Goal: Task Accomplishment & Management: Manage account settings

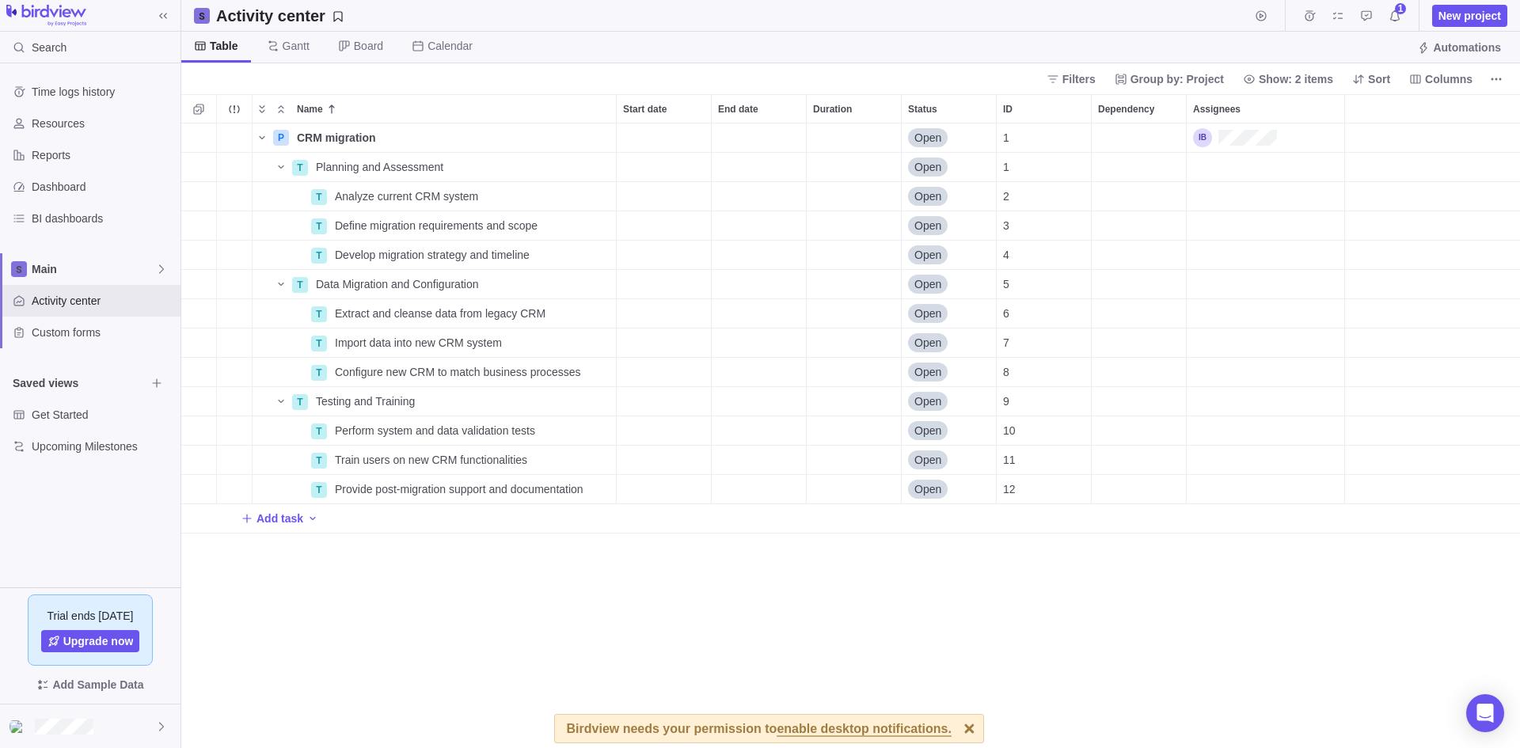
scroll to position [613, 1327]
click at [604, 196] on icon "More actions" at bounding box center [601, 196] width 13 height 13
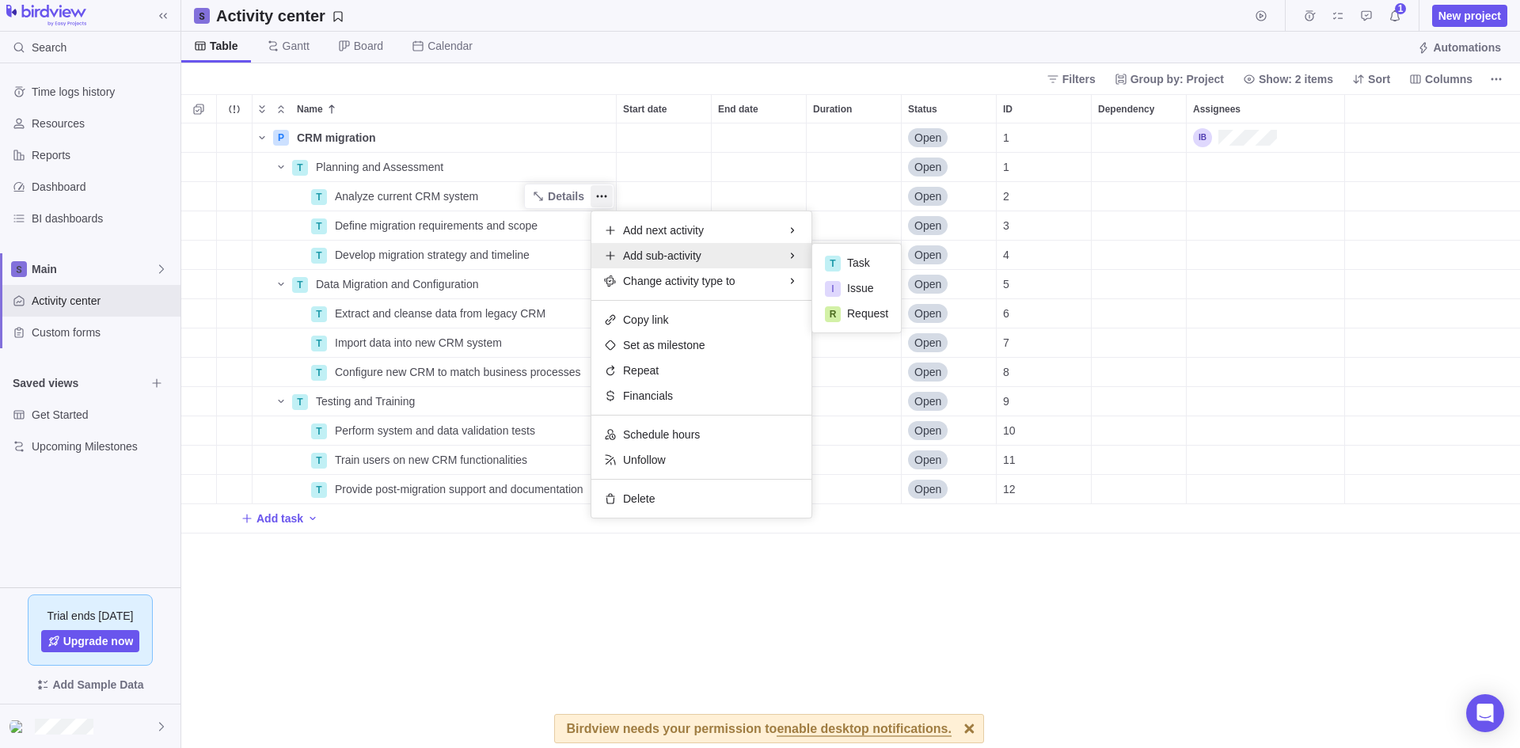
click at [701, 603] on div "Name Start date End date Duration Status ID Dependency Assignees P CRM migratio…" at bounding box center [850, 421] width 1339 height 654
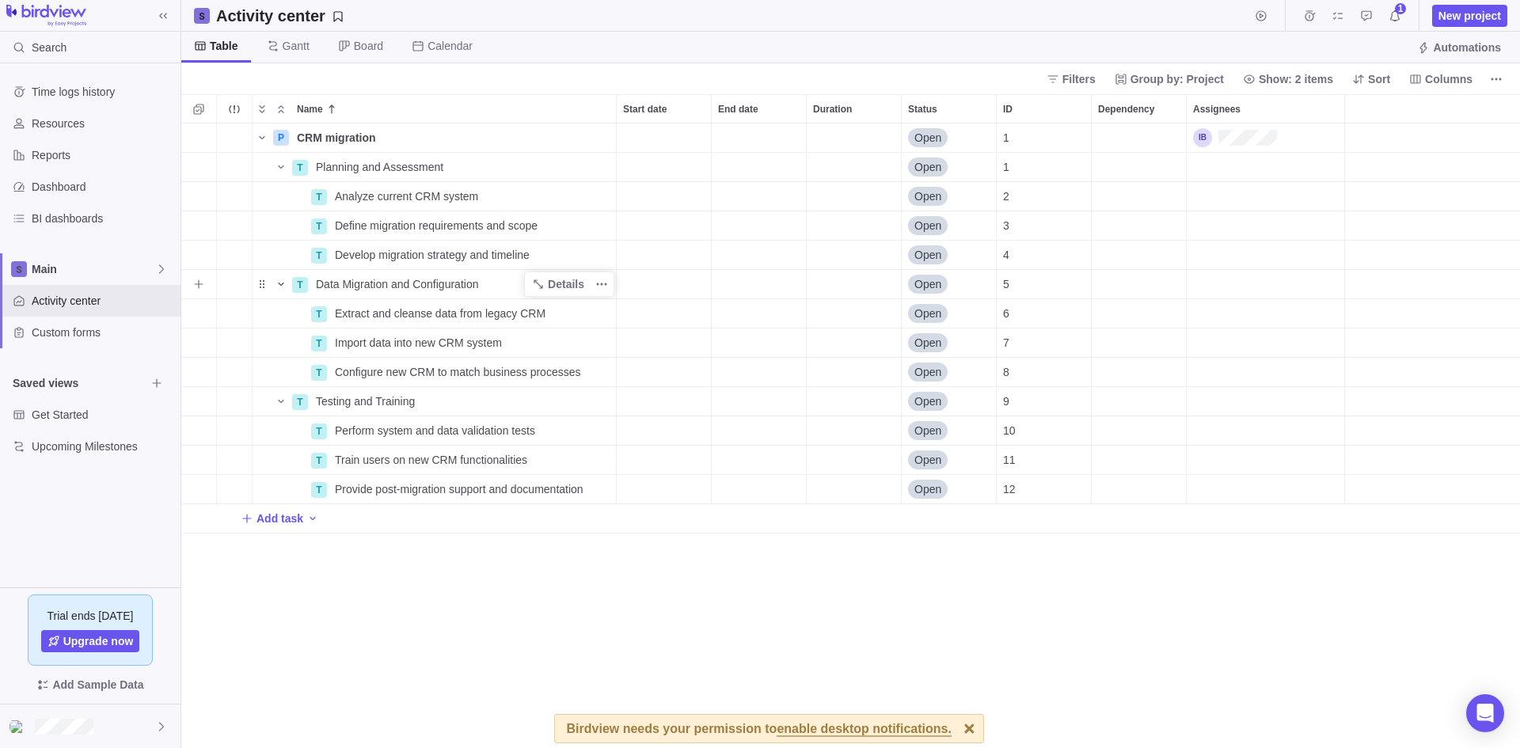
click at [279, 281] on icon "Name" at bounding box center [281, 284] width 13 height 13
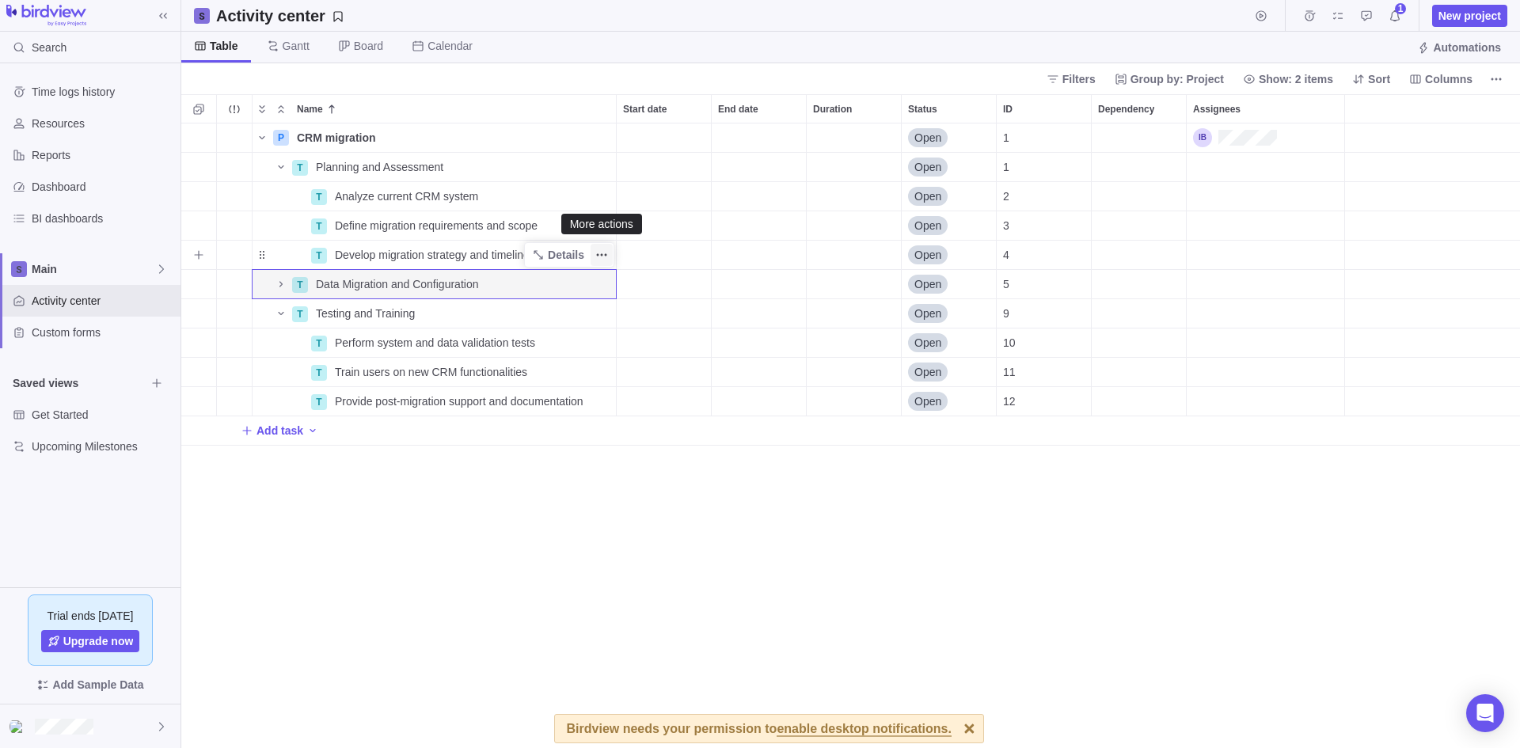
click at [604, 256] on icon "More actions" at bounding box center [601, 255] width 13 height 13
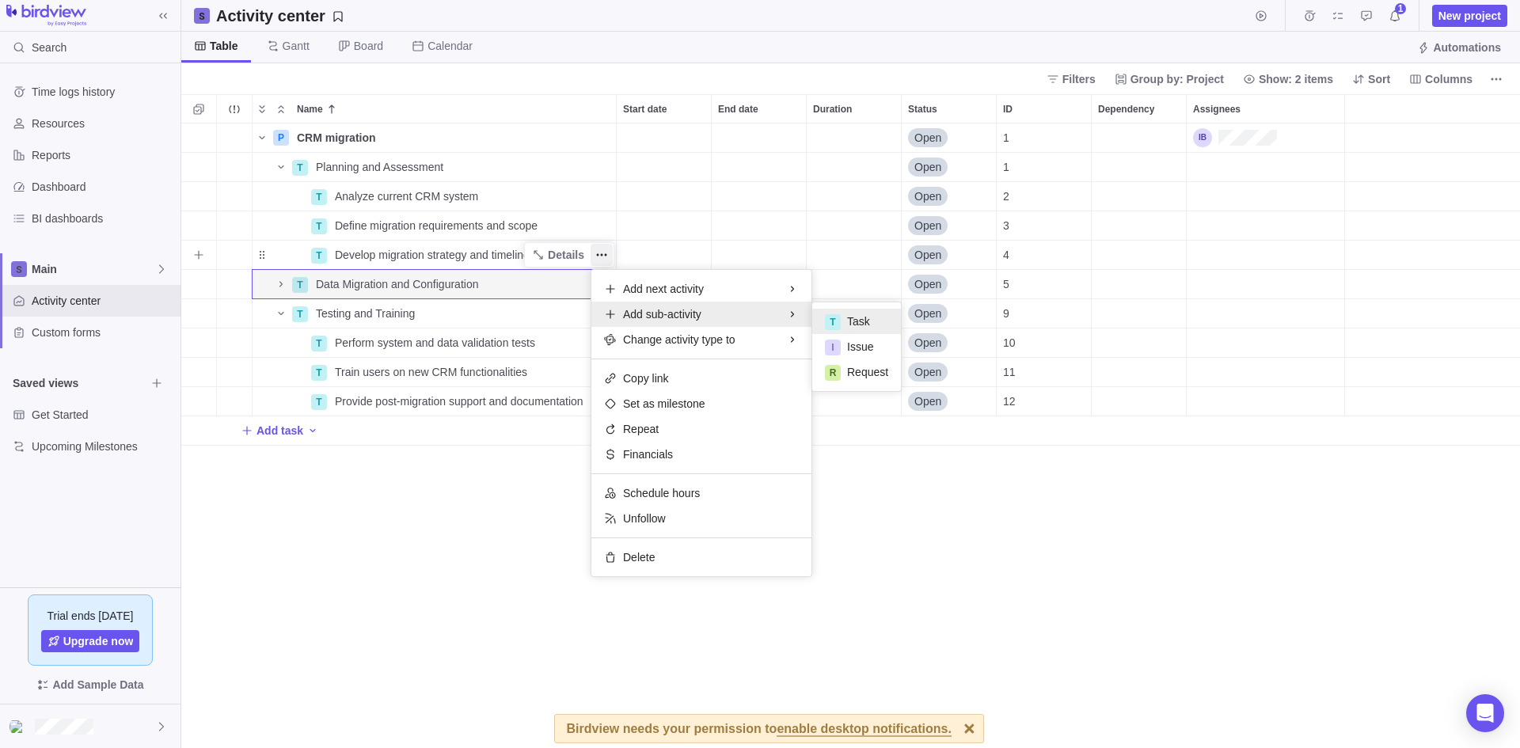
click at [845, 317] on div "T Task" at bounding box center [856, 321] width 89 height 25
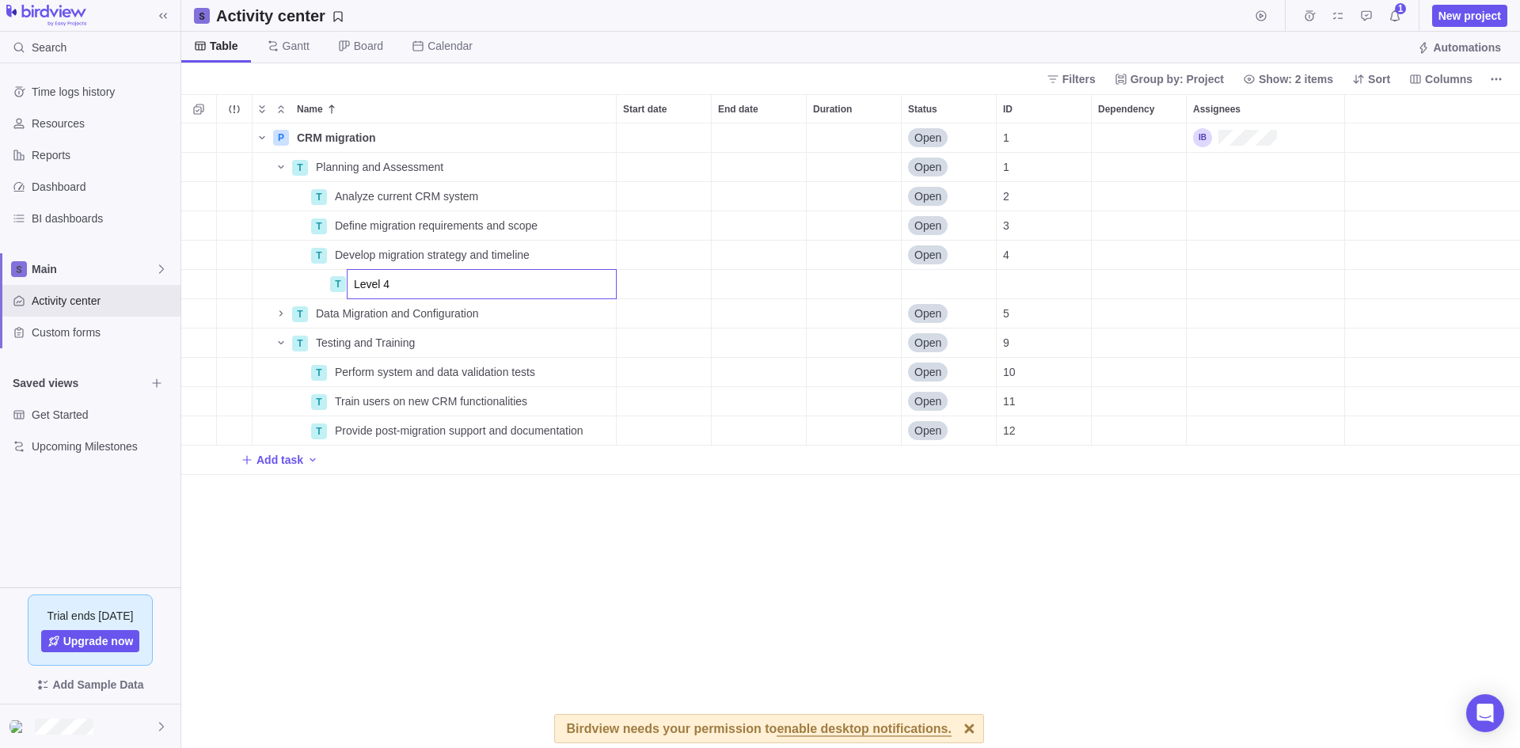
type input "Level 4"
click at [729, 565] on div "Name Start date End date Duration Status ID Dependency Assignees P CRM migratio…" at bounding box center [850, 421] width 1339 height 654
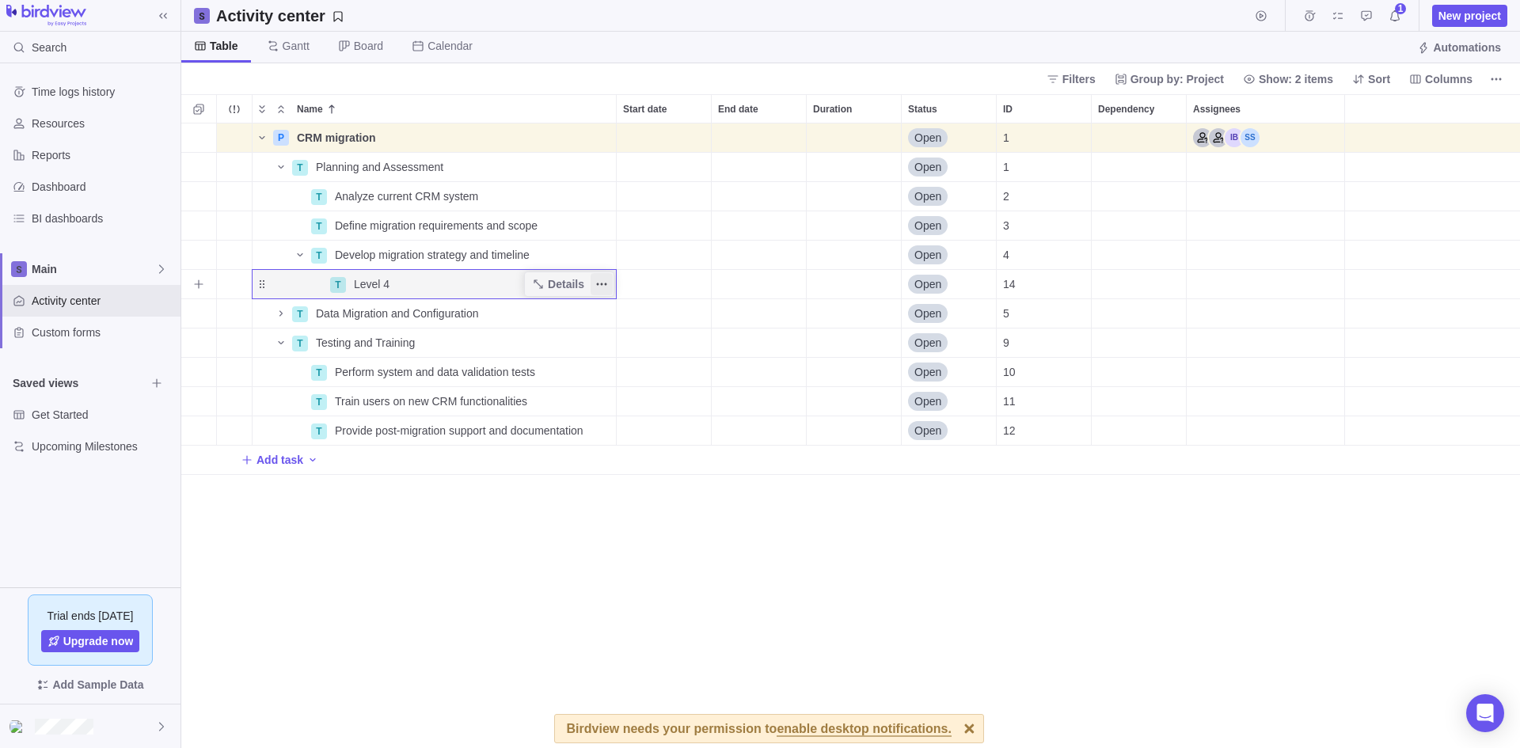
click at [601, 282] on icon "More actions" at bounding box center [601, 284] width 13 height 13
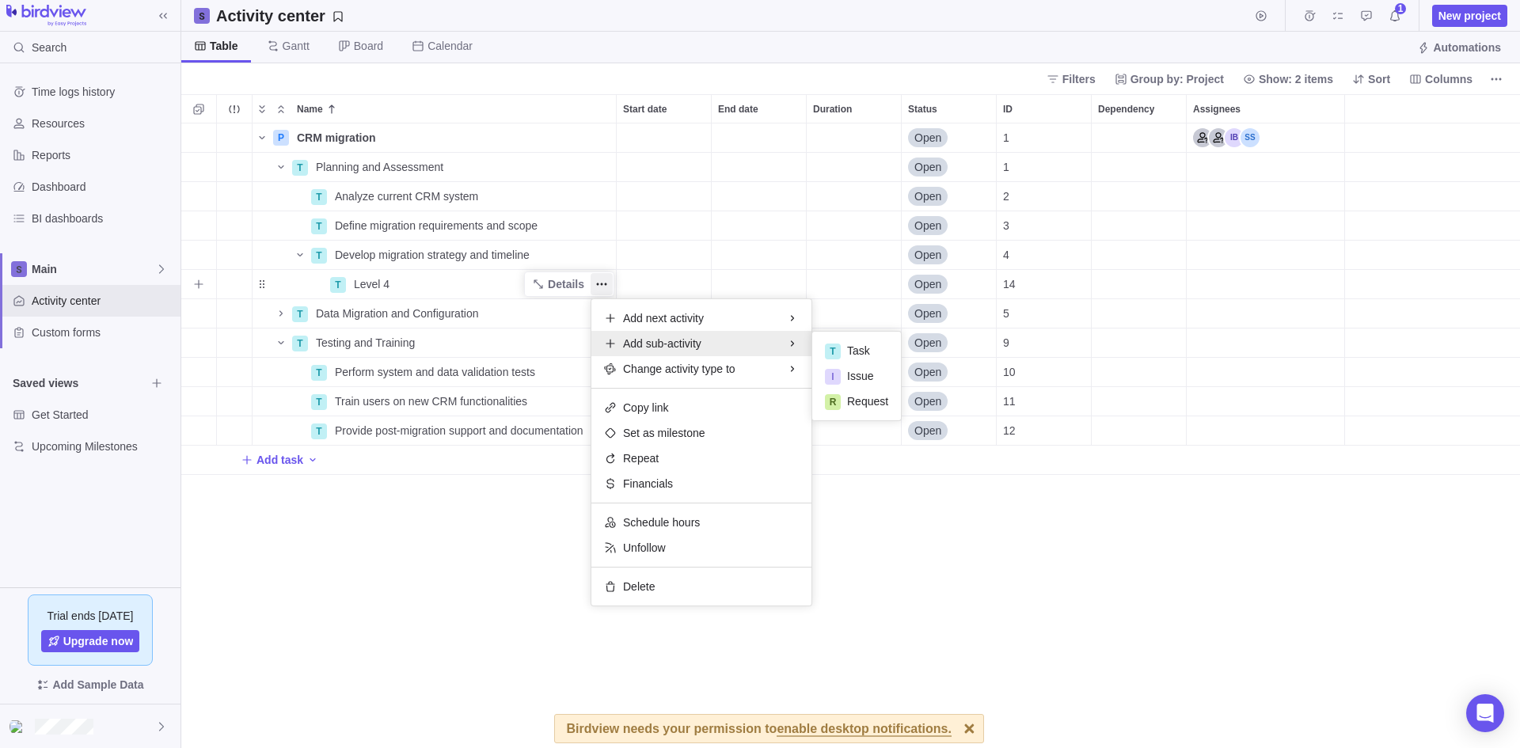
click at [685, 347] on span "Add sub-activity" at bounding box center [662, 344] width 78 height 16
click at [854, 349] on span "Task" at bounding box center [858, 351] width 23 height 16
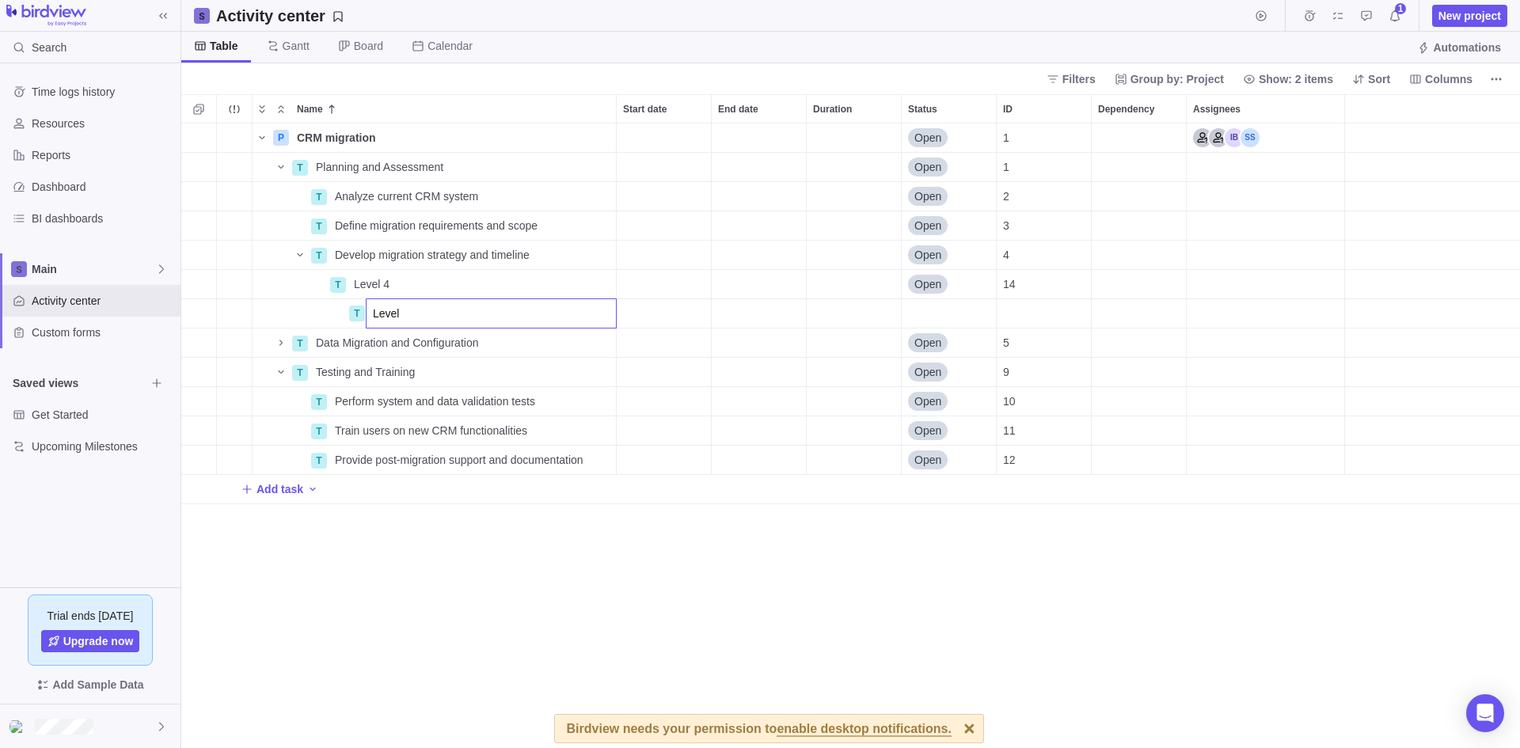
type input "Level 5"
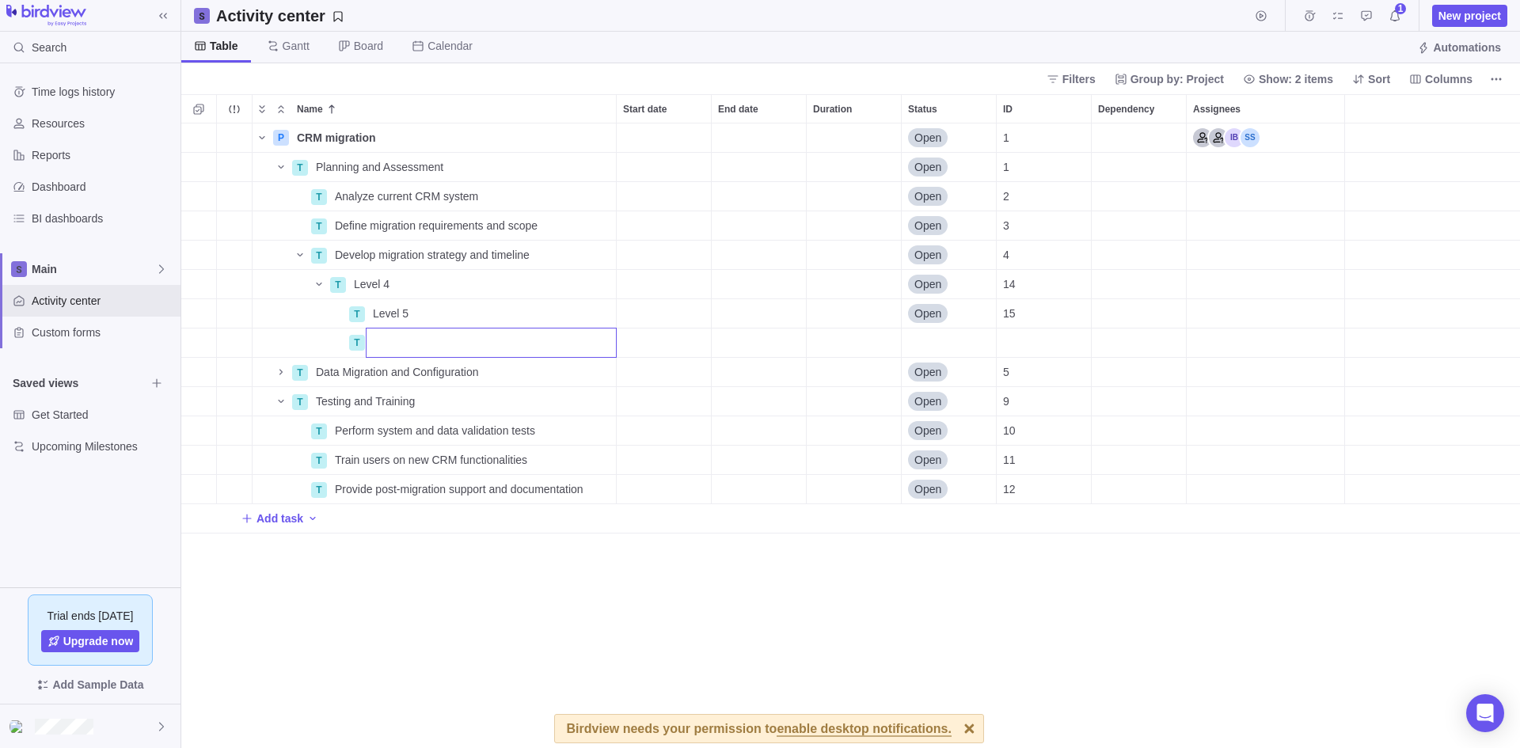
click at [470, 309] on div "Name Start date End date Duration Status ID Dependency Assignees P CRM migratio…" at bounding box center [850, 421] width 1339 height 654
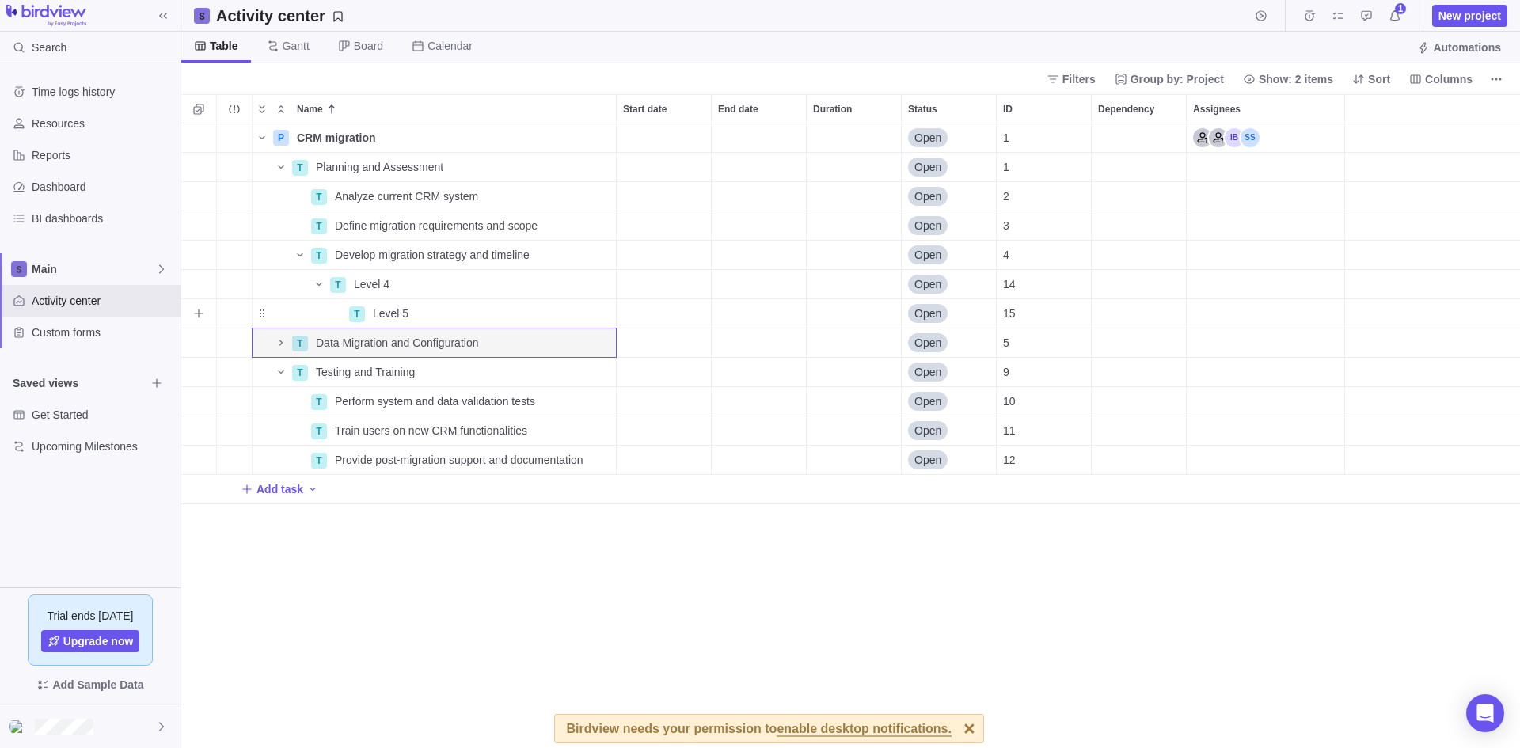
click at [974, 311] on div "Open" at bounding box center [949, 313] width 94 height 29
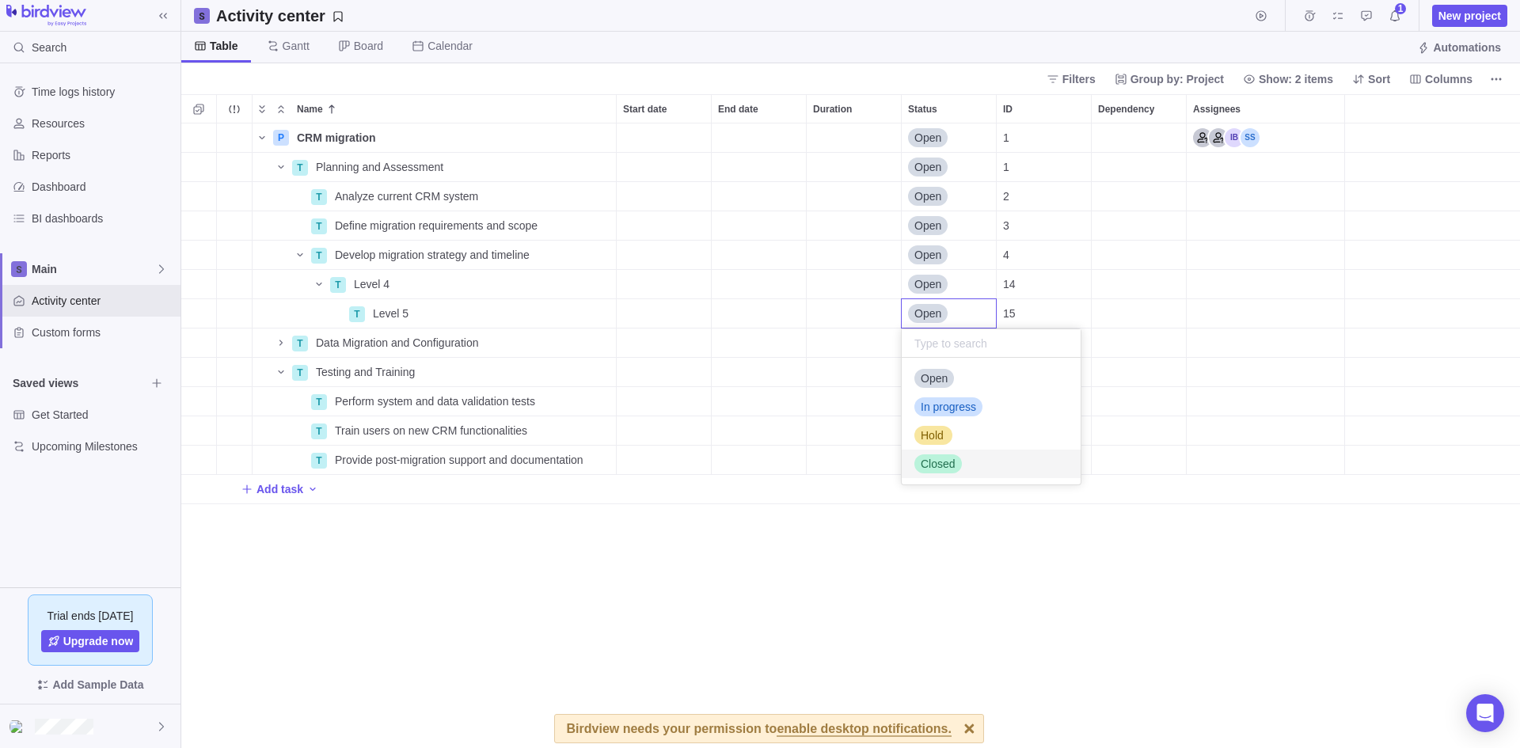
drag, startPoint x: 686, startPoint y: 566, endPoint x: 546, endPoint y: 384, distance: 229.8
click at [686, 566] on div "Name Start date End date Duration Status ID Dependency Assignees P CRM migratio…" at bounding box center [850, 421] width 1339 height 654
click at [983, 307] on div "Open" at bounding box center [949, 313] width 94 height 29
click at [961, 108] on div "Name Start date End date Duration Status ID Dependency Assignees P CRM migratio…" at bounding box center [850, 421] width 1339 height 654
click at [976, 105] on icon "More actions" at bounding box center [978, 108] width 13 height 13
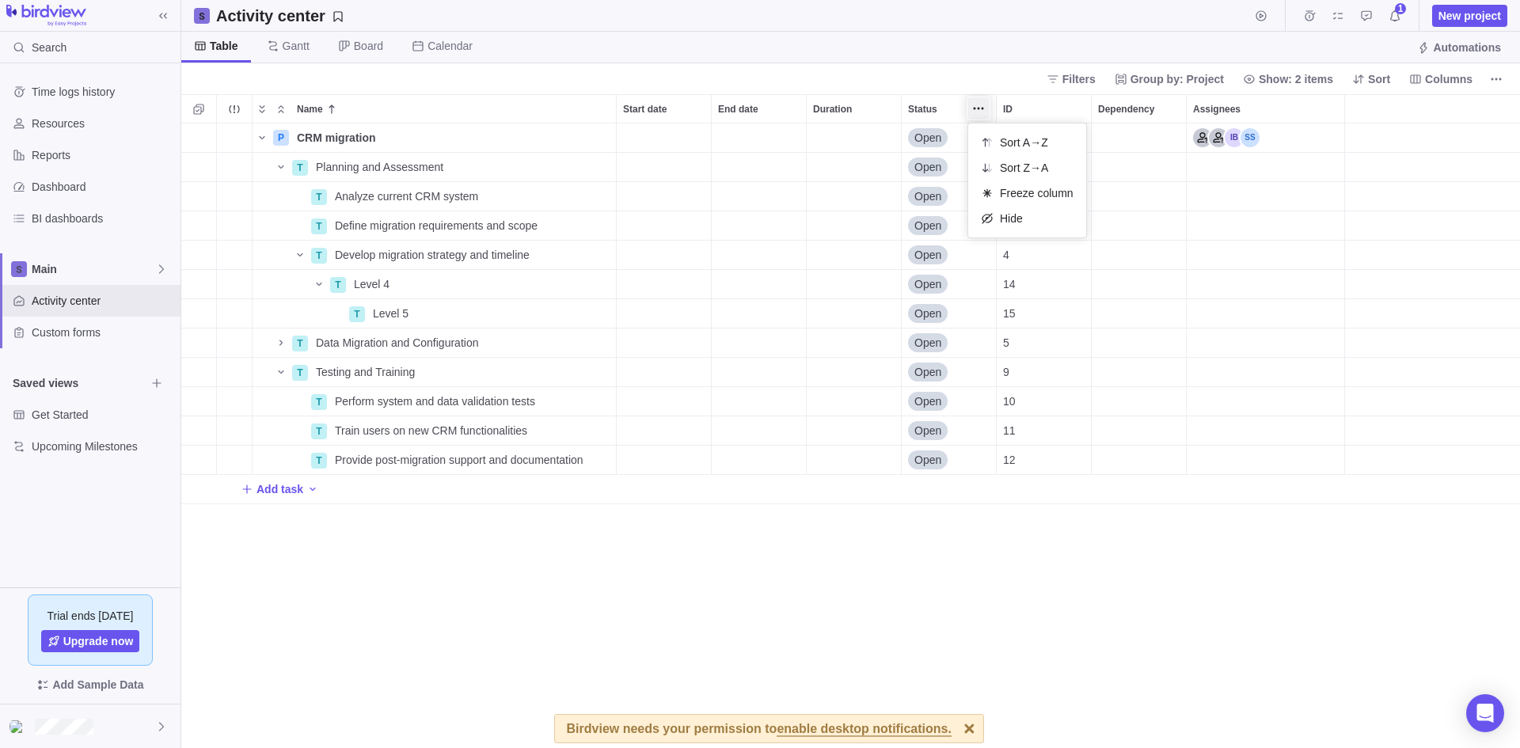
click at [817, 592] on div "Name Start date End date Duration Status ID Dependency Assignees P CRM migratio…" at bounding box center [850, 421] width 1339 height 654
click at [598, 310] on icon "More actions" at bounding box center [601, 313] width 13 height 13
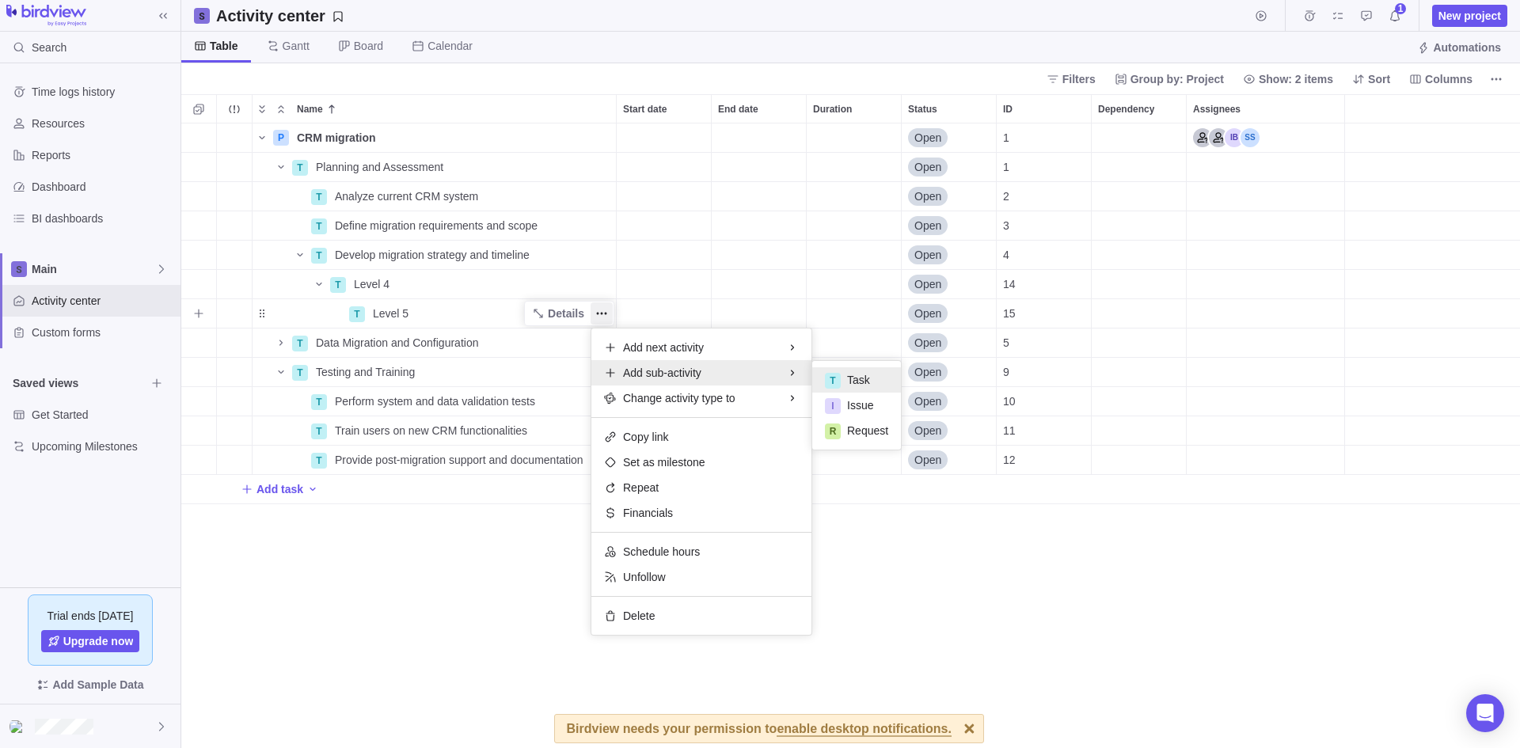
click at [852, 380] on span "Task" at bounding box center [858, 380] width 23 height 16
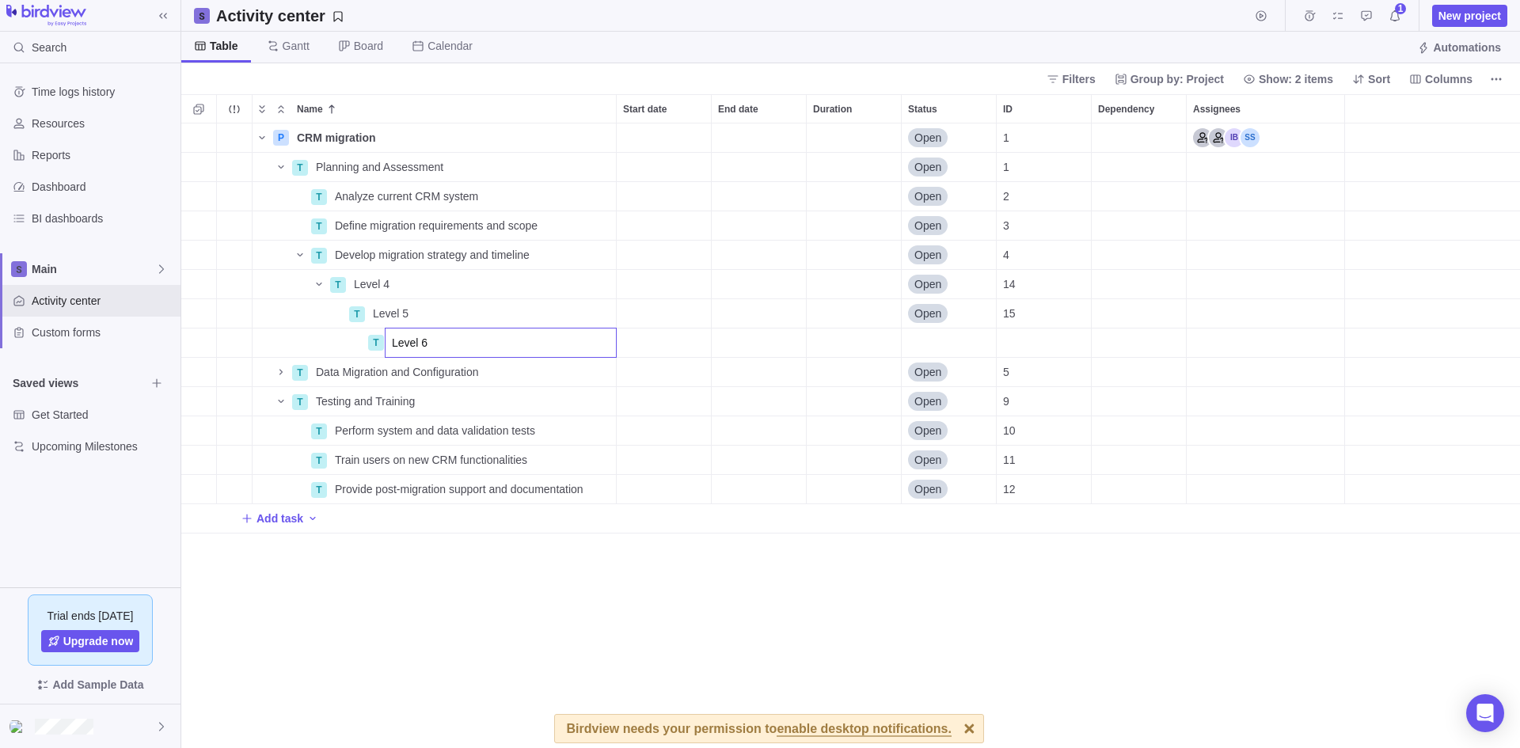
type input "Level 6"
click at [683, 650] on div "Name Start date End date Duration Status ID Dependency Assignees P CRM migratio…" at bounding box center [850, 421] width 1339 height 654
click at [599, 340] on icon "More actions" at bounding box center [601, 343] width 13 height 13
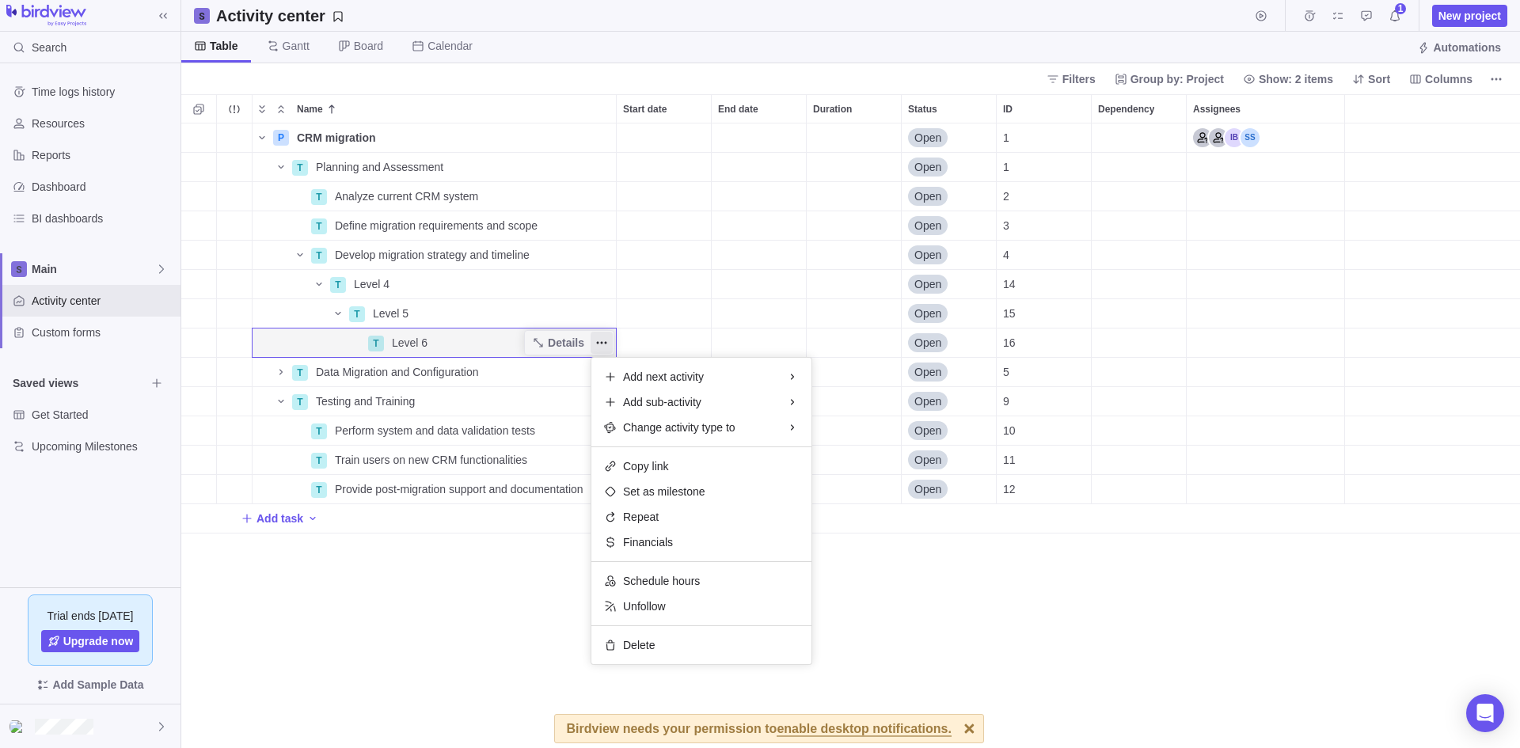
click at [567, 340] on div "Name Start date End date Duration Status ID Dependency Assignees P CRM migratio…" at bounding box center [850, 421] width 1339 height 654
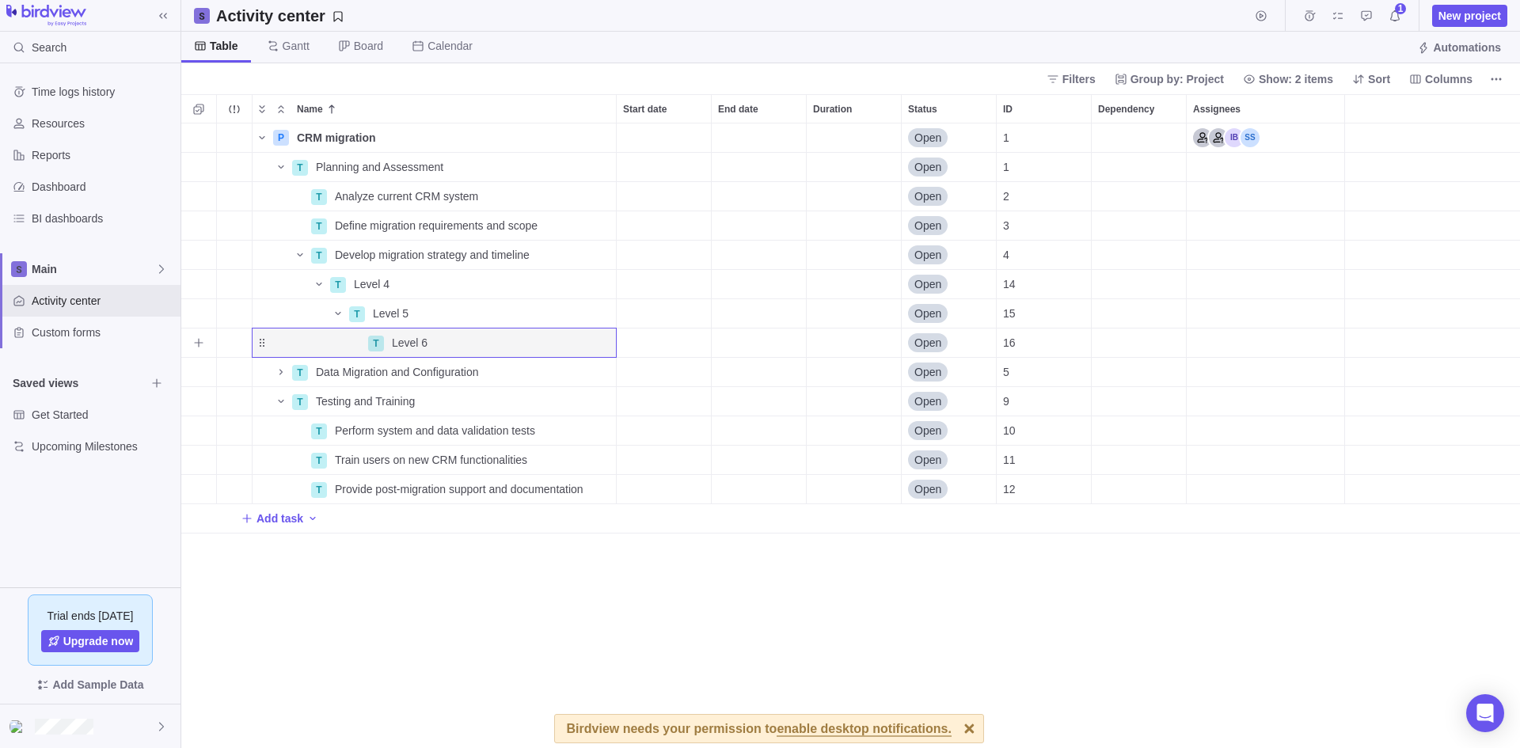
click at [0, 0] on span "Details" at bounding box center [0, 0] width 0 height 0
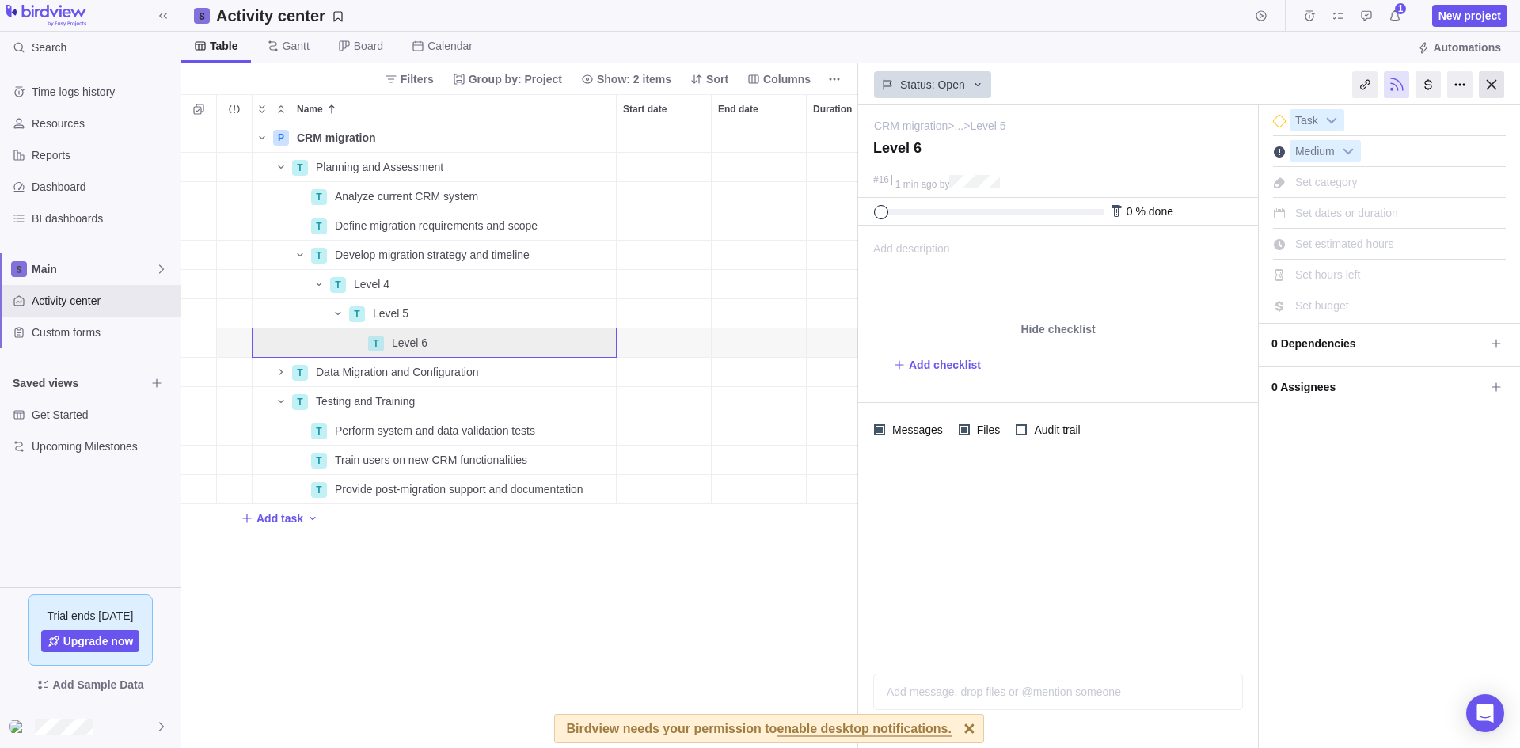
click at [1490, 82] on div at bounding box center [1491, 84] width 25 height 27
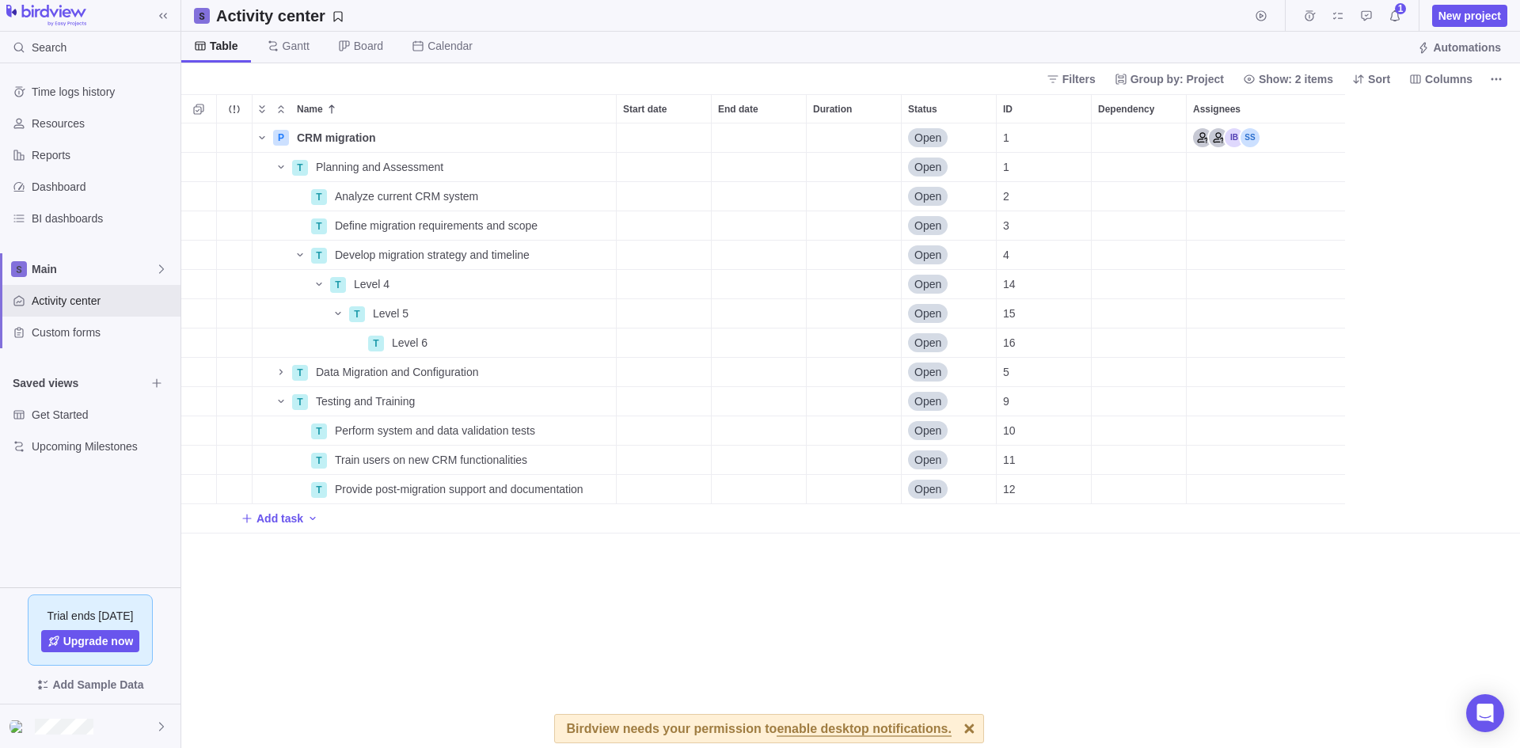
scroll to position [613, 1327]
click at [598, 341] on icon "More actions" at bounding box center [601, 343] width 13 height 13
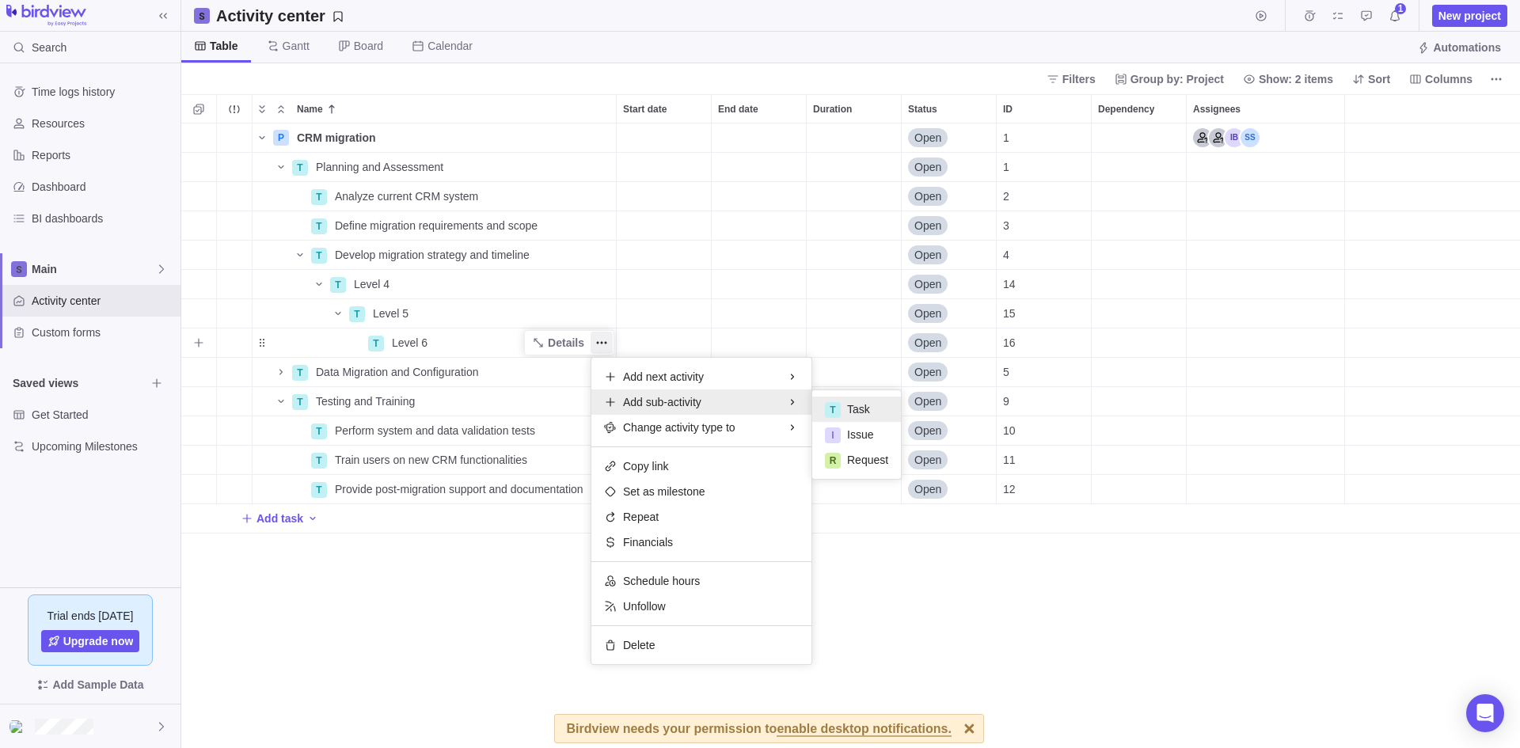
click at [869, 410] on div "T Task" at bounding box center [856, 409] width 89 height 25
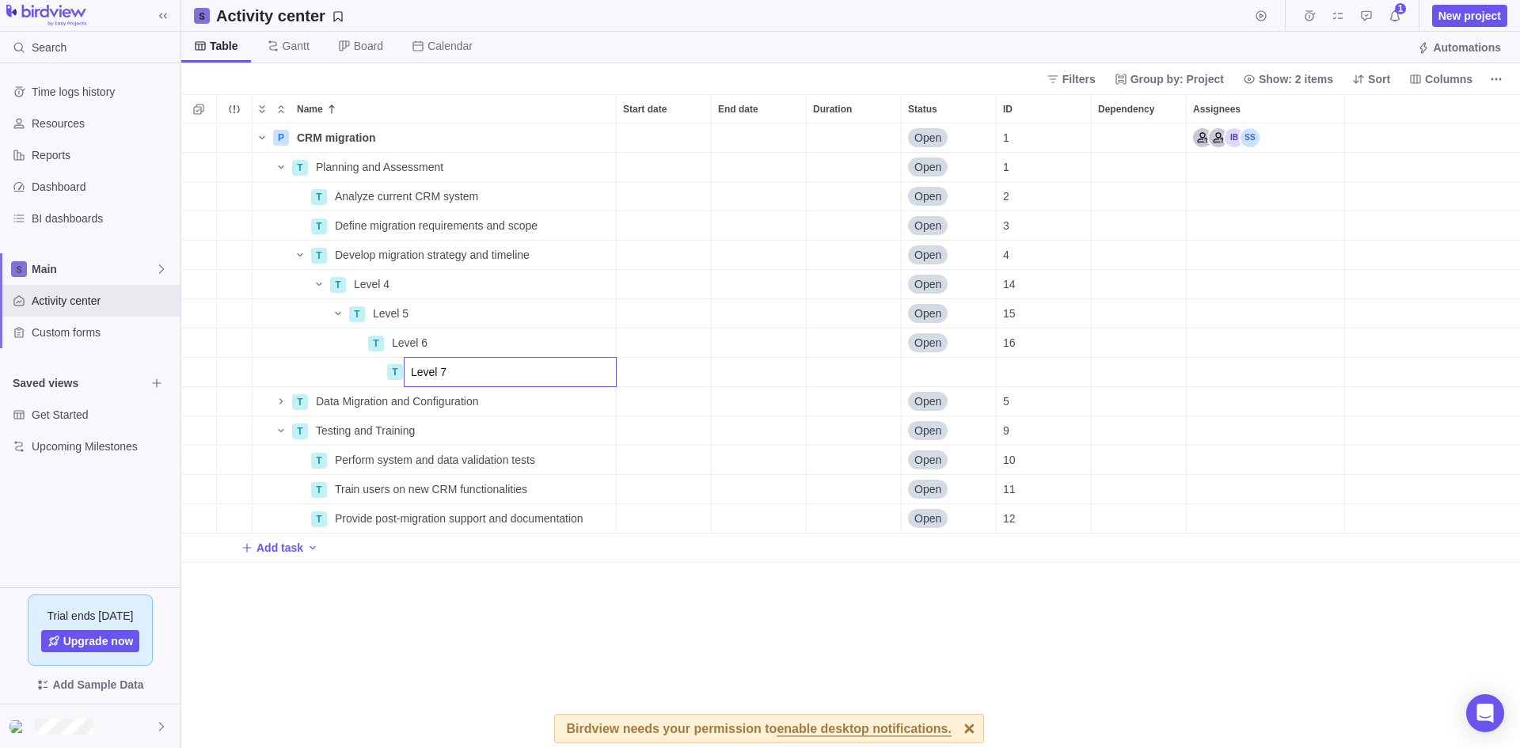
type input "Level 7"
click at [652, 610] on div "Name Start date End date Duration Status ID Dependency Assignees P CRM migratio…" at bounding box center [850, 421] width 1339 height 654
click at [604, 371] on icon "More actions" at bounding box center [601, 372] width 13 height 13
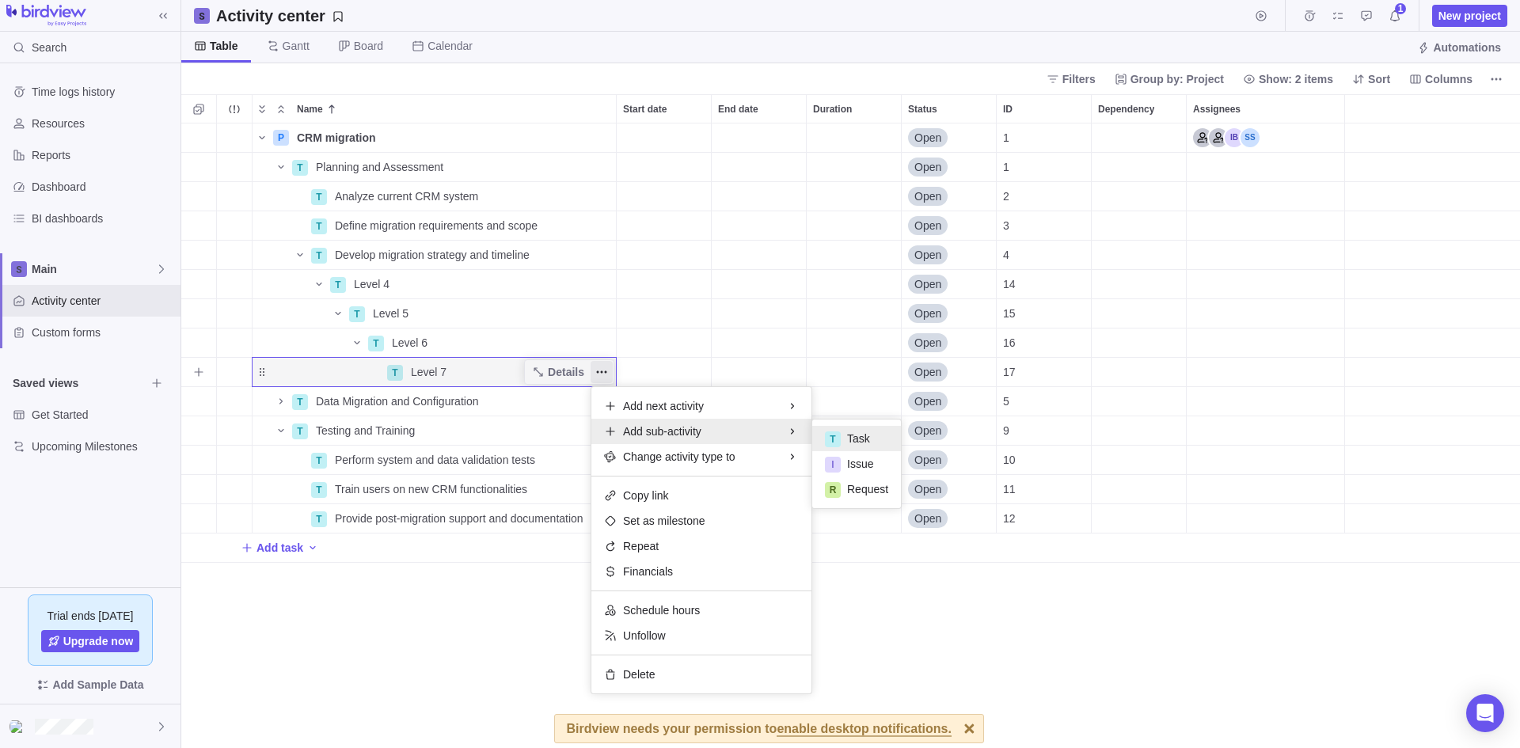
drag, startPoint x: 857, startPoint y: 433, endPoint x: 849, endPoint y: 450, distance: 18.8
click at [857, 433] on span "Task" at bounding box center [858, 439] width 23 height 16
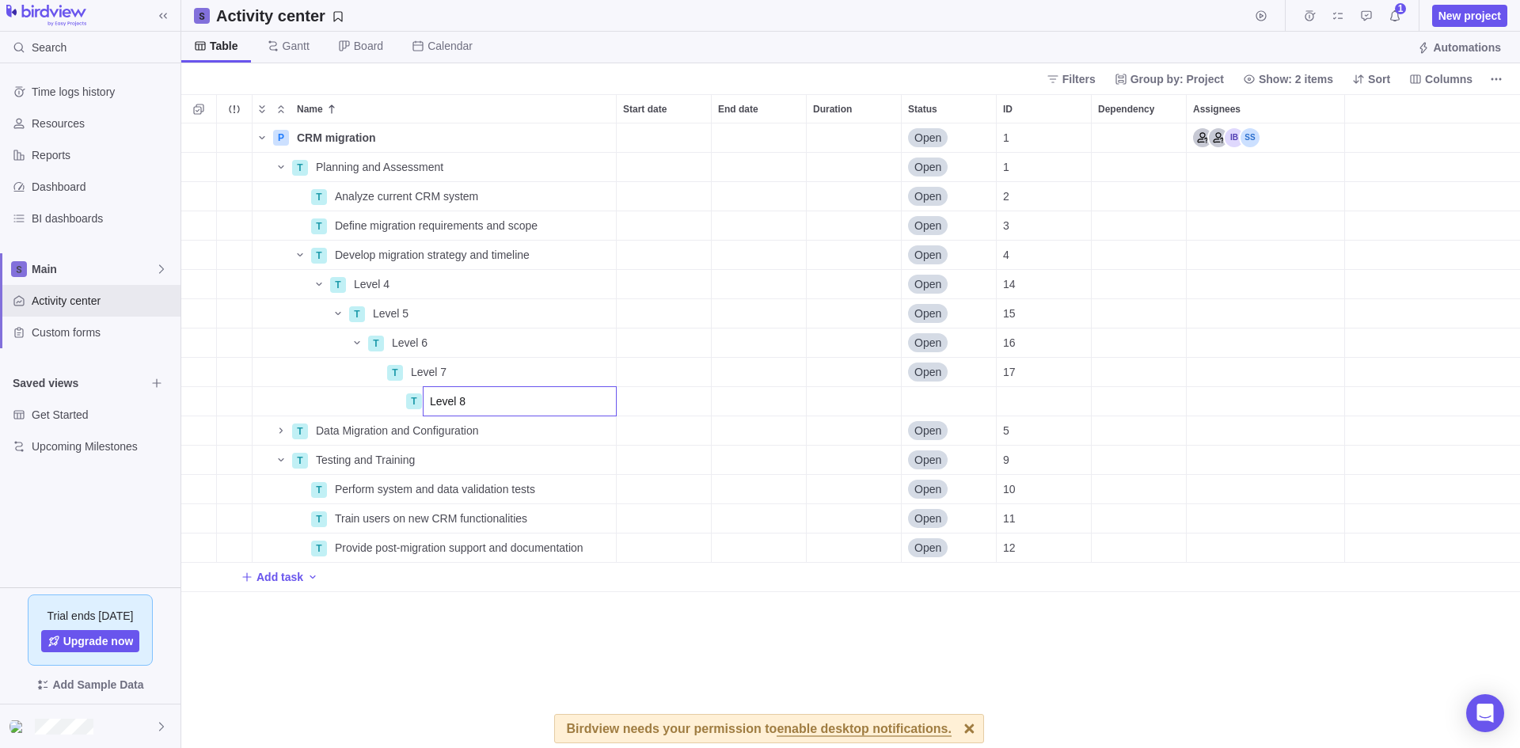
type input "Level 8"
click at [716, 657] on div "Name Start date End date Duration Status ID Dependency Assignees P CRM migratio…" at bounding box center [850, 421] width 1339 height 654
click at [599, 398] on icon "More actions" at bounding box center [601, 401] width 13 height 13
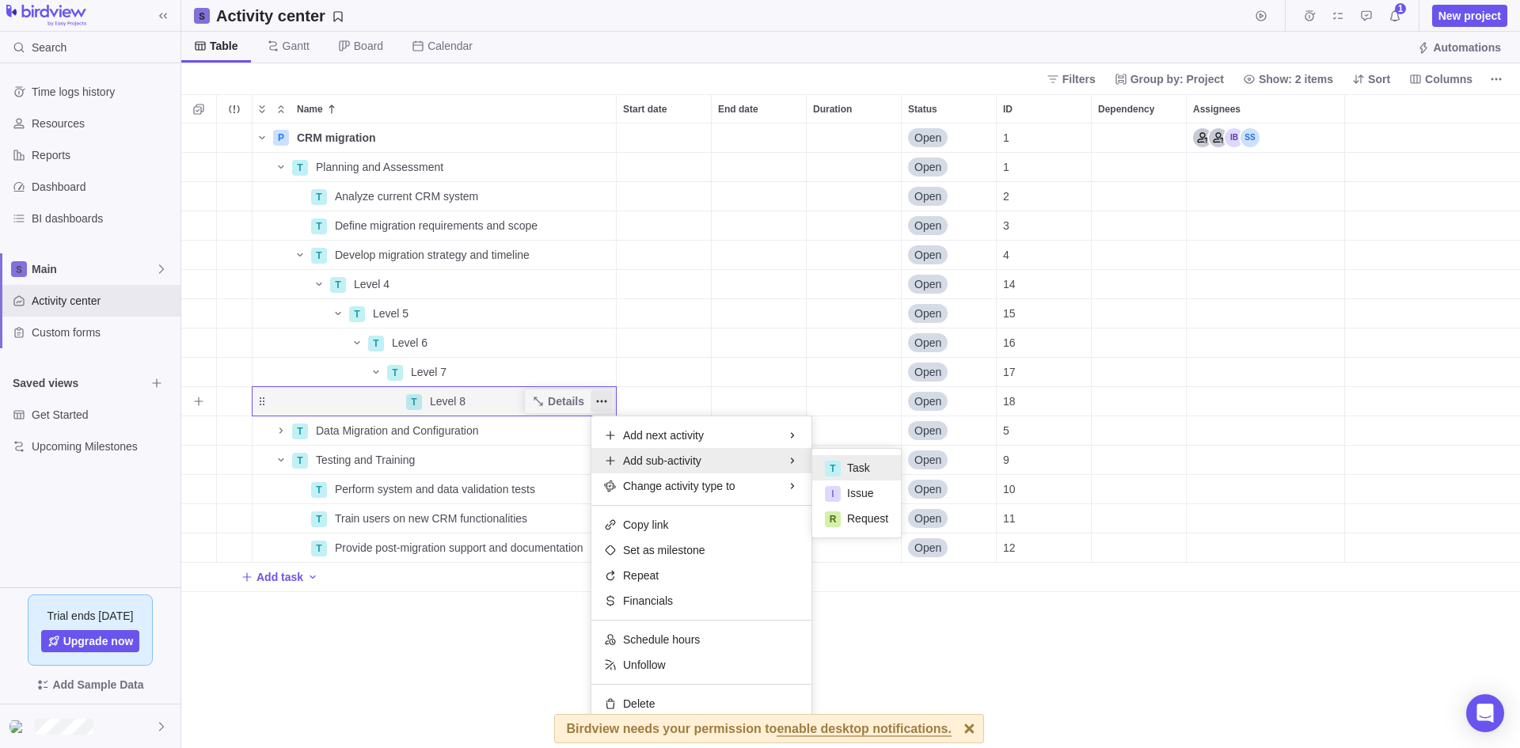
click at [869, 466] on div "T Task" at bounding box center [856, 467] width 89 height 25
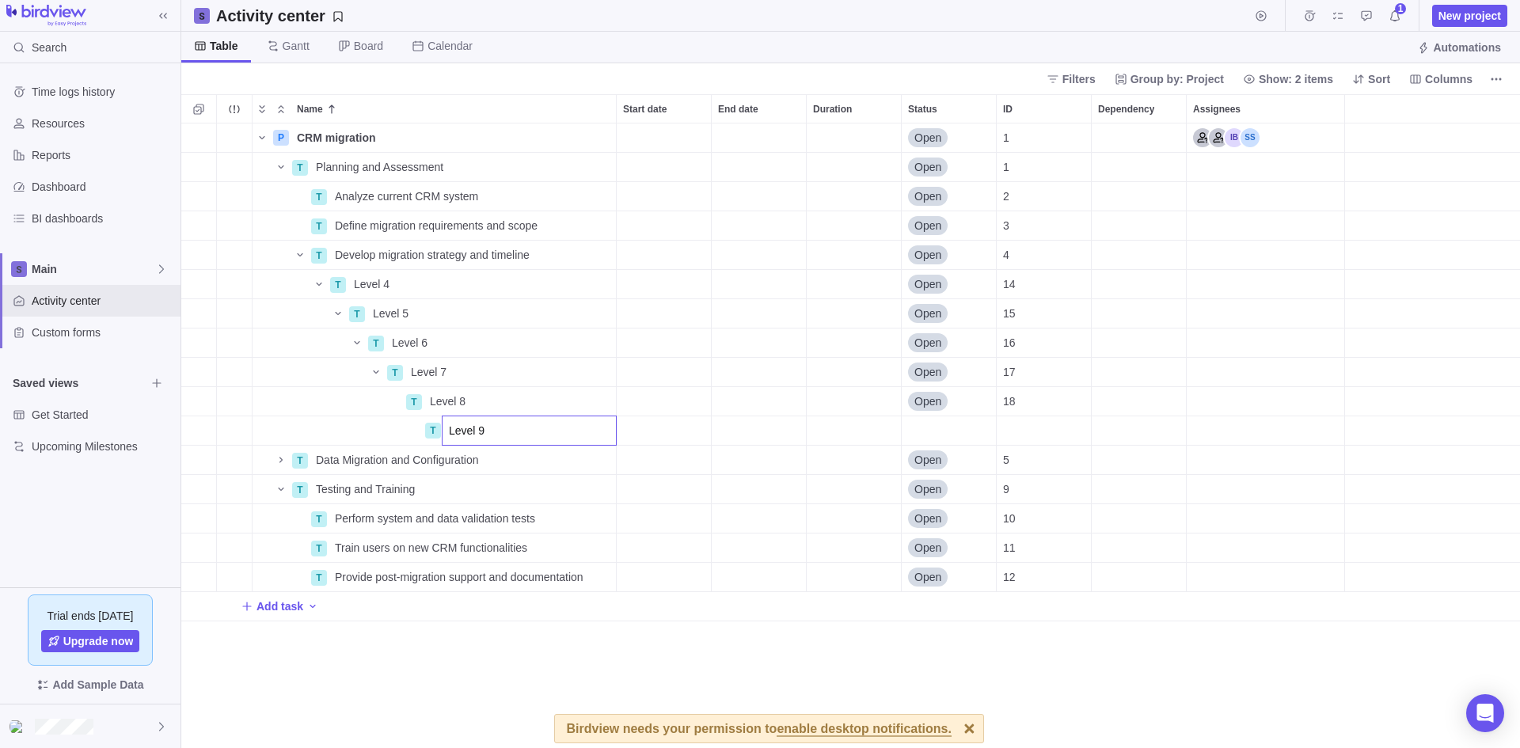
type input "Level 9"
click at [647, 665] on div "Name Start date End date Duration Status ID Dependency Assignees P CRM migratio…" at bounding box center [850, 421] width 1339 height 654
click at [605, 431] on icon "More actions" at bounding box center [606, 431] width 2 height 2
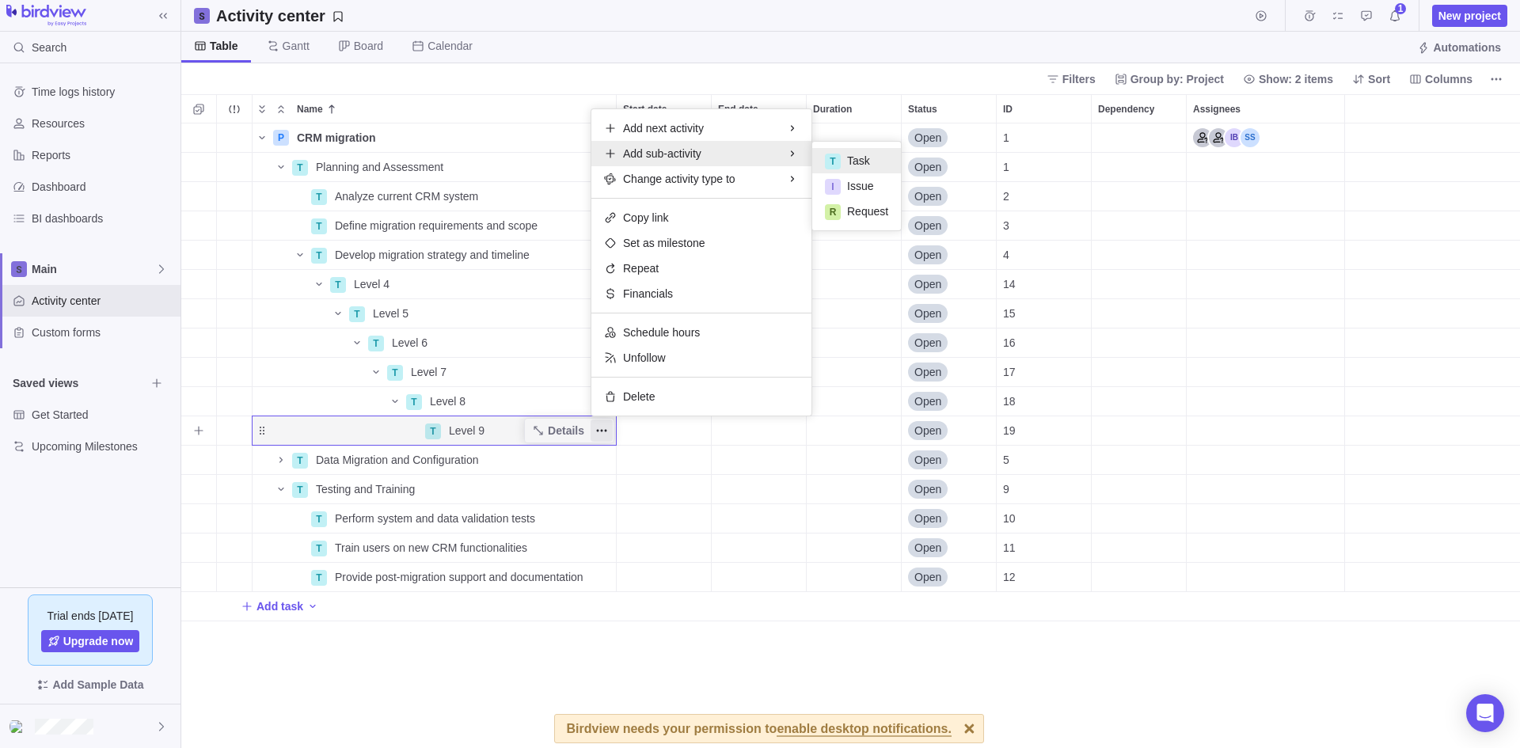
click at [869, 158] on div "T Task" at bounding box center [856, 160] width 89 height 25
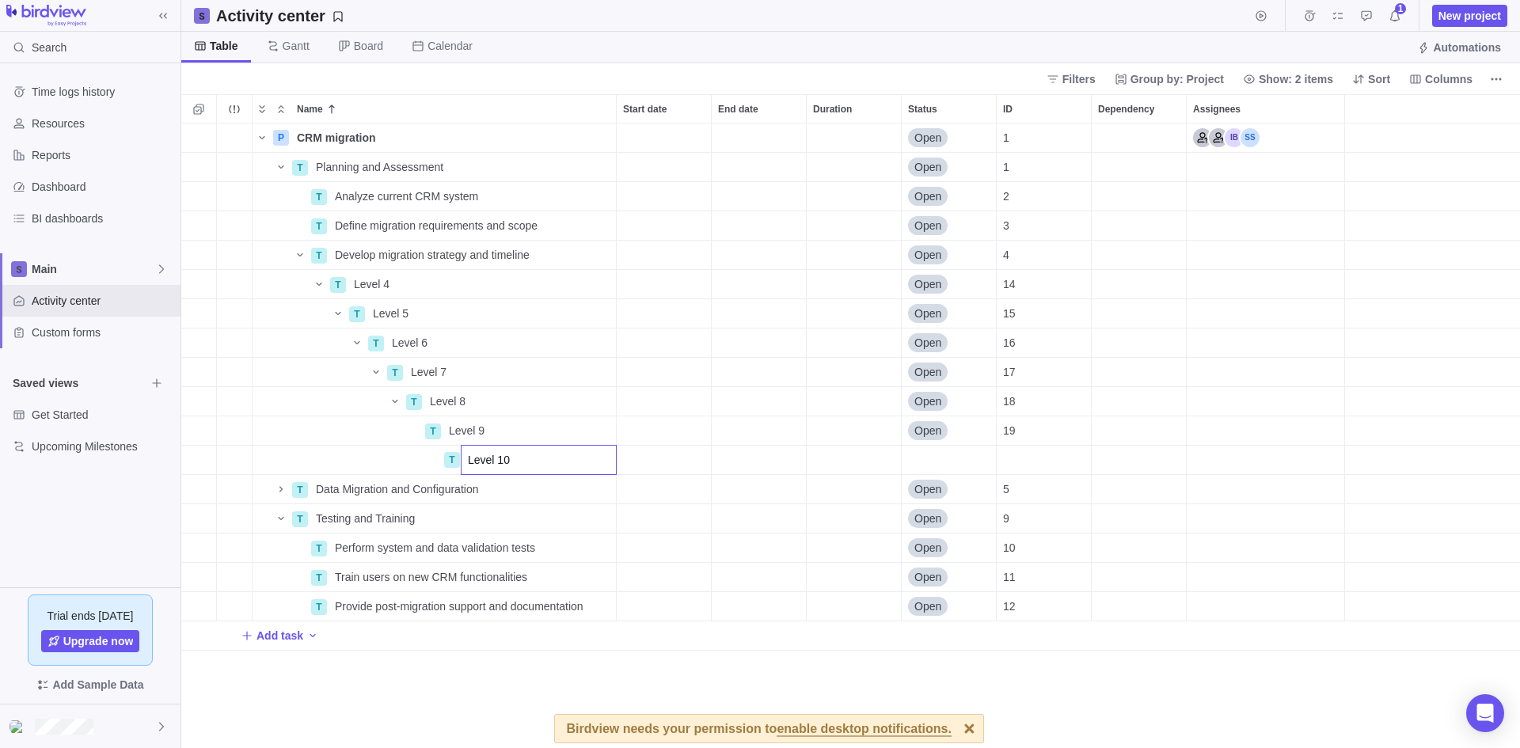
type input "Level 10"
click at [612, 686] on div "Name Start date End date Duration Status ID Dependency Assignees P CRM migratio…" at bounding box center [850, 421] width 1339 height 654
click at [659, 195] on div "Start date" at bounding box center [664, 196] width 94 height 29
click at [660, 349] on link "4" at bounding box center [666, 352] width 32 height 32
click at [749, 196] on div "End date" at bounding box center [759, 196] width 94 height 29
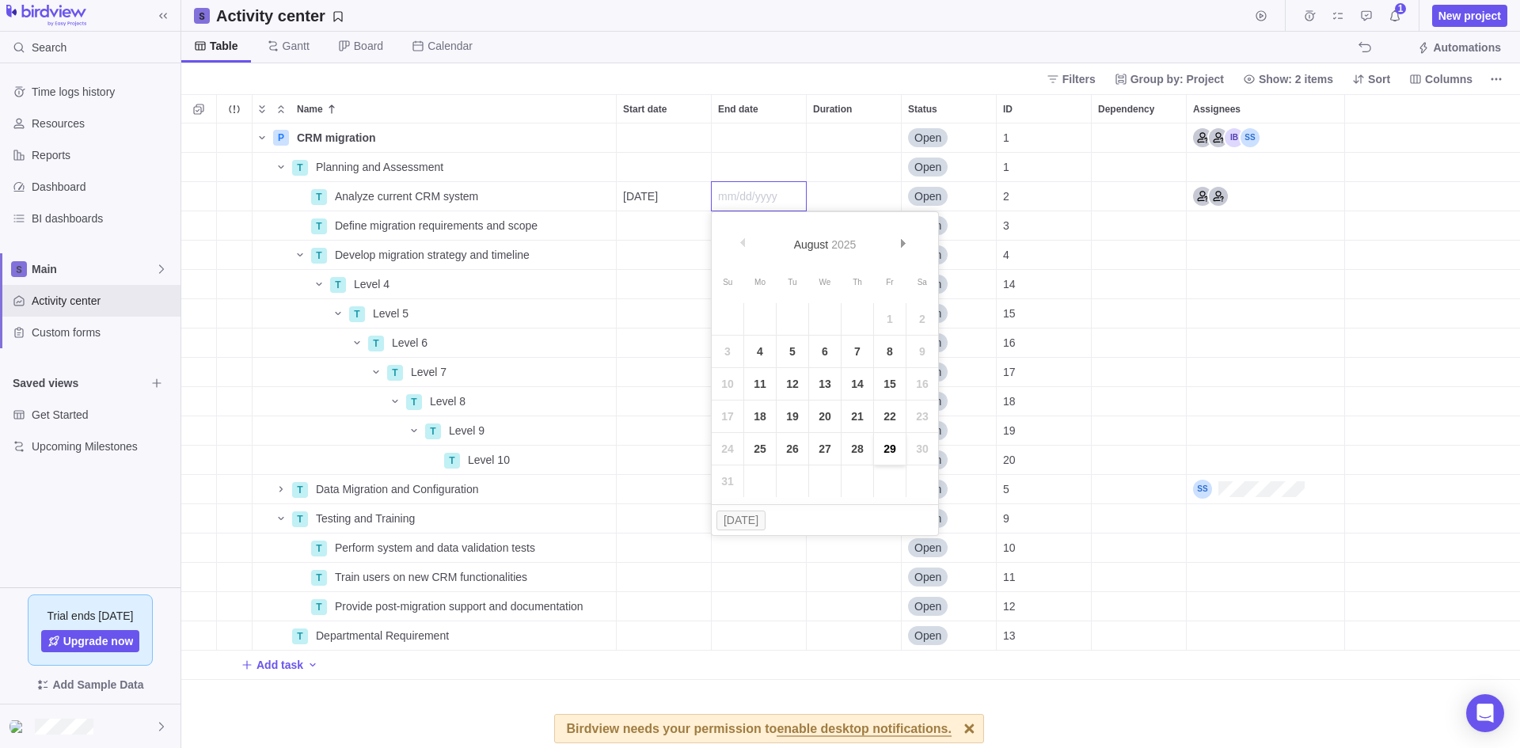
click at [885, 453] on link "29" at bounding box center [890, 449] width 32 height 32
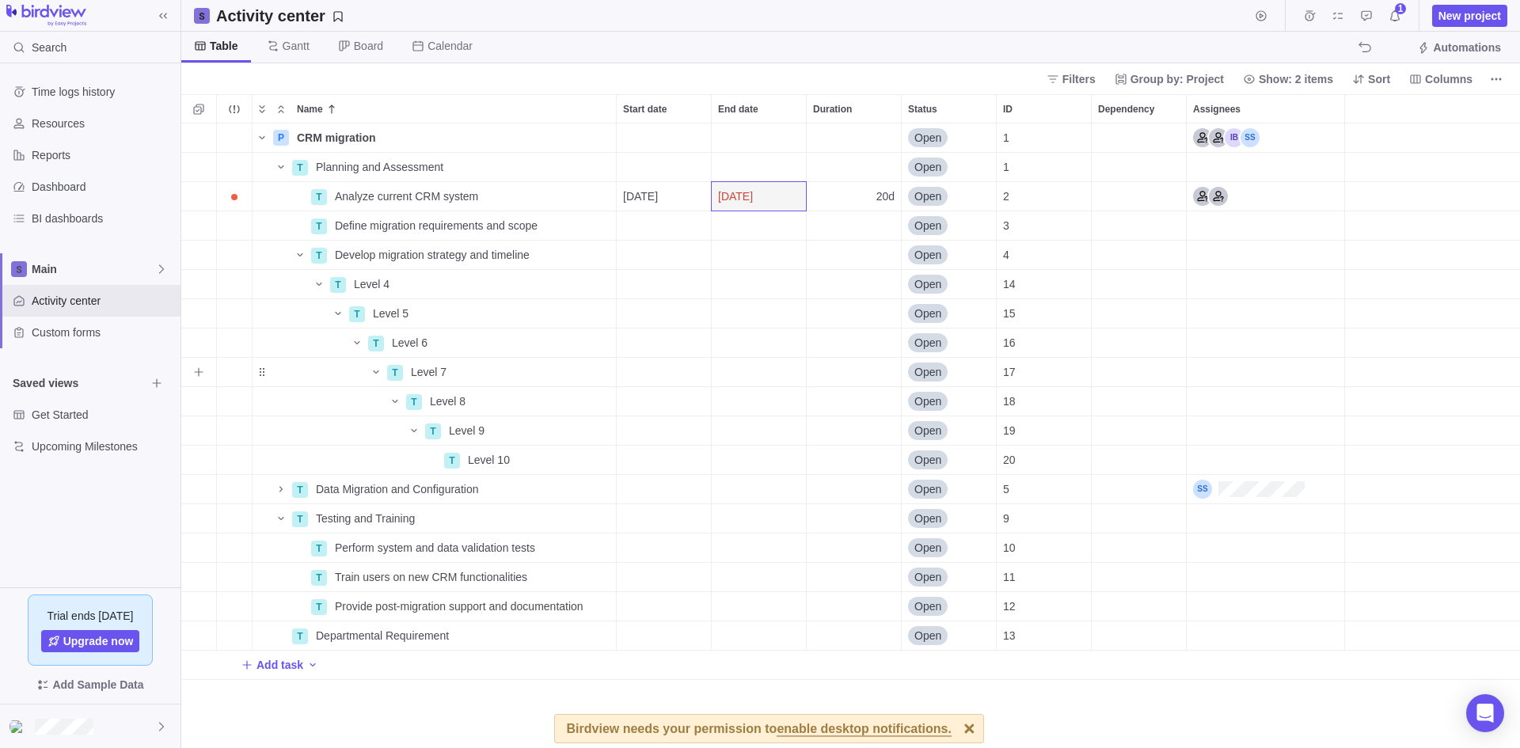
click at [736, 363] on div "End date" at bounding box center [759, 372] width 94 height 29
click at [715, 73] on body "Search Time logs history Resources Reports Dashboard BI dashboards Main Activit…" at bounding box center [760, 374] width 1520 height 748
click at [707, 449] on div "Start date" at bounding box center [664, 460] width 94 height 29
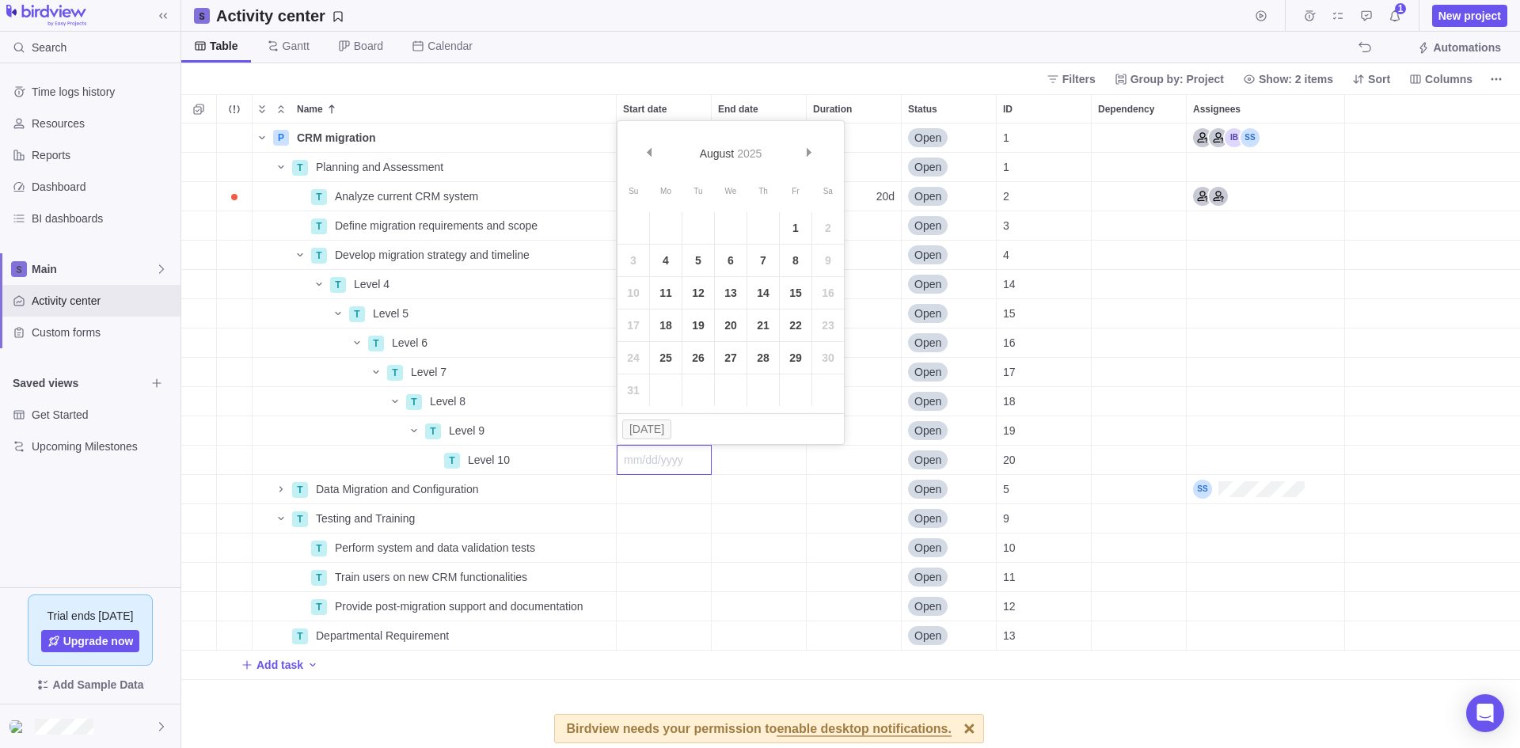
click at [792, 79] on body "Search Time logs history Resources Reports Dashboard BI dashboards Main Activit…" at bounding box center [760, 374] width 1520 height 748
click at [663, 230] on div "Start date" at bounding box center [664, 225] width 94 height 29
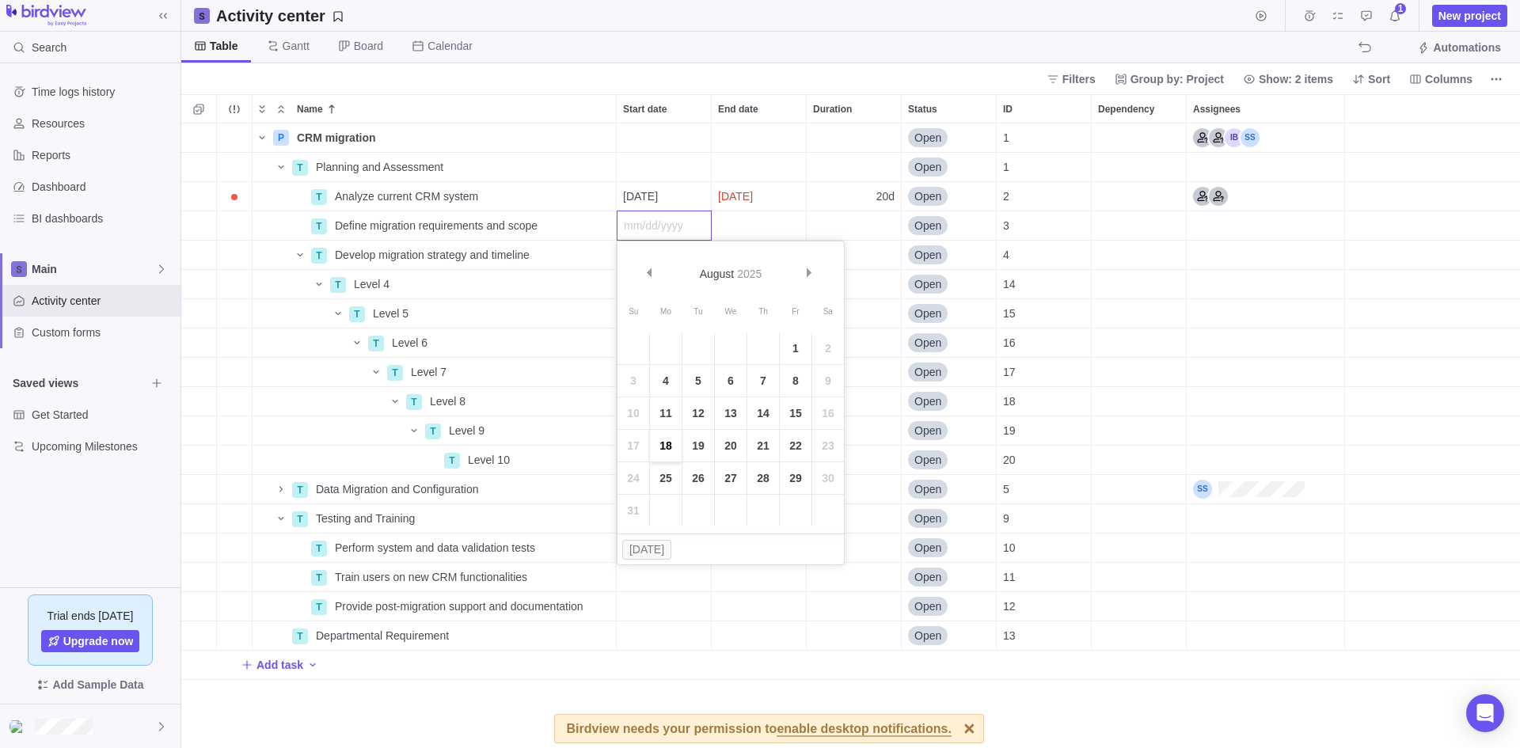
click at [659, 439] on link "18" at bounding box center [666, 446] width 32 height 32
click at [748, 225] on div "End date" at bounding box center [759, 225] width 94 height 29
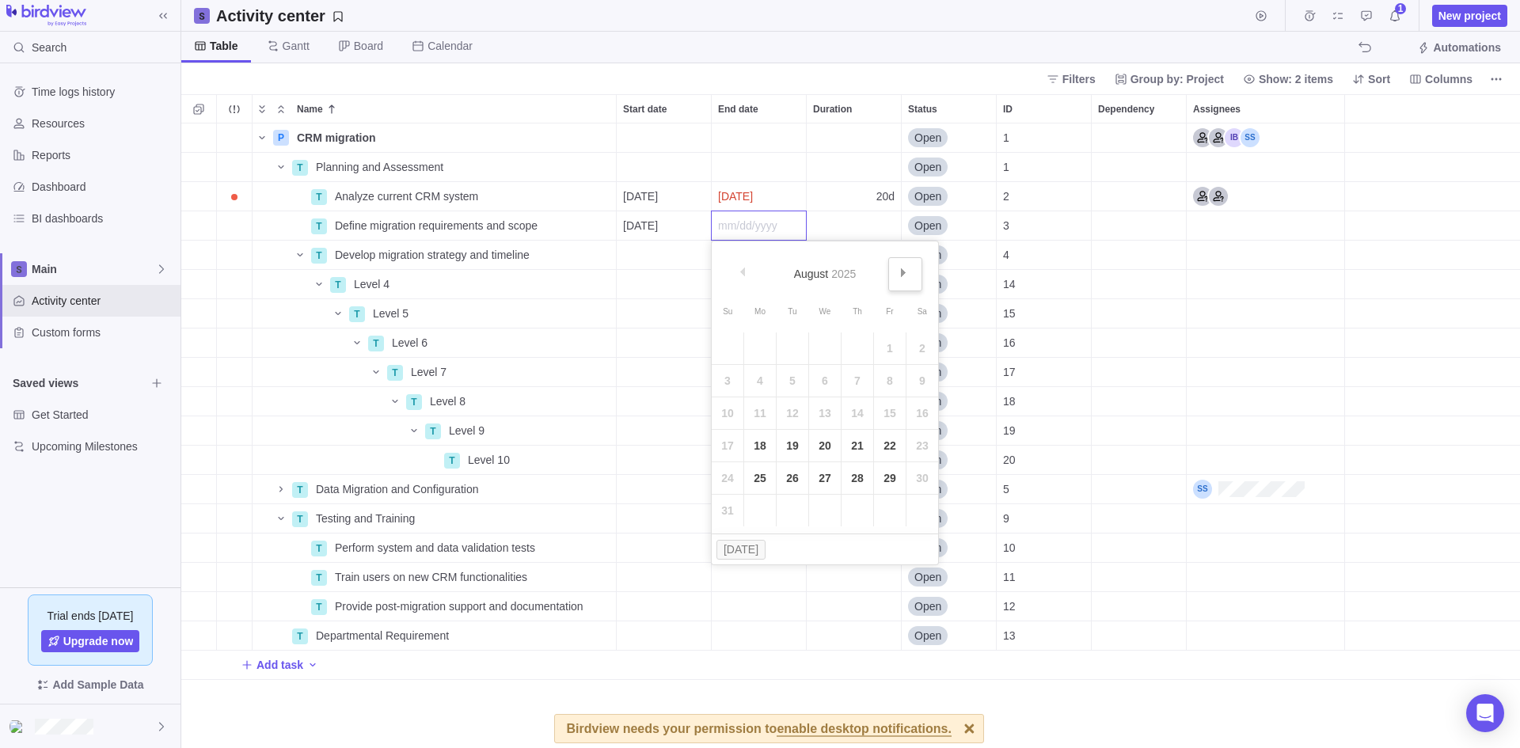
click at [903, 276] on span "Next" at bounding box center [903, 272] width 9 height 9
click at [888, 412] on link "19" at bounding box center [890, 413] width 32 height 32
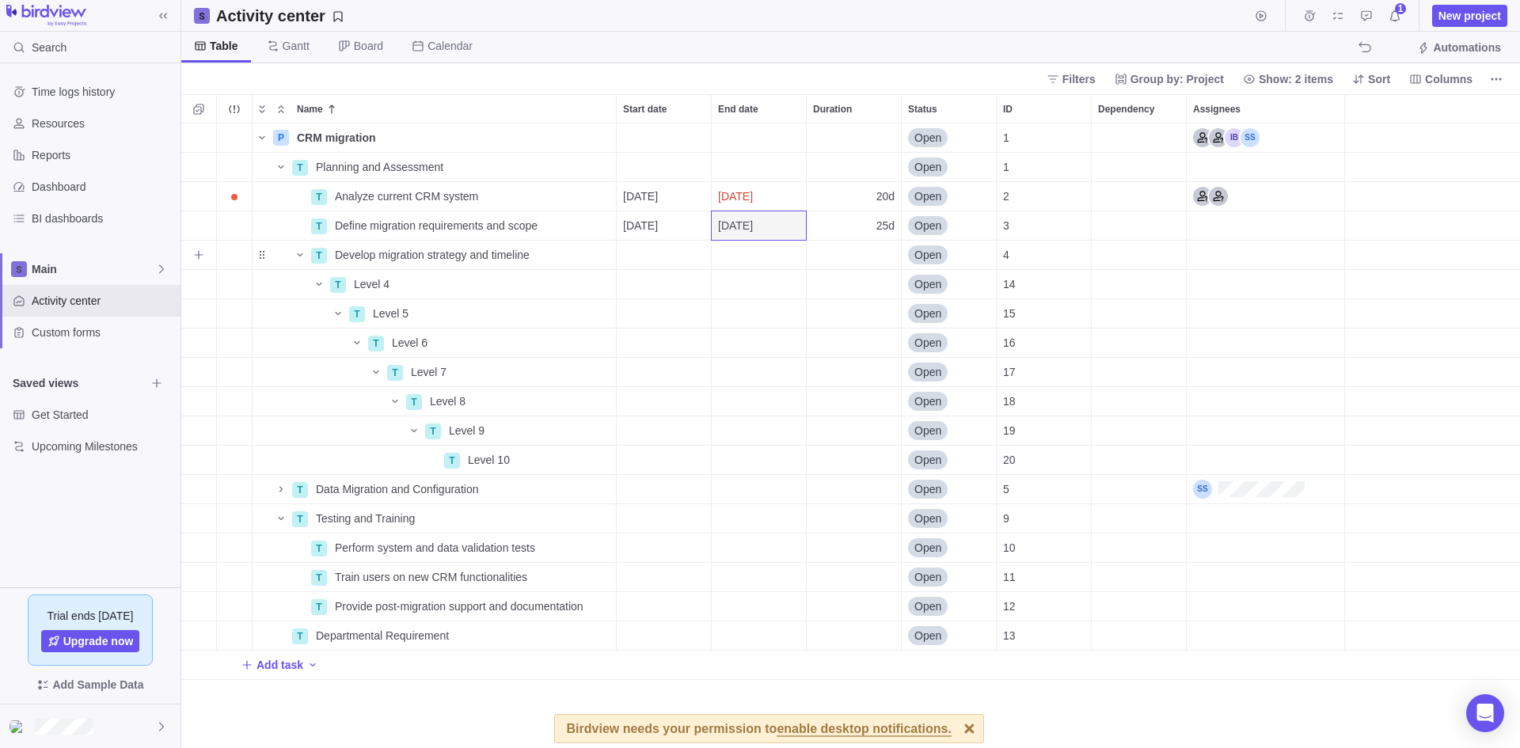
click at [660, 257] on div "Start date" at bounding box center [664, 255] width 94 height 29
click at [816, 305] on link "Next" at bounding box center [811, 304] width 34 height 34
click at [663, 476] on link "22" at bounding box center [666, 475] width 32 height 32
click at [747, 250] on div "End date" at bounding box center [759, 255] width 94 height 29
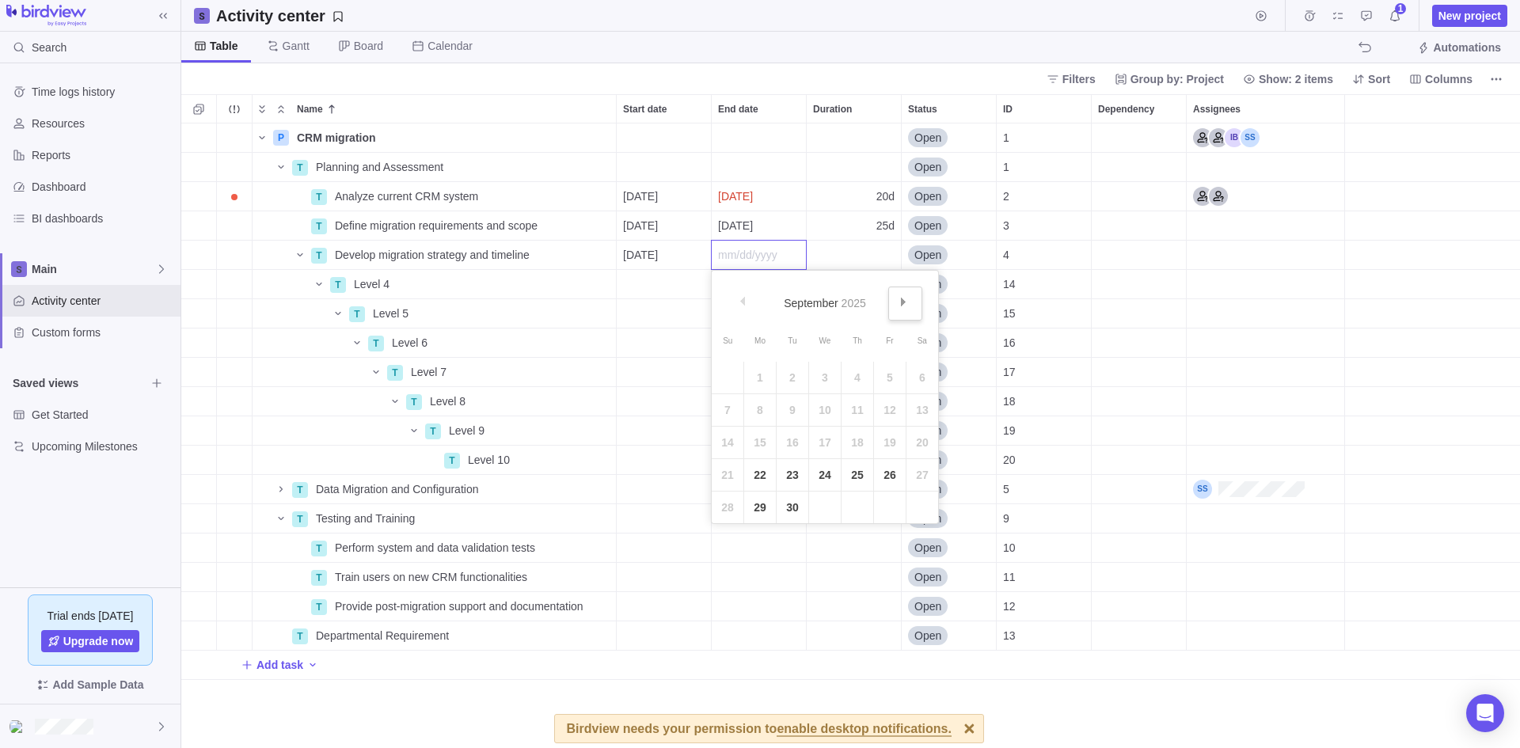
click at [899, 300] on span "Next" at bounding box center [903, 302] width 9 height 9
click at [887, 512] on link "31" at bounding box center [890, 508] width 32 height 32
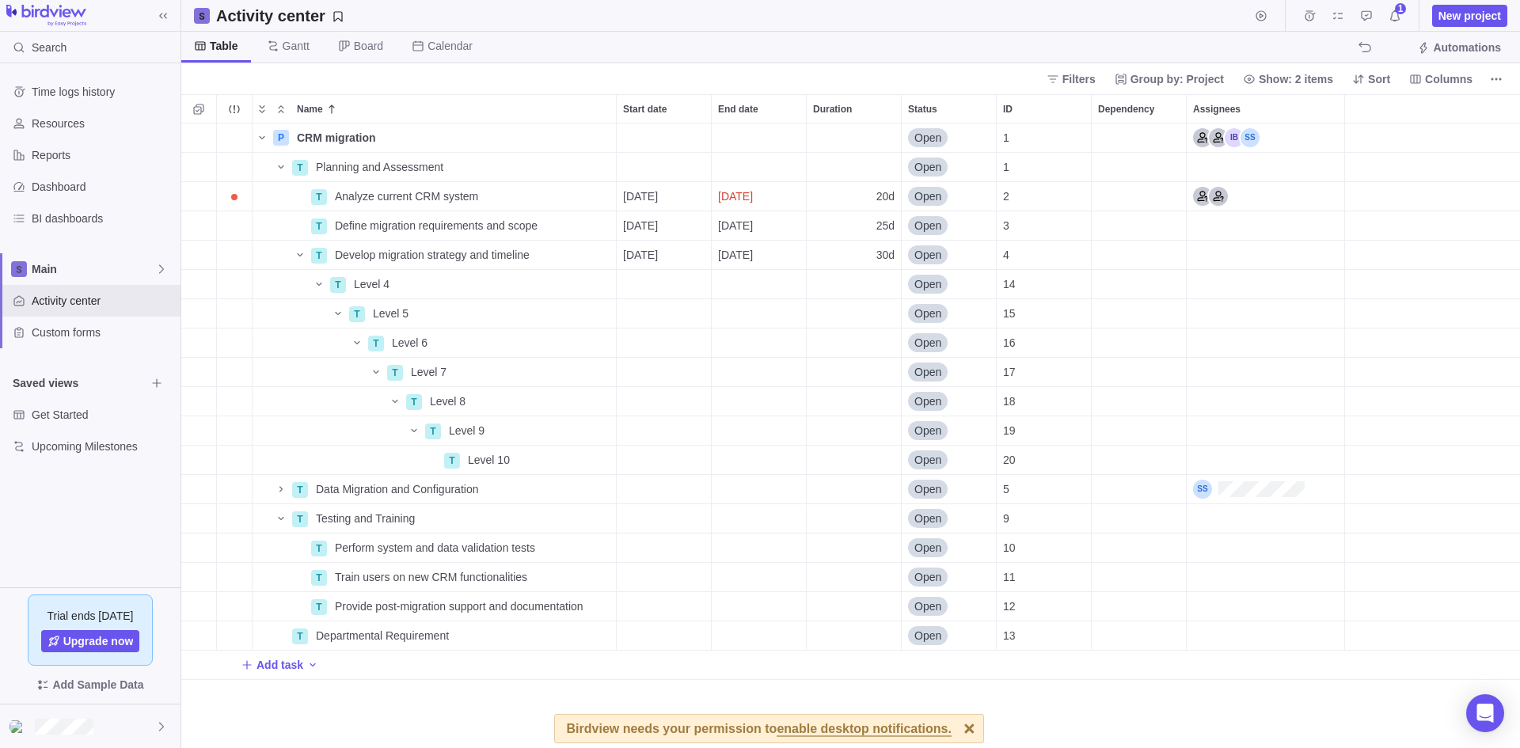
click at [845, 76] on div "Filters Group by: Project Show: 2 items Sort Columns" at bounding box center [850, 78] width 1339 height 31
click at [562, 165] on span "Details" at bounding box center [566, 167] width 36 height 16
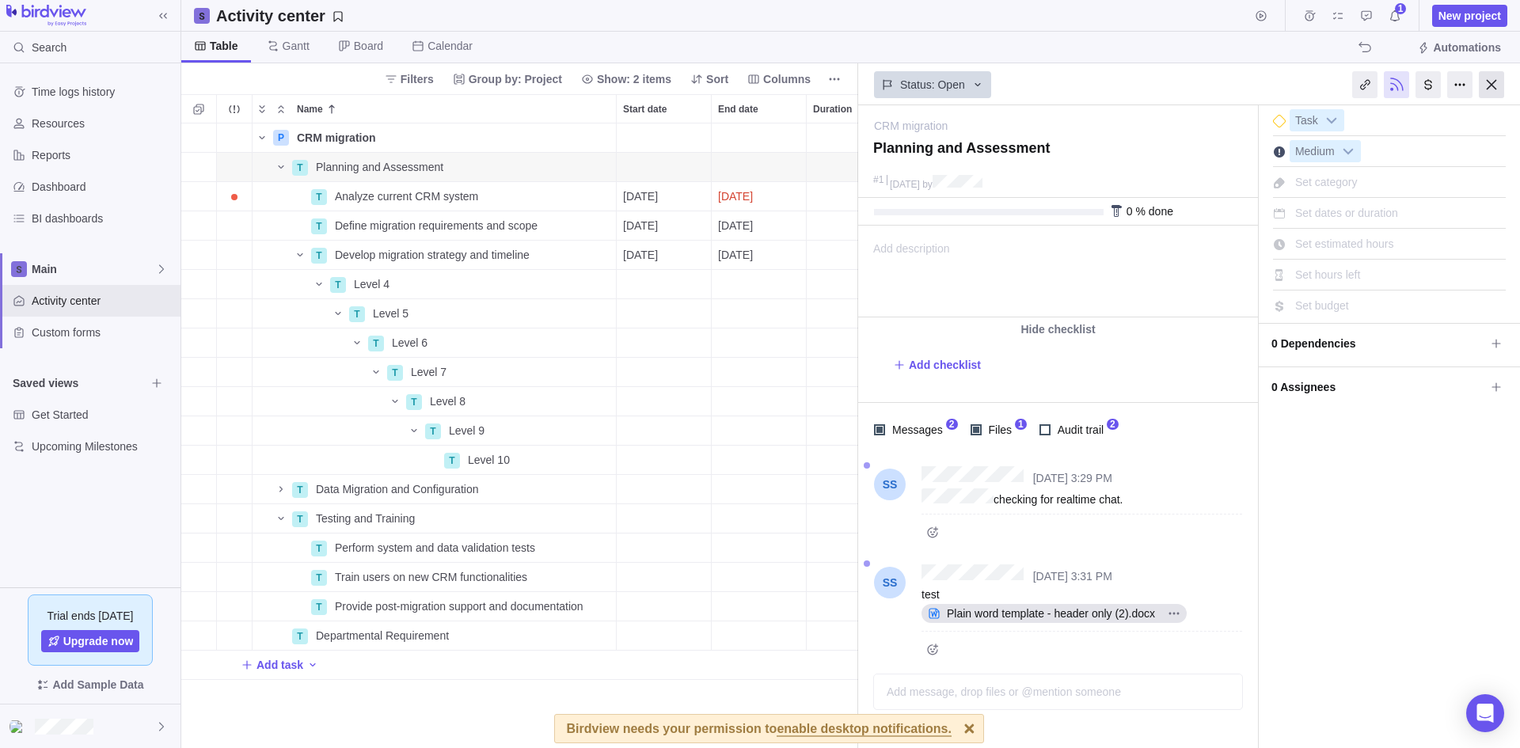
click at [1490, 83] on div at bounding box center [1491, 84] width 25 height 27
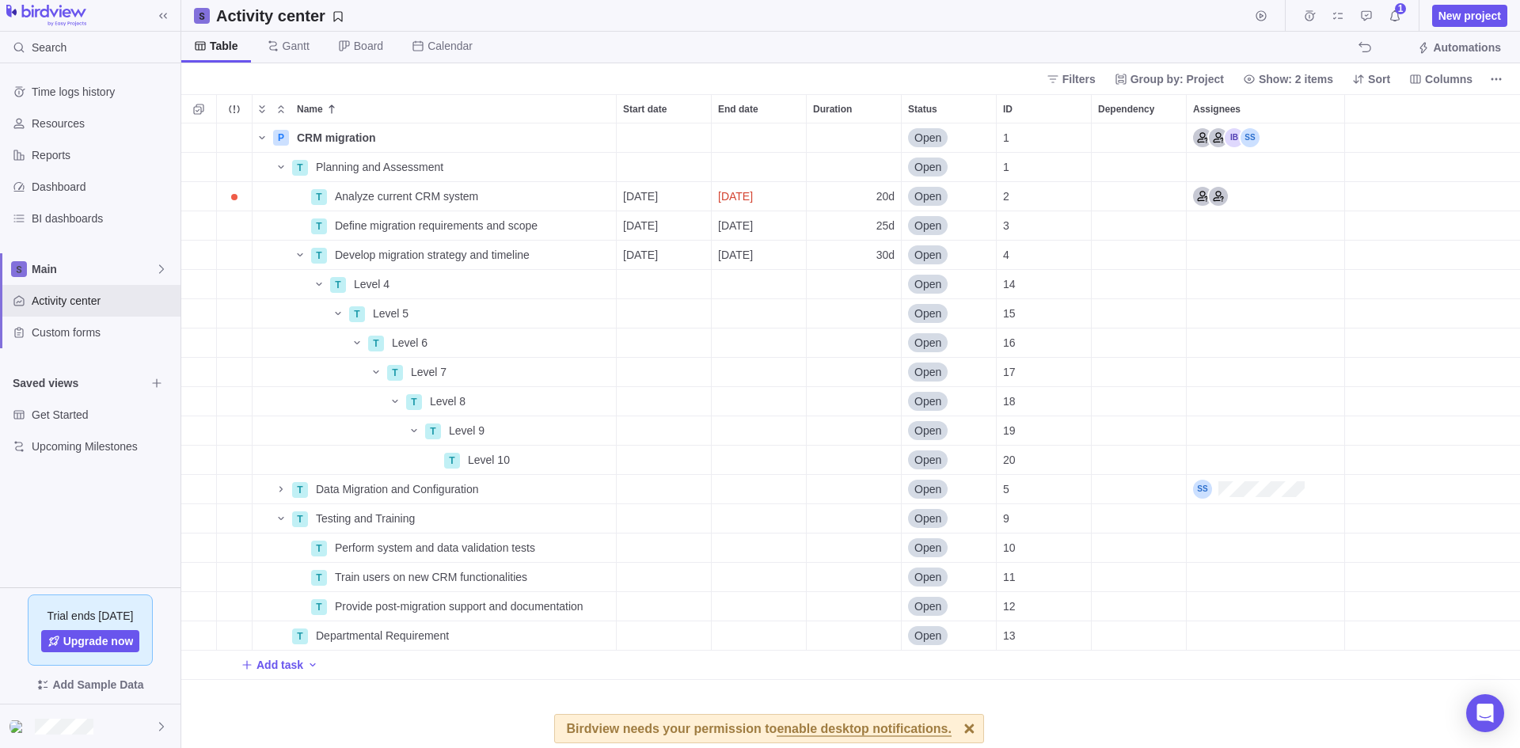
scroll to position [613, 1327]
click at [1148, 200] on div "Dependency" at bounding box center [1139, 196] width 94 height 29
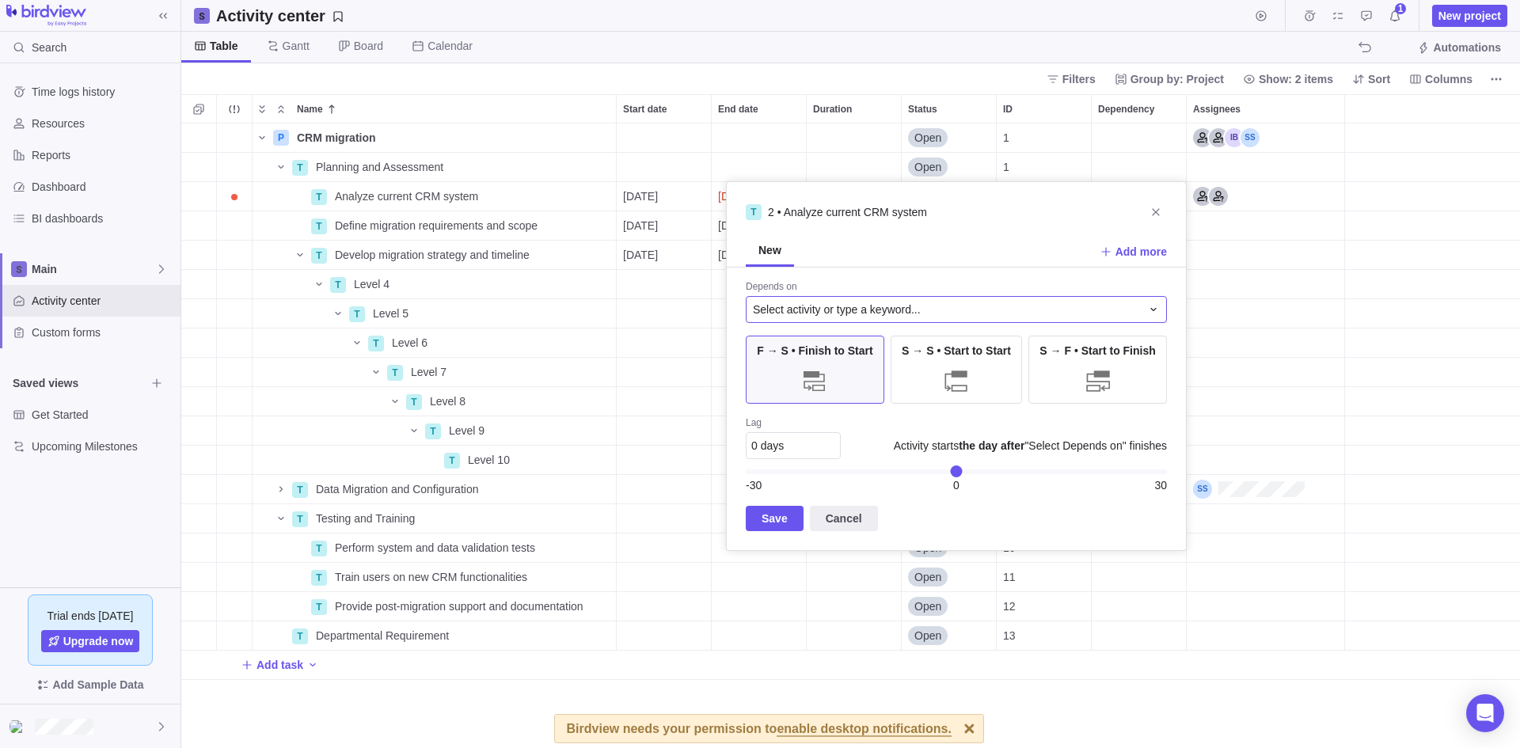
click at [1147, 298] on div "Select activity or type a keyword..." at bounding box center [956, 309] width 421 height 27
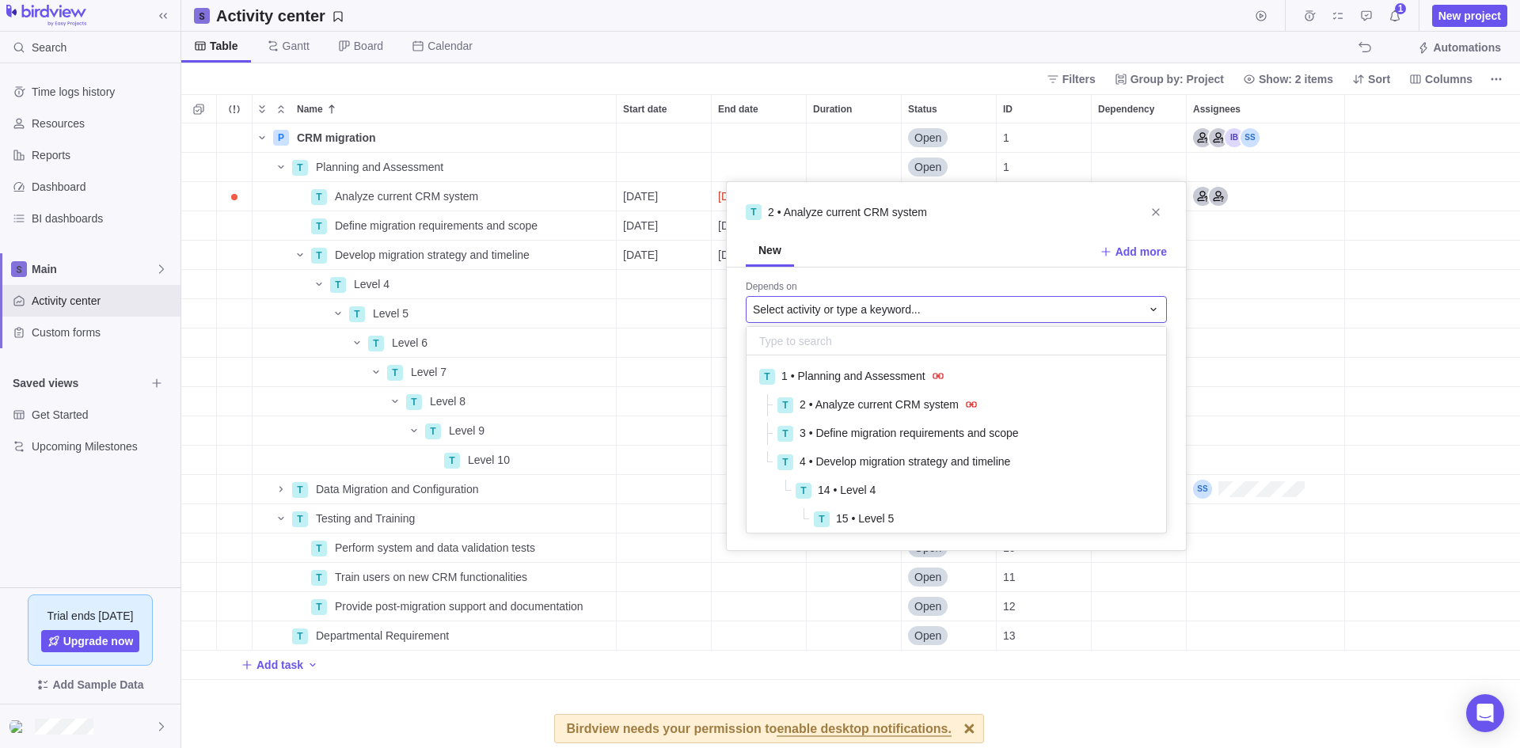
scroll to position [165, 408]
click at [1162, 216] on div "T 2 • Analyze current CRM system New Add more Depends on Select activity or typ…" at bounding box center [956, 366] width 461 height 370
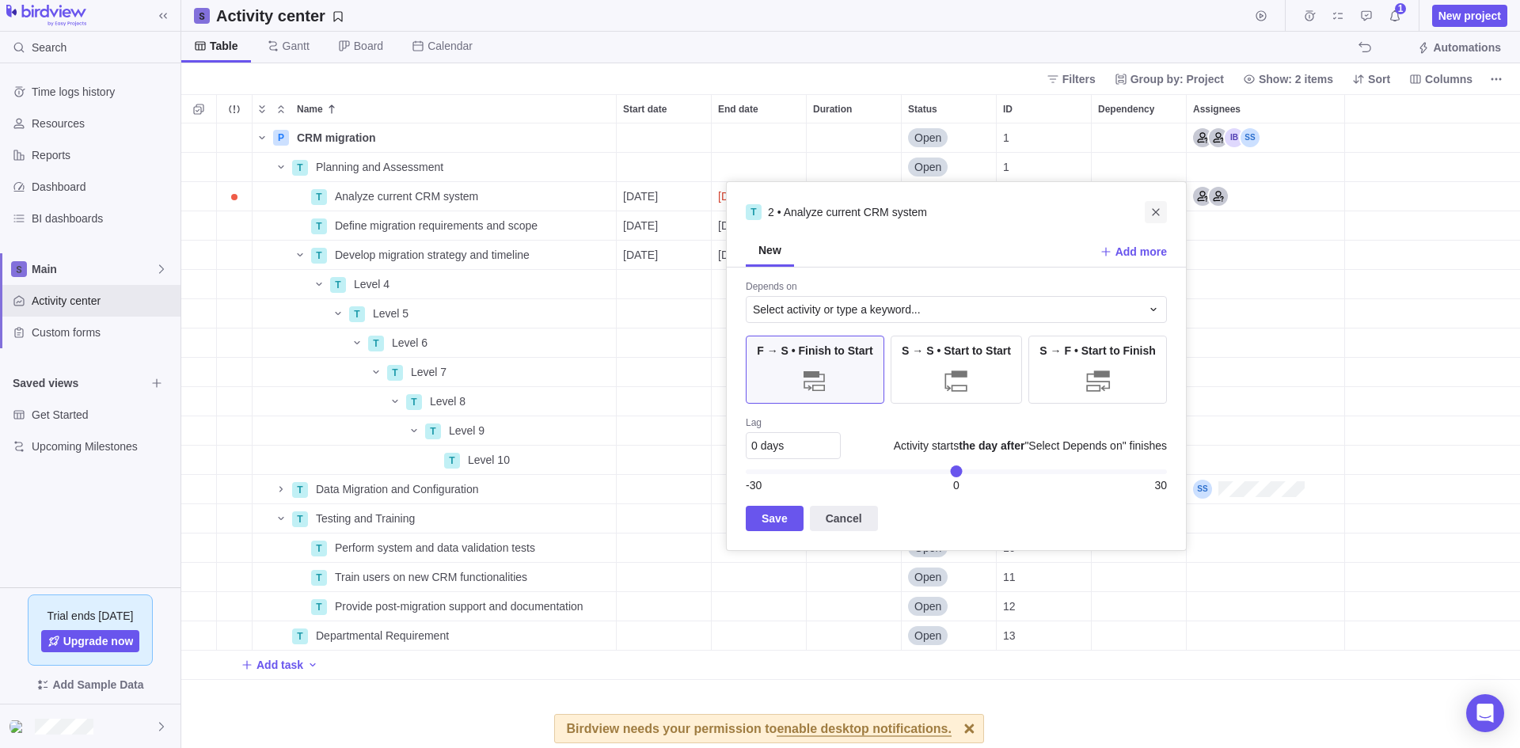
click at [1162, 209] on icon "Close" at bounding box center [1156, 212] width 13 height 13
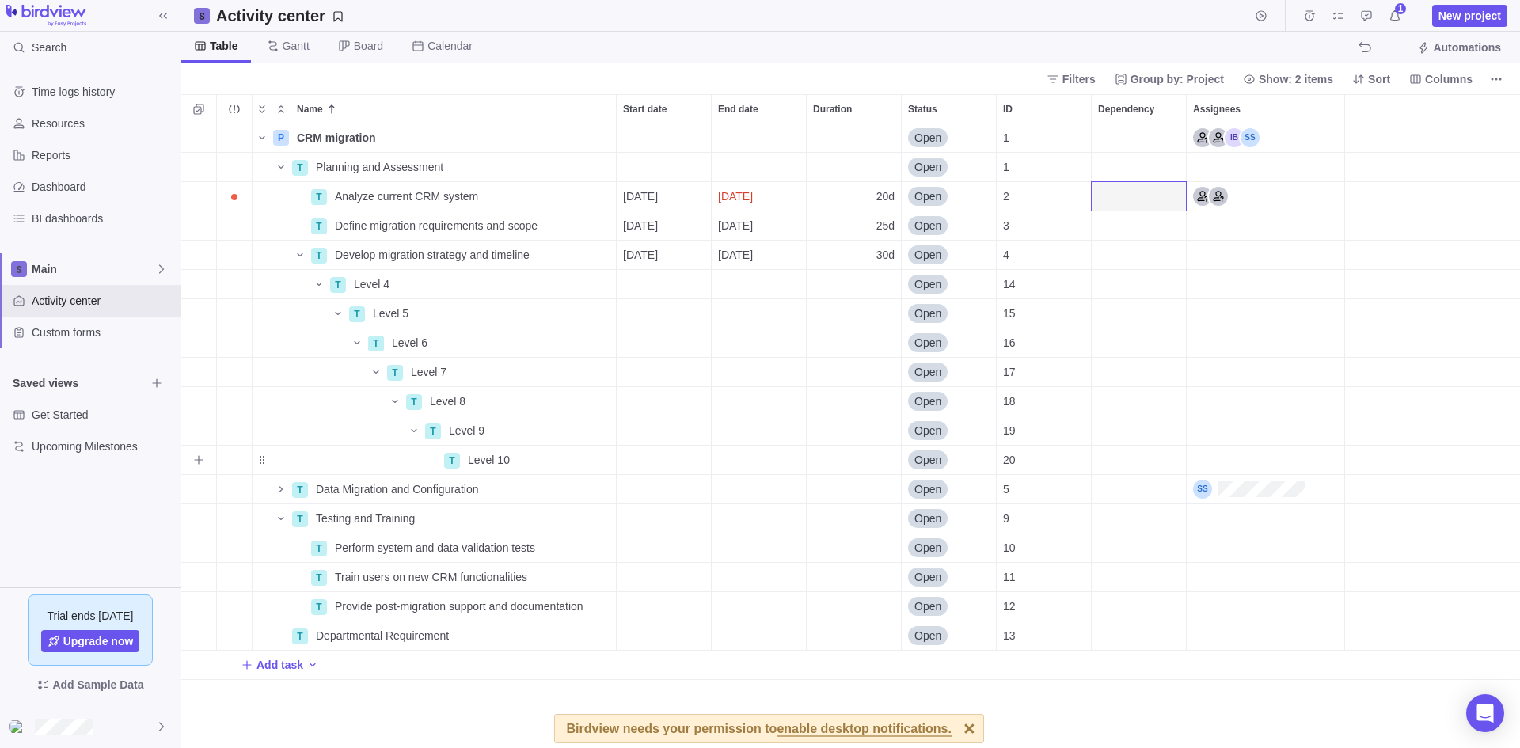
click at [665, 460] on div "Start date" at bounding box center [664, 460] width 94 height 29
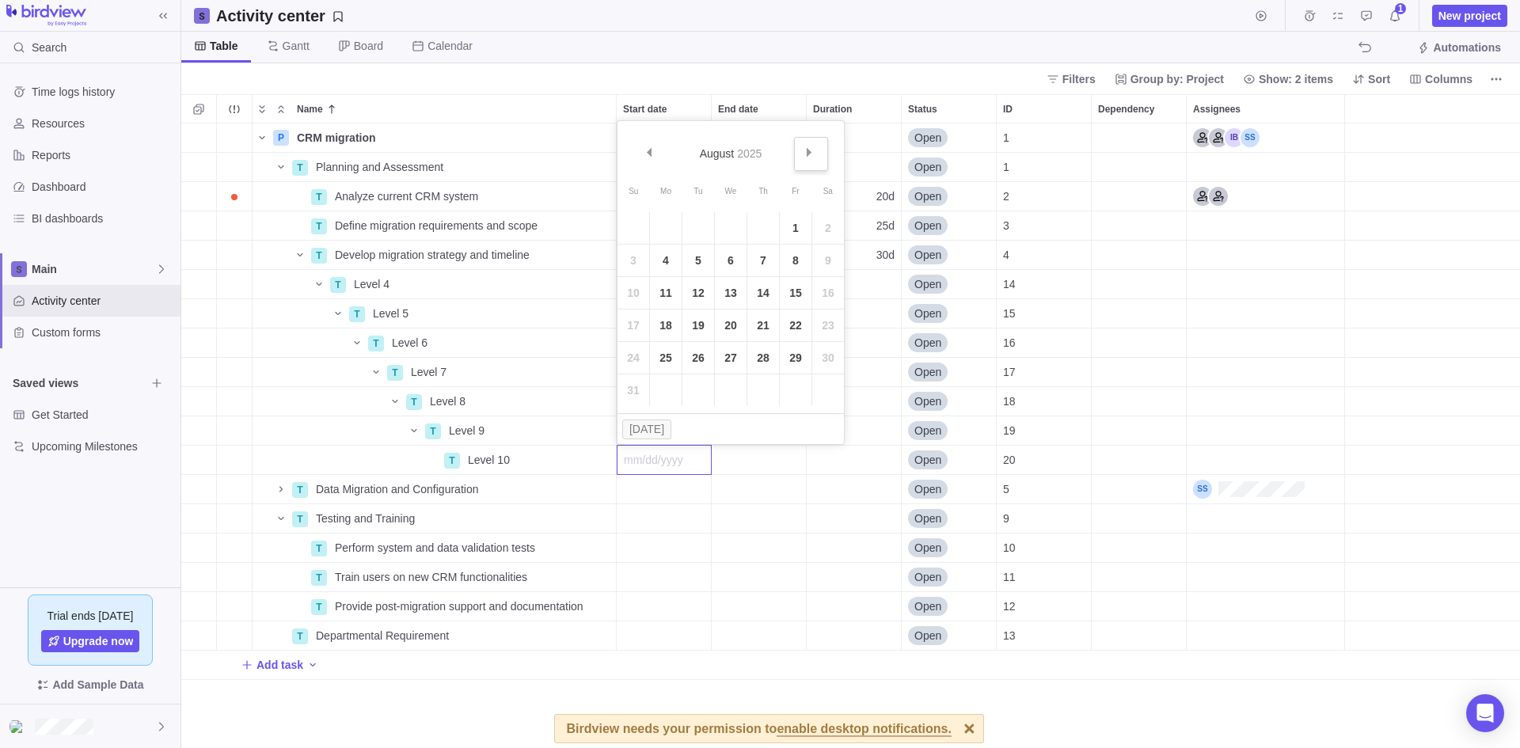
click at [806, 153] on span "Next" at bounding box center [809, 152] width 9 height 9
click at [813, 148] on span "Next" at bounding box center [809, 152] width 9 height 9
click at [669, 357] on link "27" at bounding box center [666, 358] width 32 height 32
click at [740, 462] on div "End date" at bounding box center [759, 460] width 94 height 29
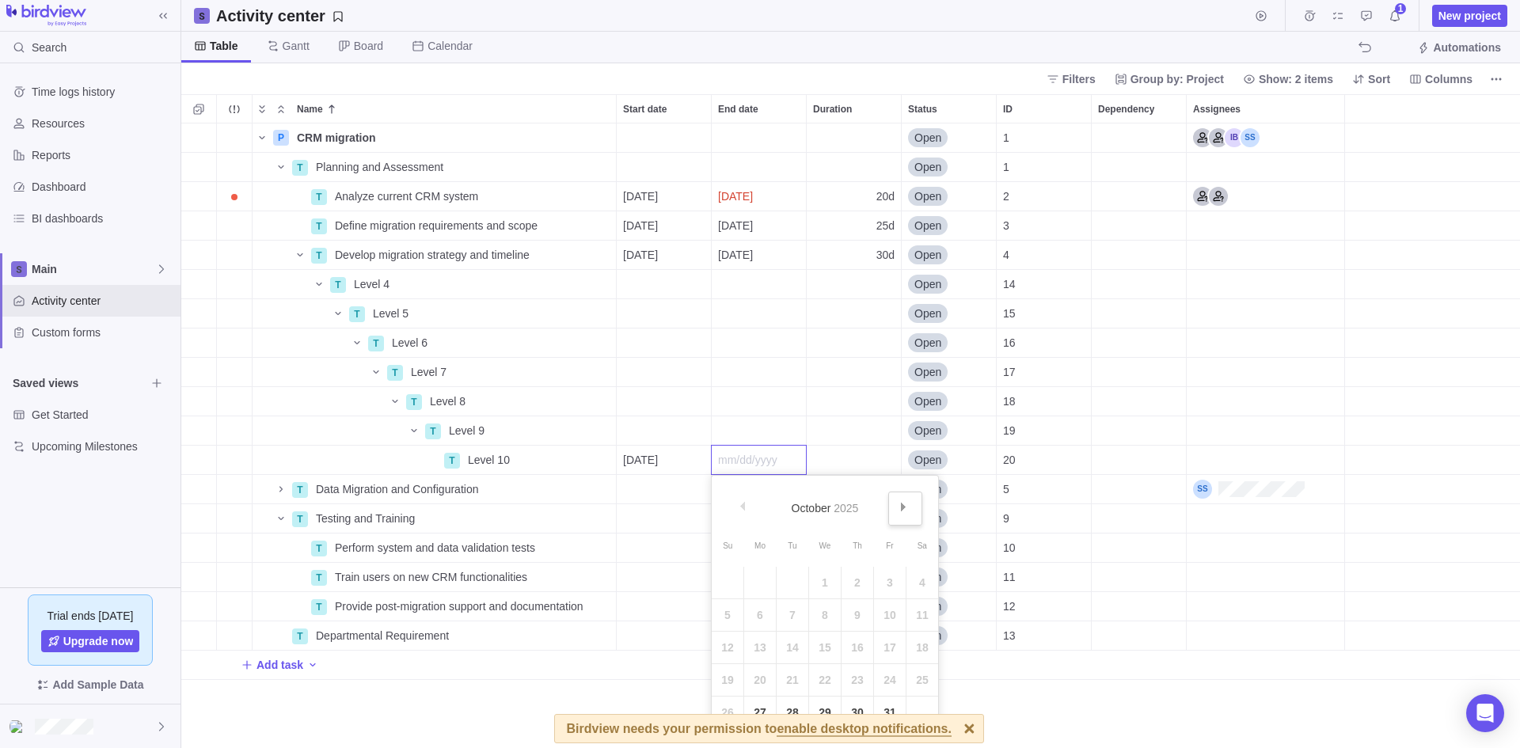
click at [896, 508] on link "Next" at bounding box center [905, 509] width 34 height 34
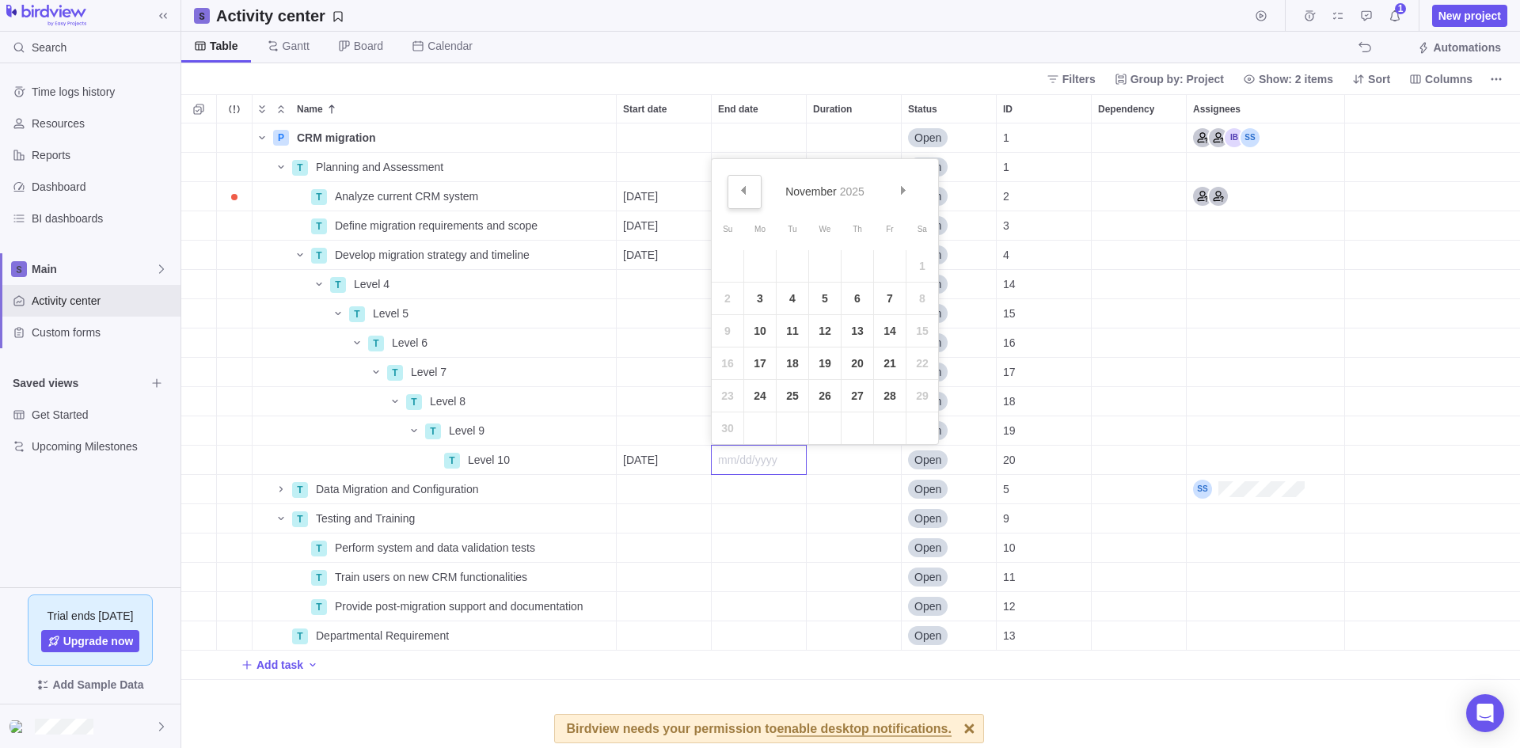
click at [739, 188] on span "Prev" at bounding box center [743, 190] width 9 height 9
click at [883, 393] on link "31" at bounding box center [890, 396] width 32 height 32
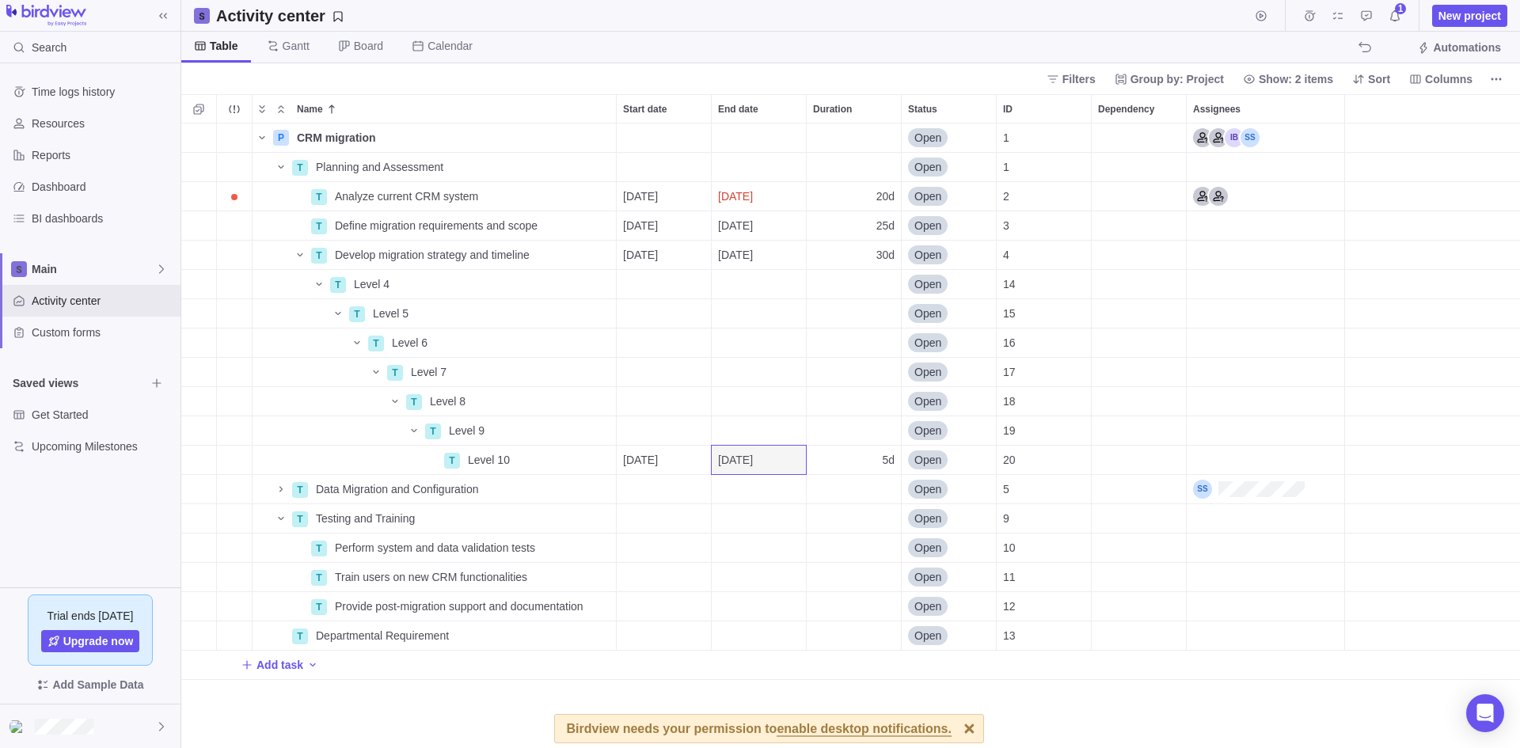
click at [810, 51] on div "Table [PERSON_NAME] Board Calendar Automations" at bounding box center [850, 48] width 1339 height 32
drag, startPoint x: 649, startPoint y: 429, endPoint x: 661, endPoint y: 4, distance: 425.3
click at [661, 4] on div "Activity center 1 New project" at bounding box center [850, 16] width 1339 height 32
click at [660, 432] on div "Start date" at bounding box center [664, 430] width 94 height 29
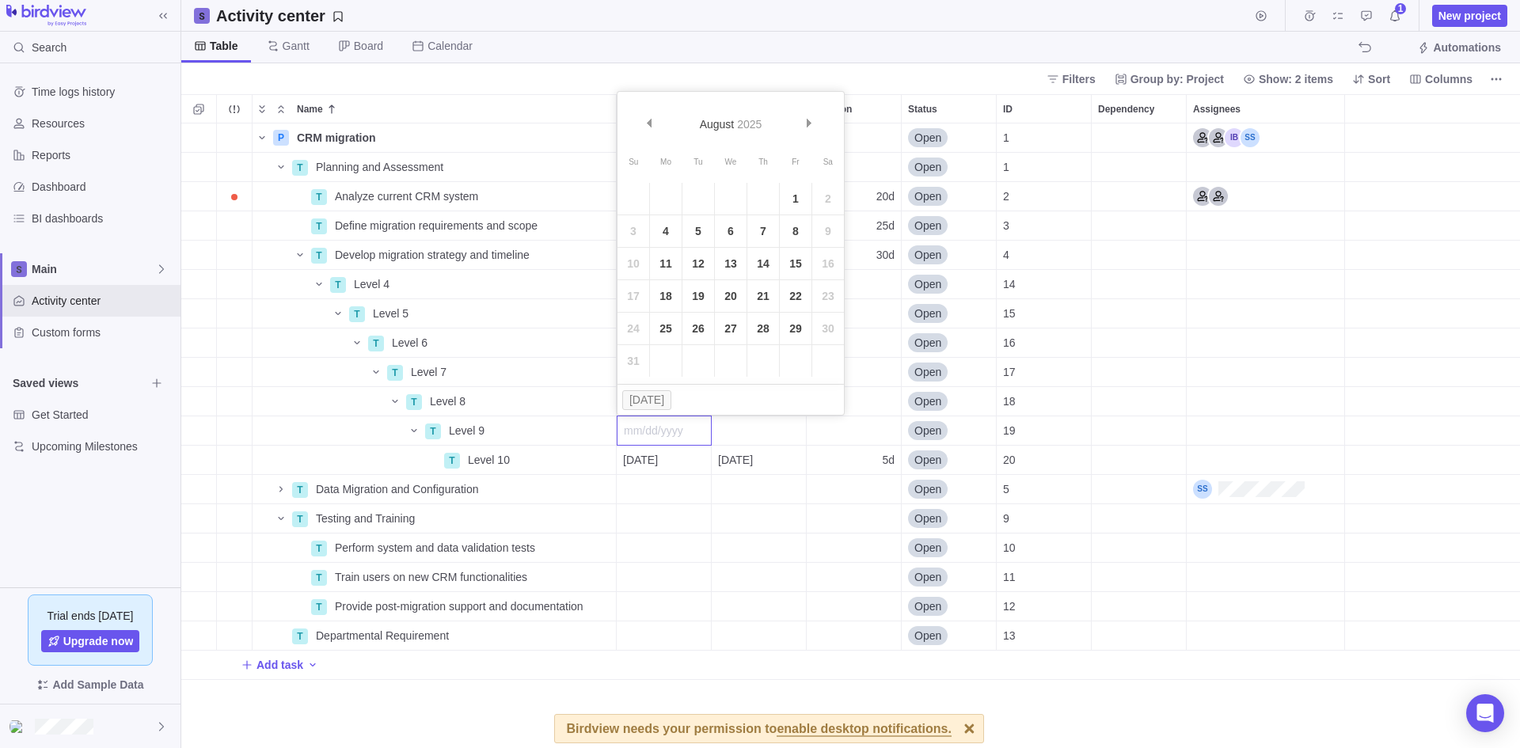
click at [743, 71] on body "Search Time logs history Resources Reports Dashboard BI dashboards Main Activit…" at bounding box center [760, 374] width 1520 height 748
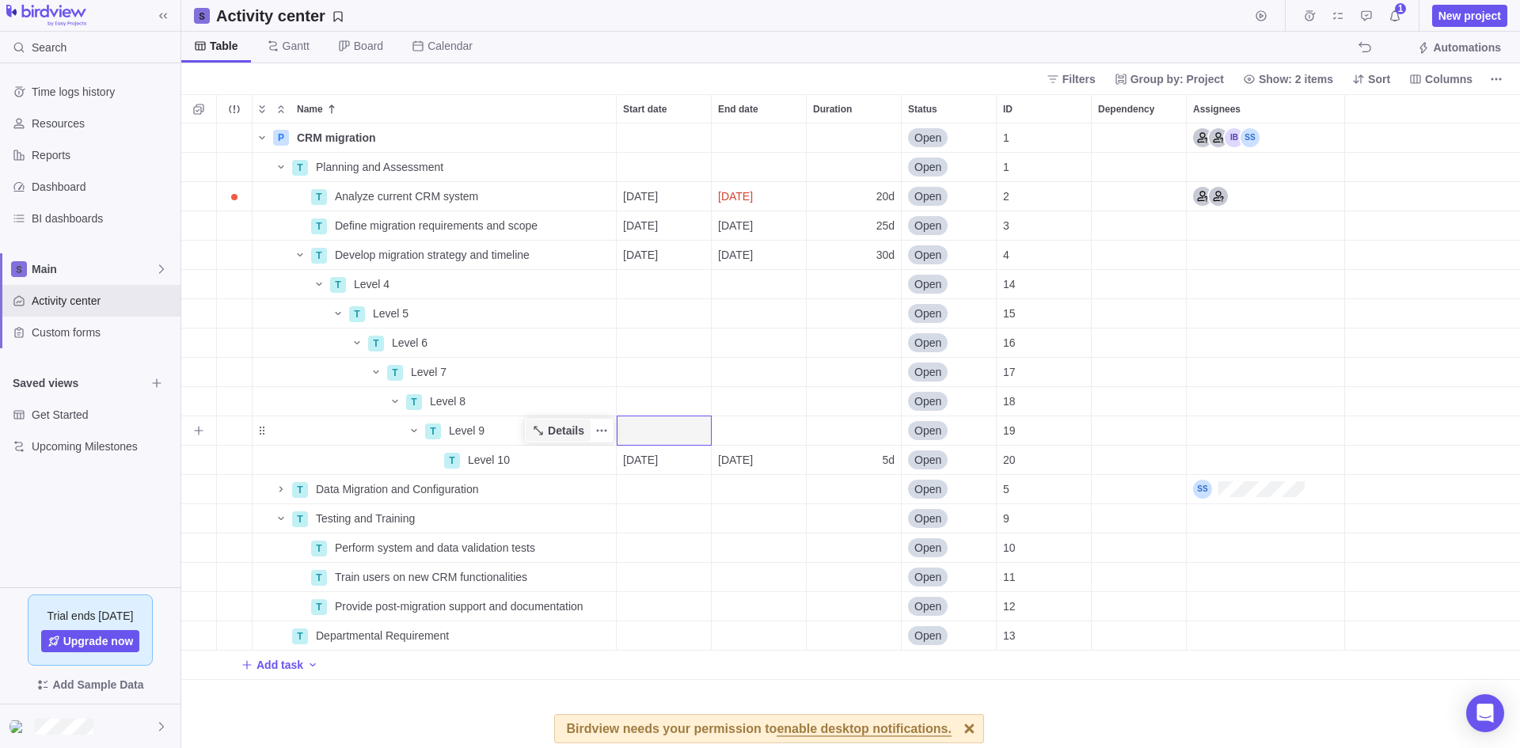
click at [569, 432] on span "Details" at bounding box center [566, 431] width 36 height 16
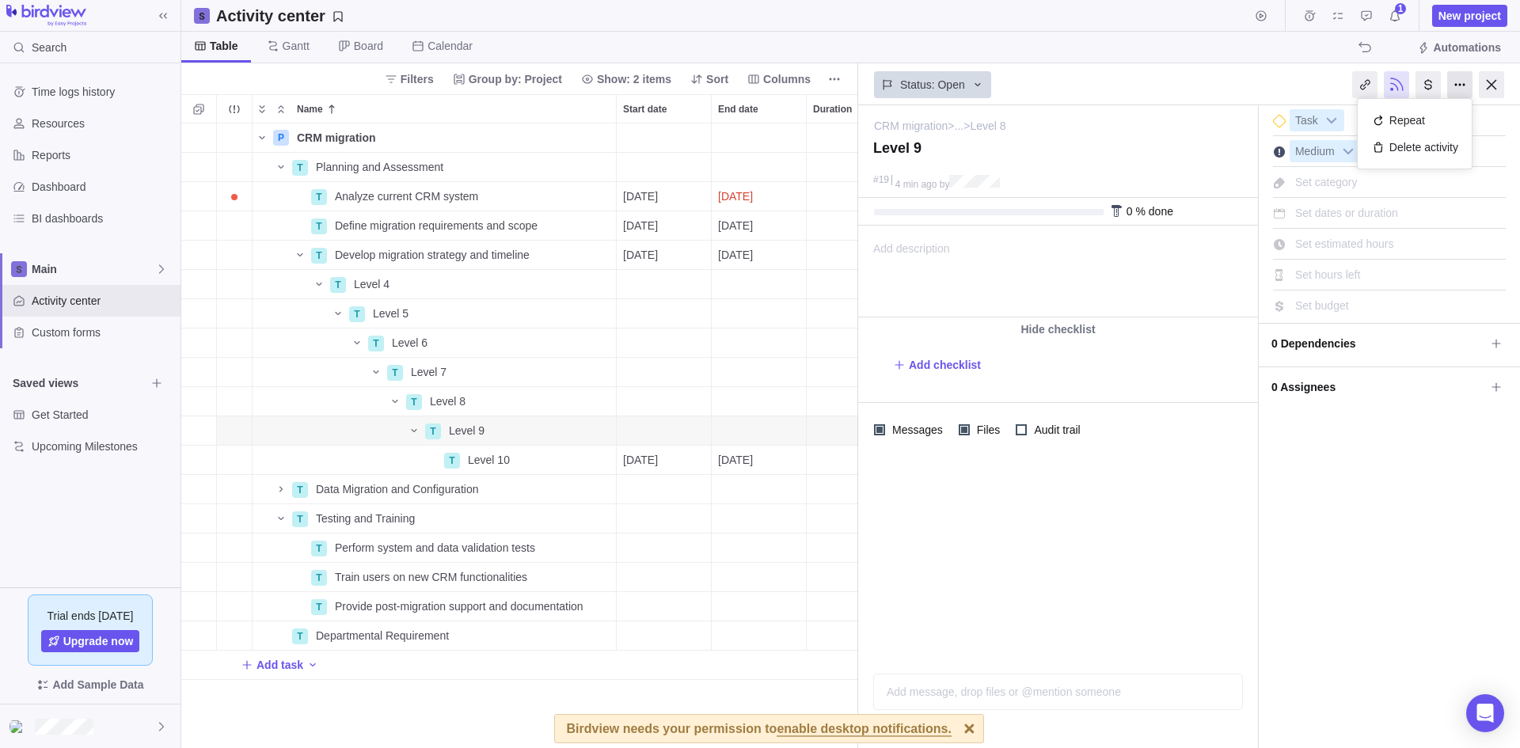
click at [1462, 82] on div at bounding box center [1459, 84] width 25 height 27
click at [1432, 520] on div "I'm done Task Medium Set category Set dates or duration Set estimated hours Set…" at bounding box center [1389, 426] width 261 height 643
click at [1484, 78] on div at bounding box center [1491, 84] width 25 height 27
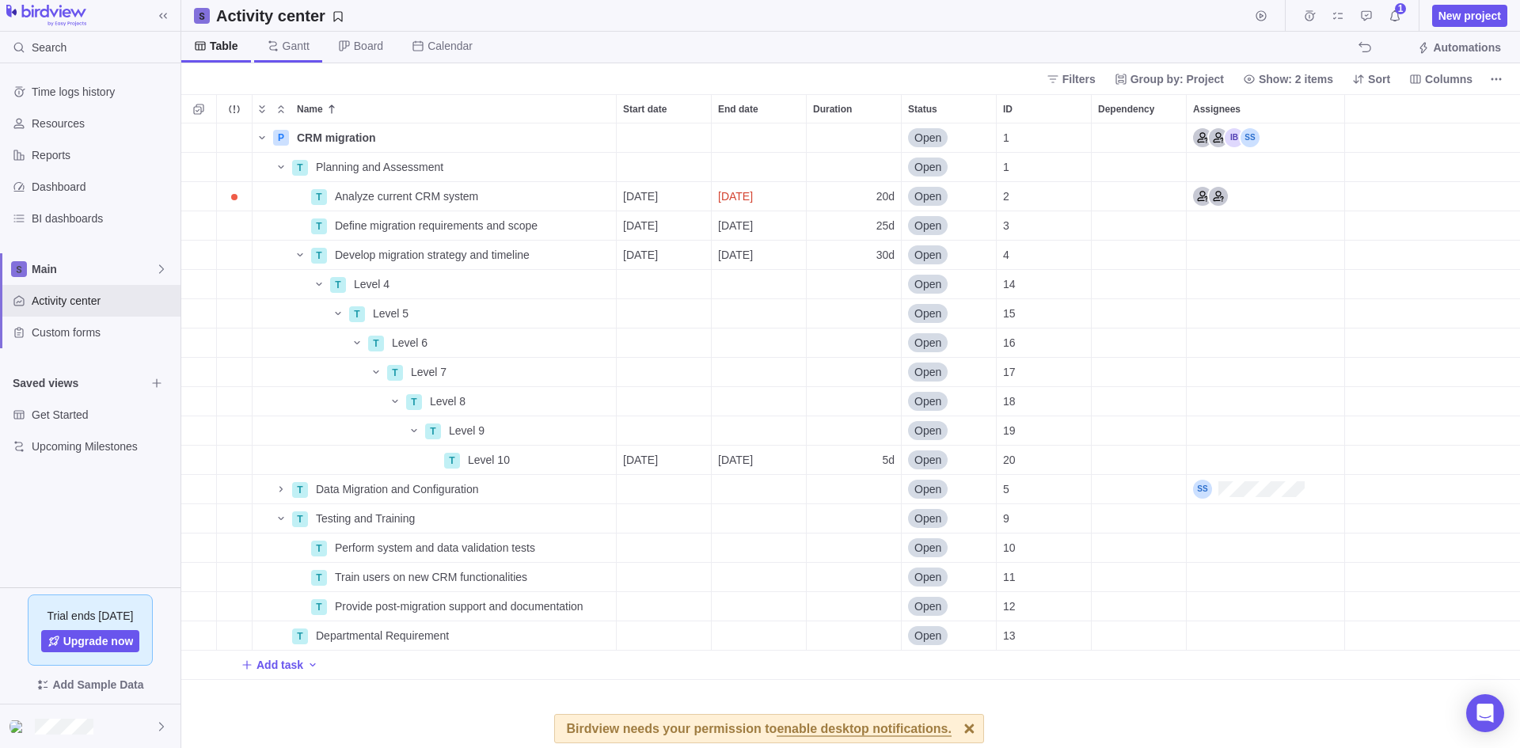
click at [291, 44] on span "Gantt" at bounding box center [296, 46] width 27 height 16
click at [365, 43] on span "Board" at bounding box center [368, 46] width 29 height 16
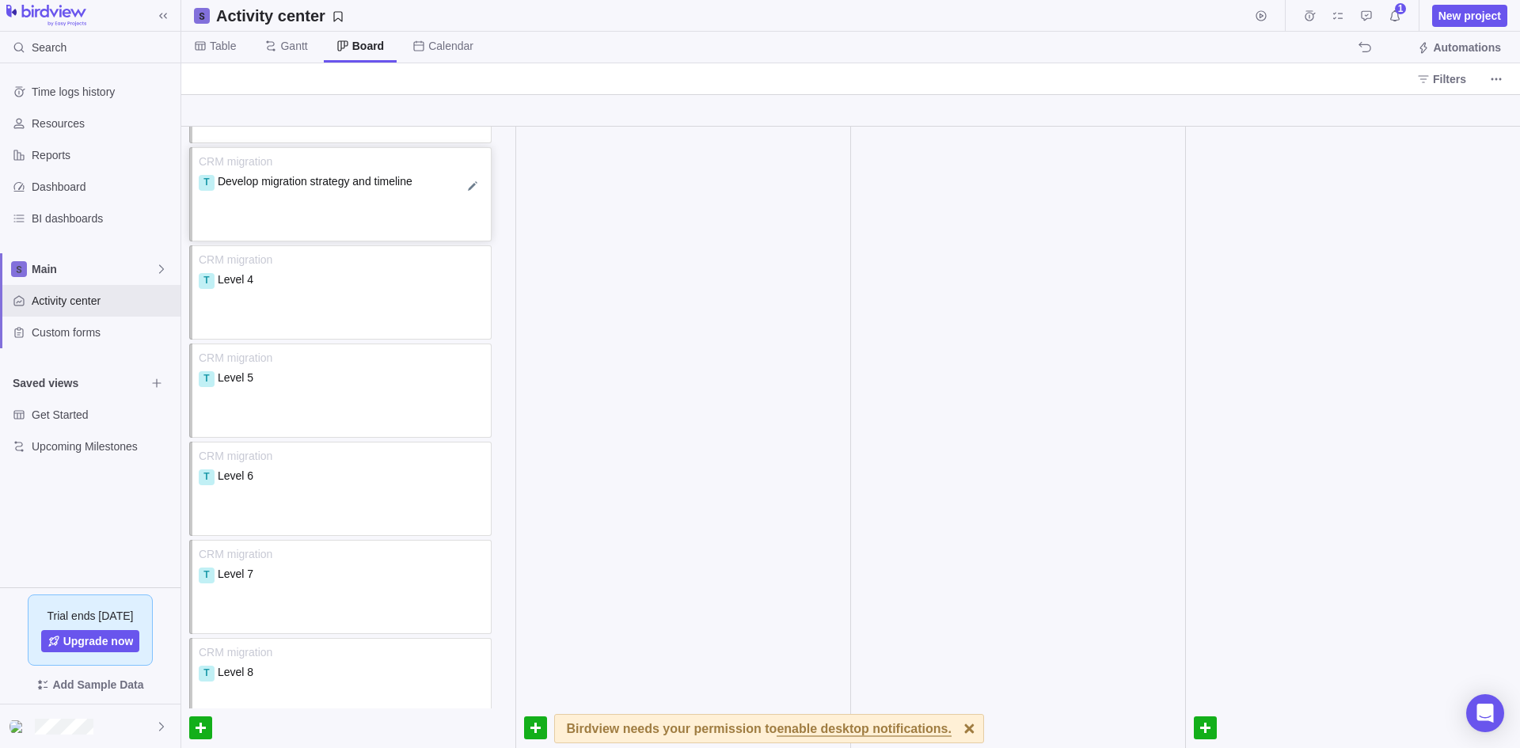
scroll to position [0, 0]
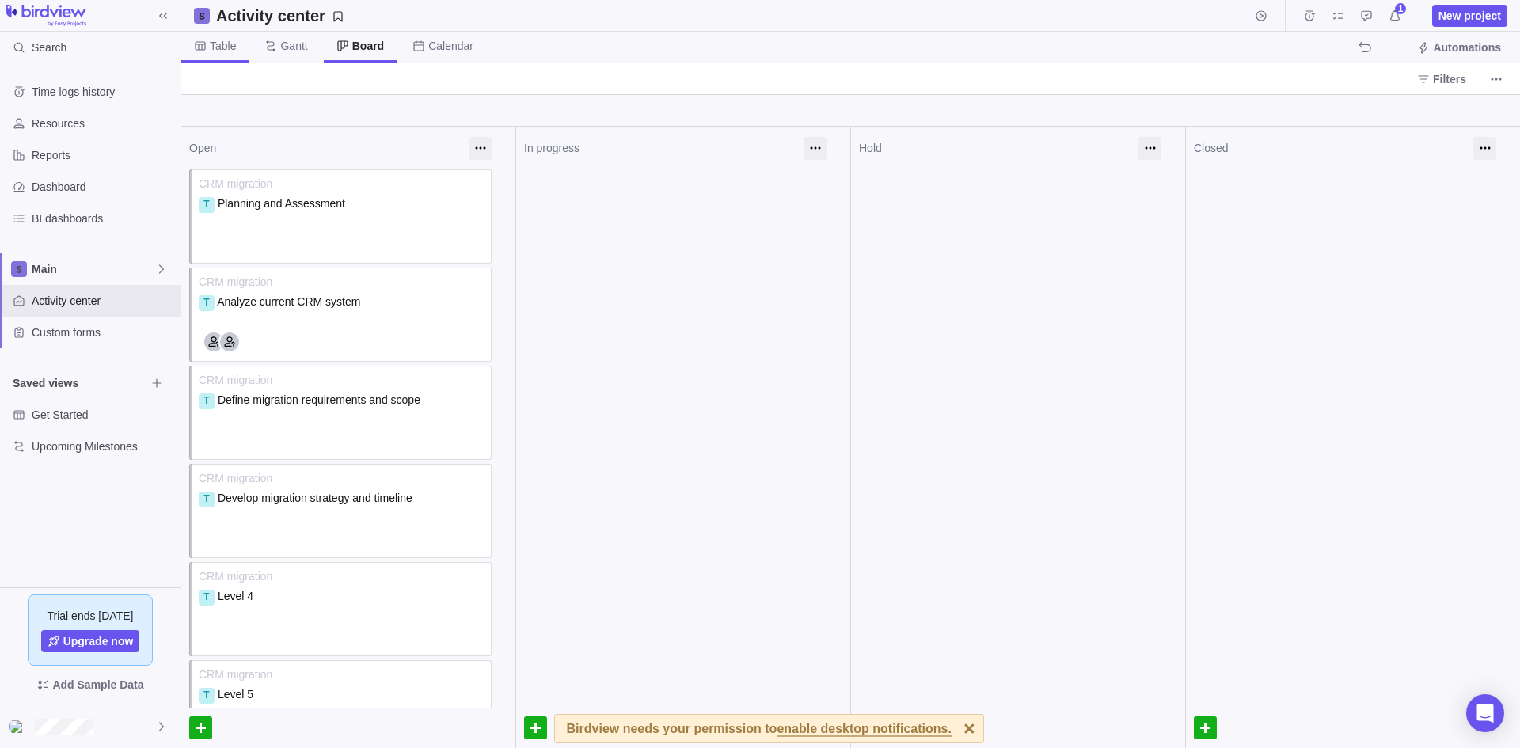
click at [212, 37] on span "Table" at bounding box center [214, 47] width 67 height 31
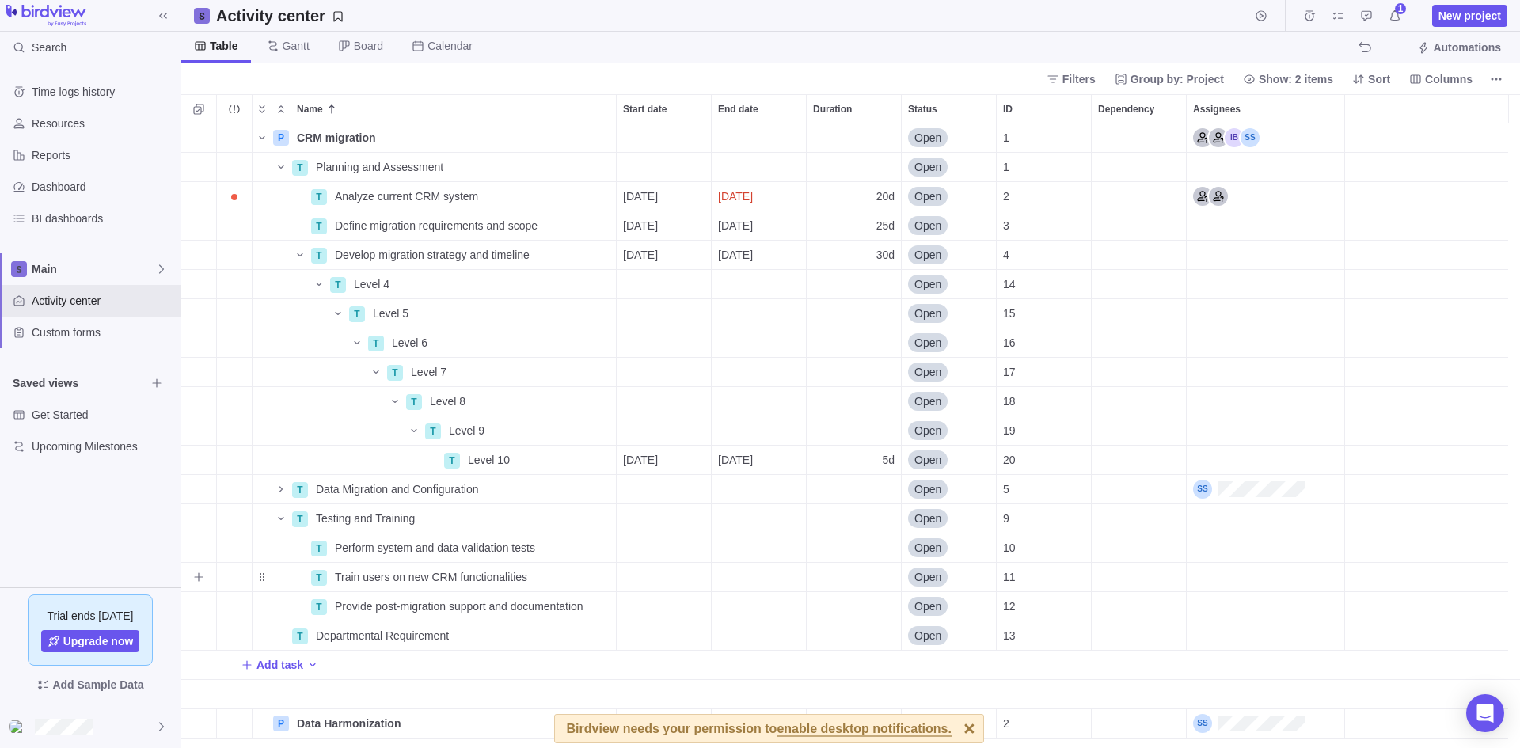
scroll to position [613, 1327]
click at [283, 518] on icon "Name" at bounding box center [281, 518] width 6 height 3
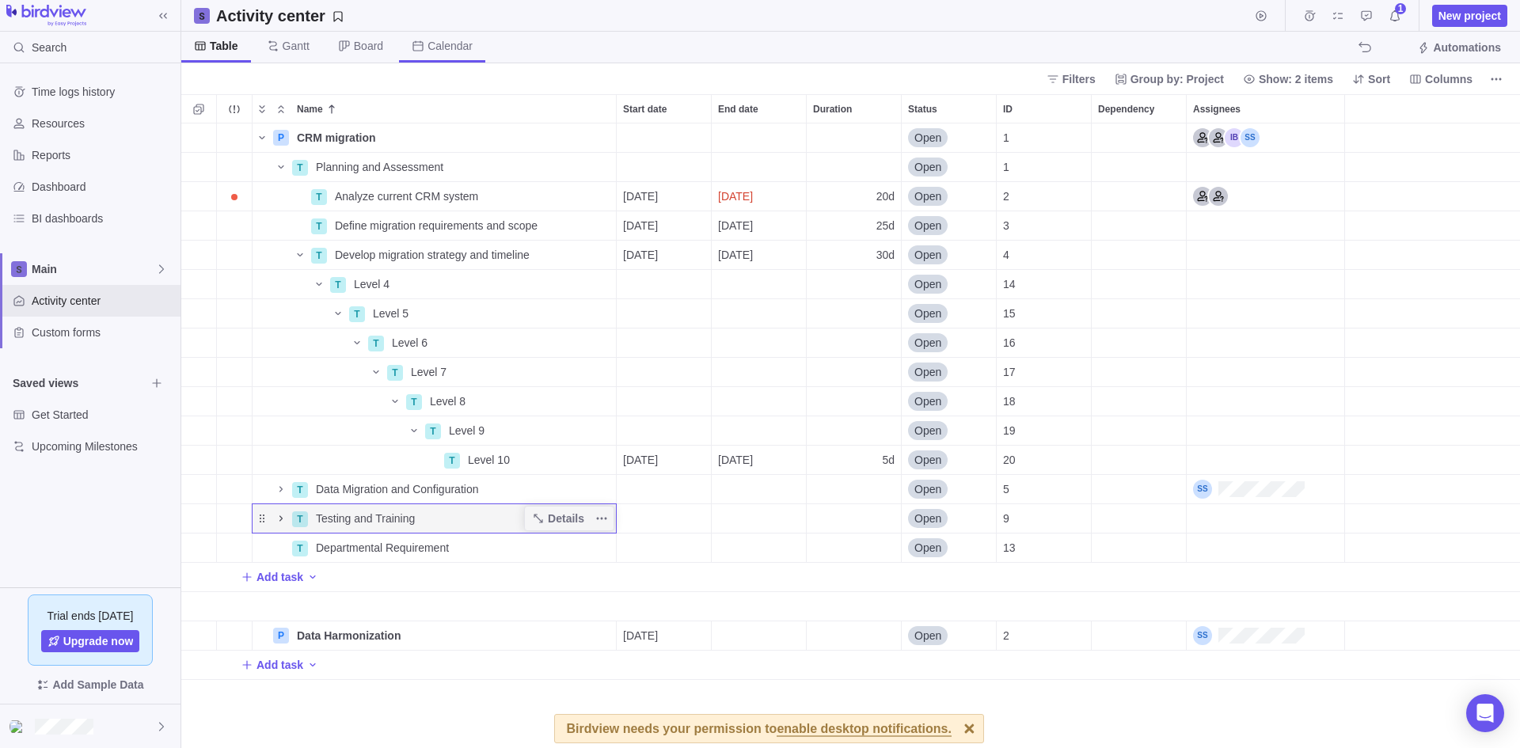
click at [458, 48] on span "Calendar" at bounding box center [450, 46] width 45 height 16
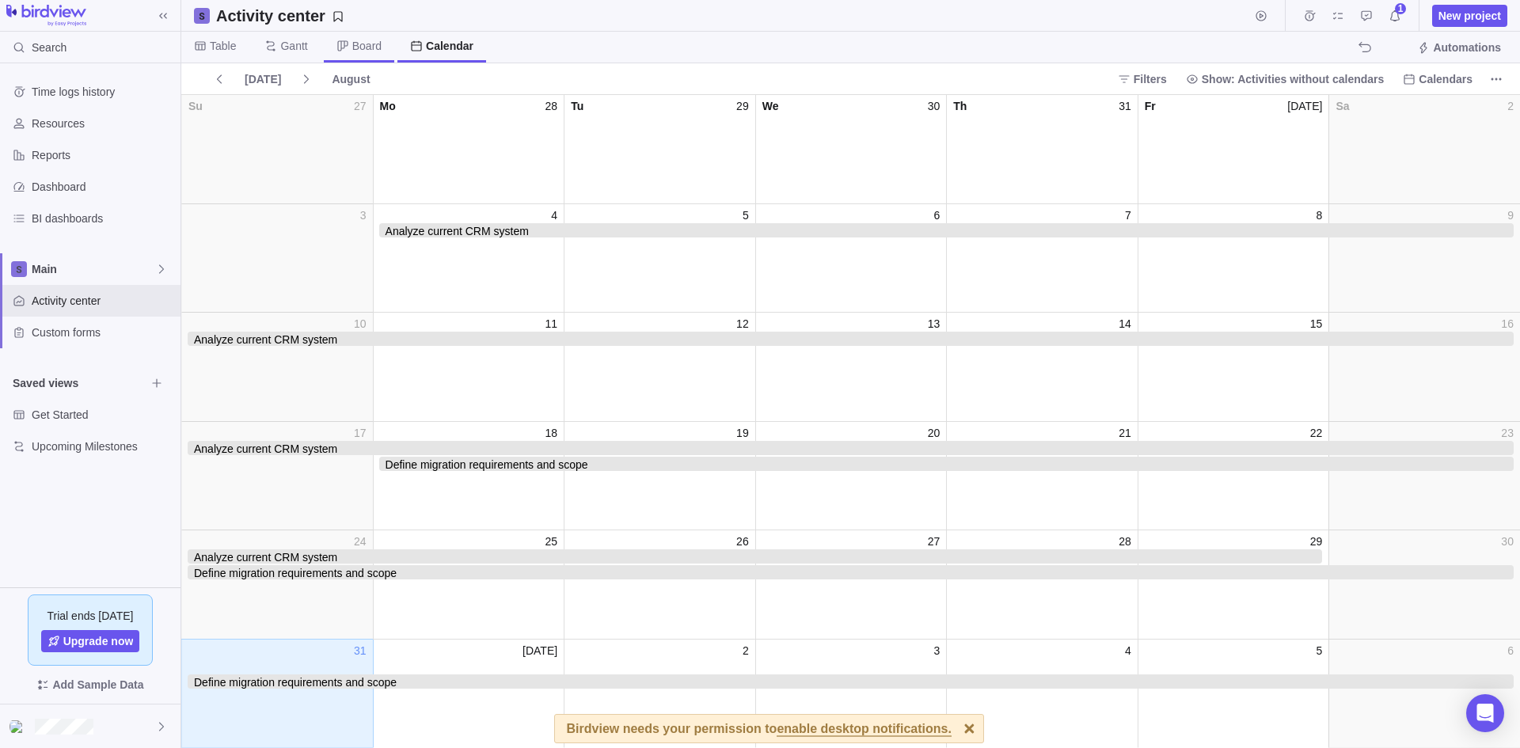
click at [358, 41] on span "Board" at bounding box center [366, 46] width 29 height 16
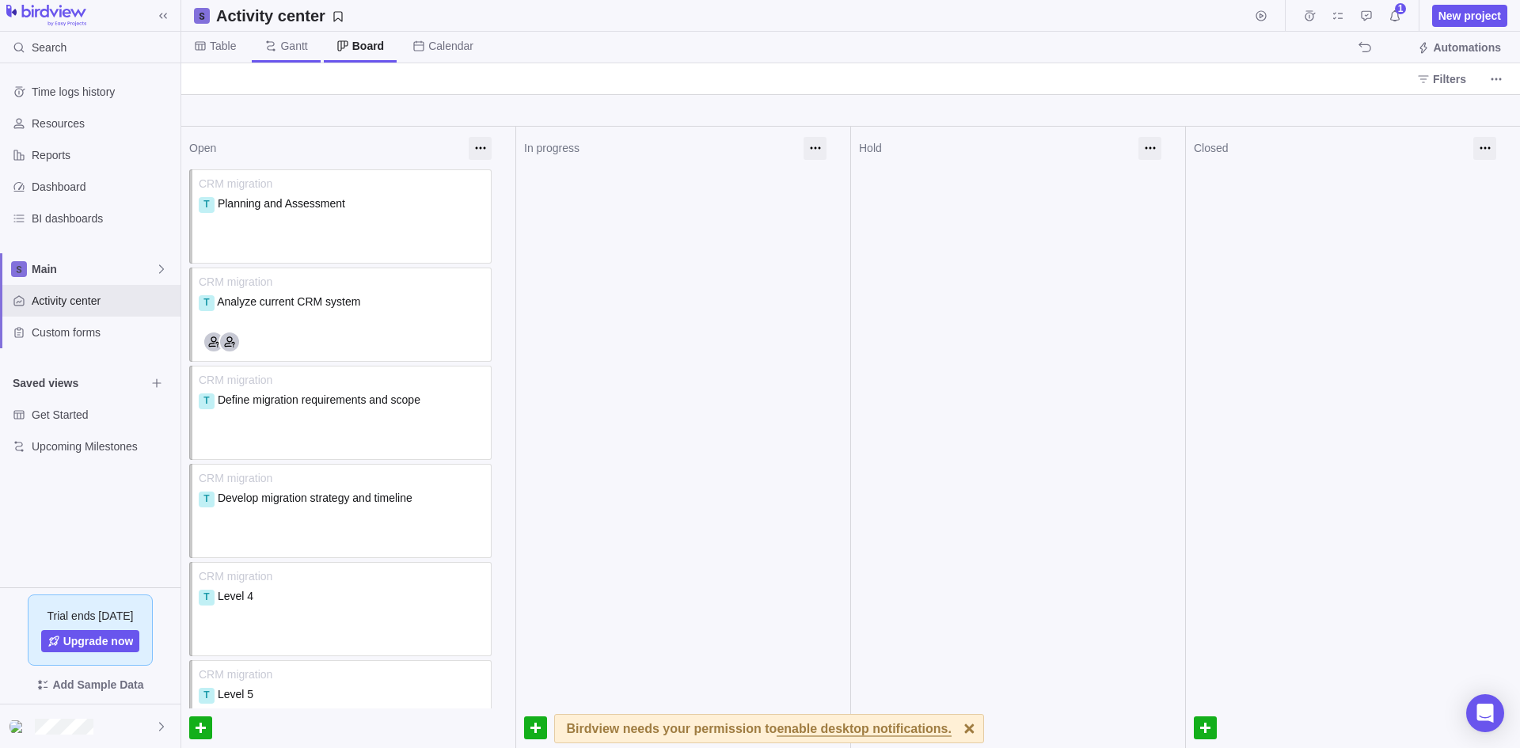
click at [290, 43] on span "Gantt" at bounding box center [293, 46] width 27 height 16
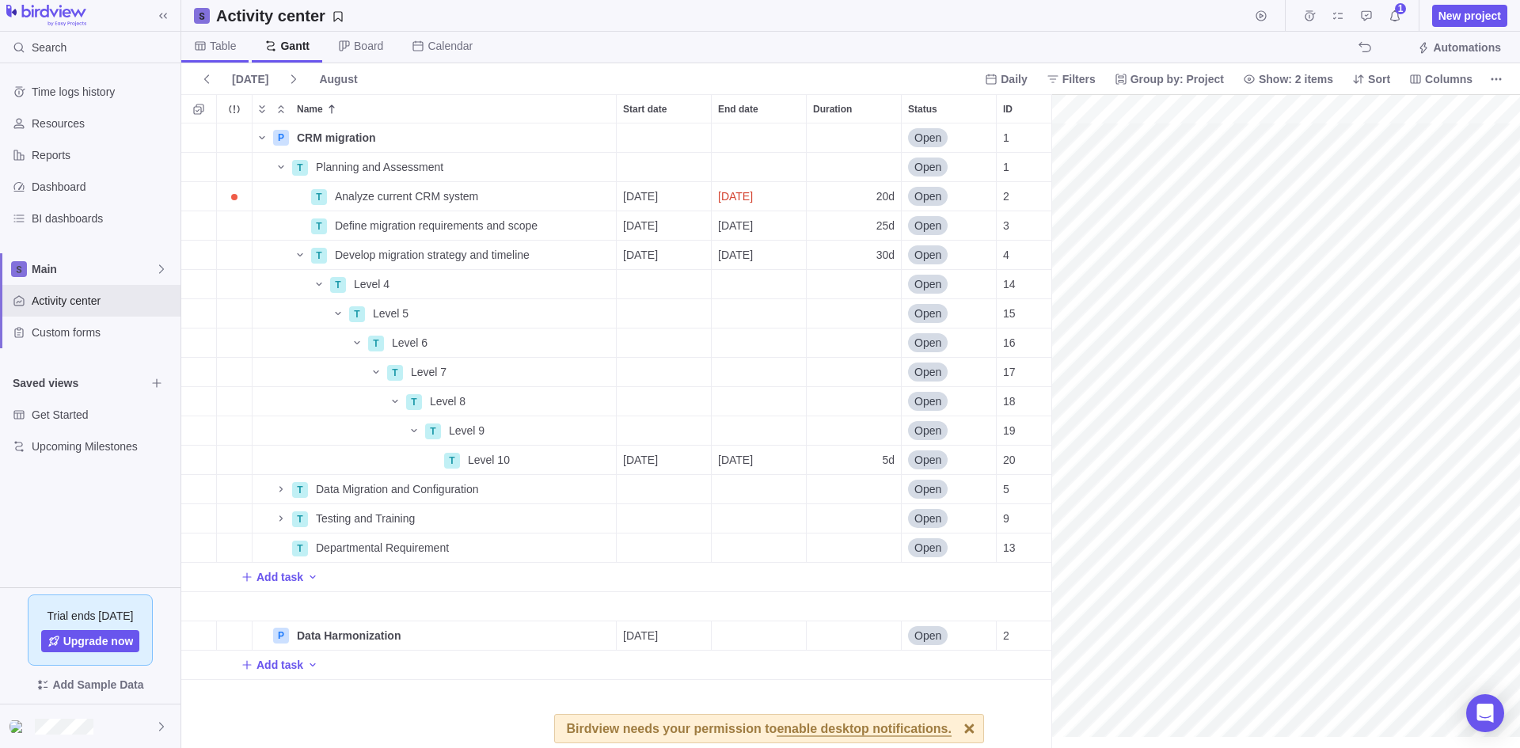
scroll to position [0, 8083]
click at [223, 44] on span "Table" at bounding box center [223, 46] width 26 height 16
click at [297, 254] on icon "Name" at bounding box center [300, 255] width 13 height 13
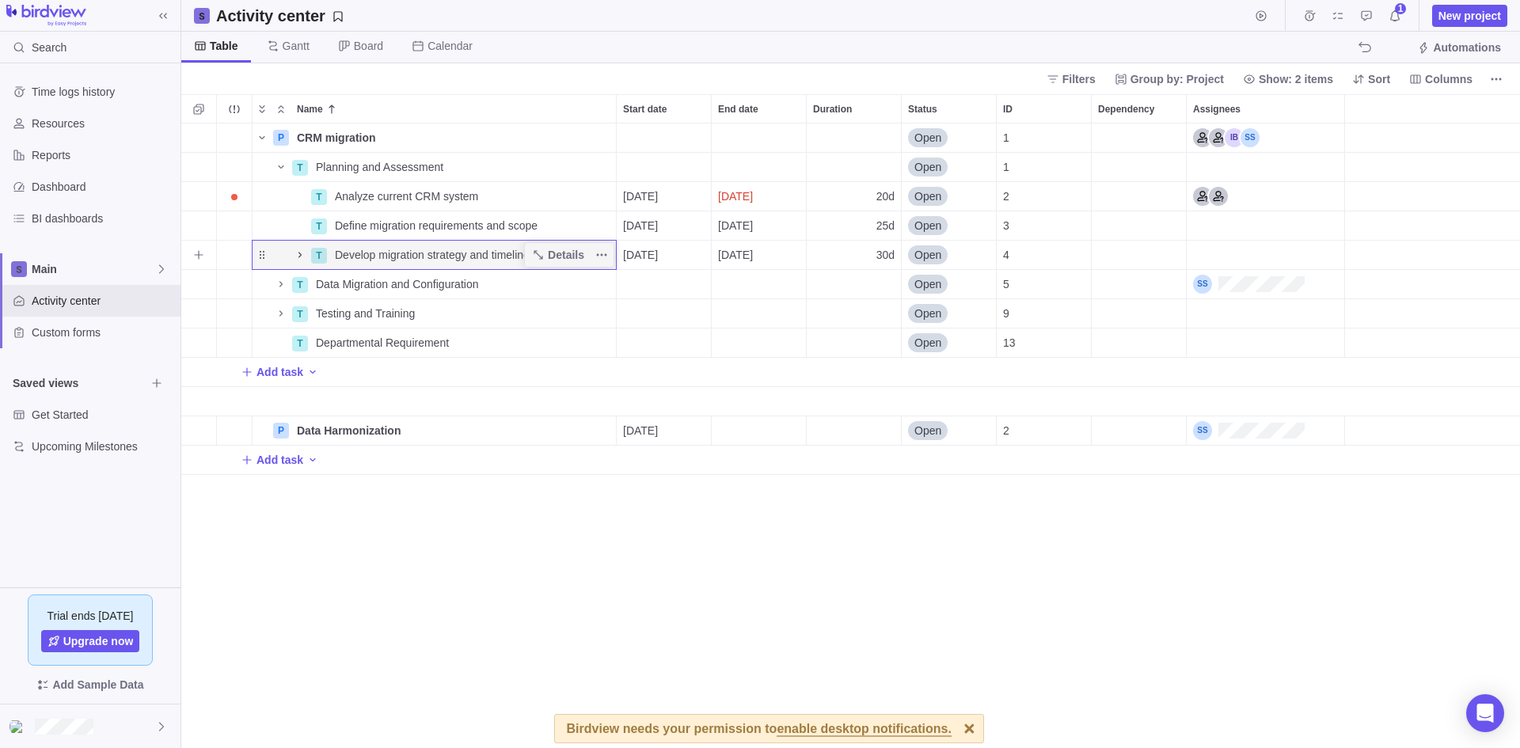
click at [297, 254] on icon "Name" at bounding box center [300, 255] width 13 height 13
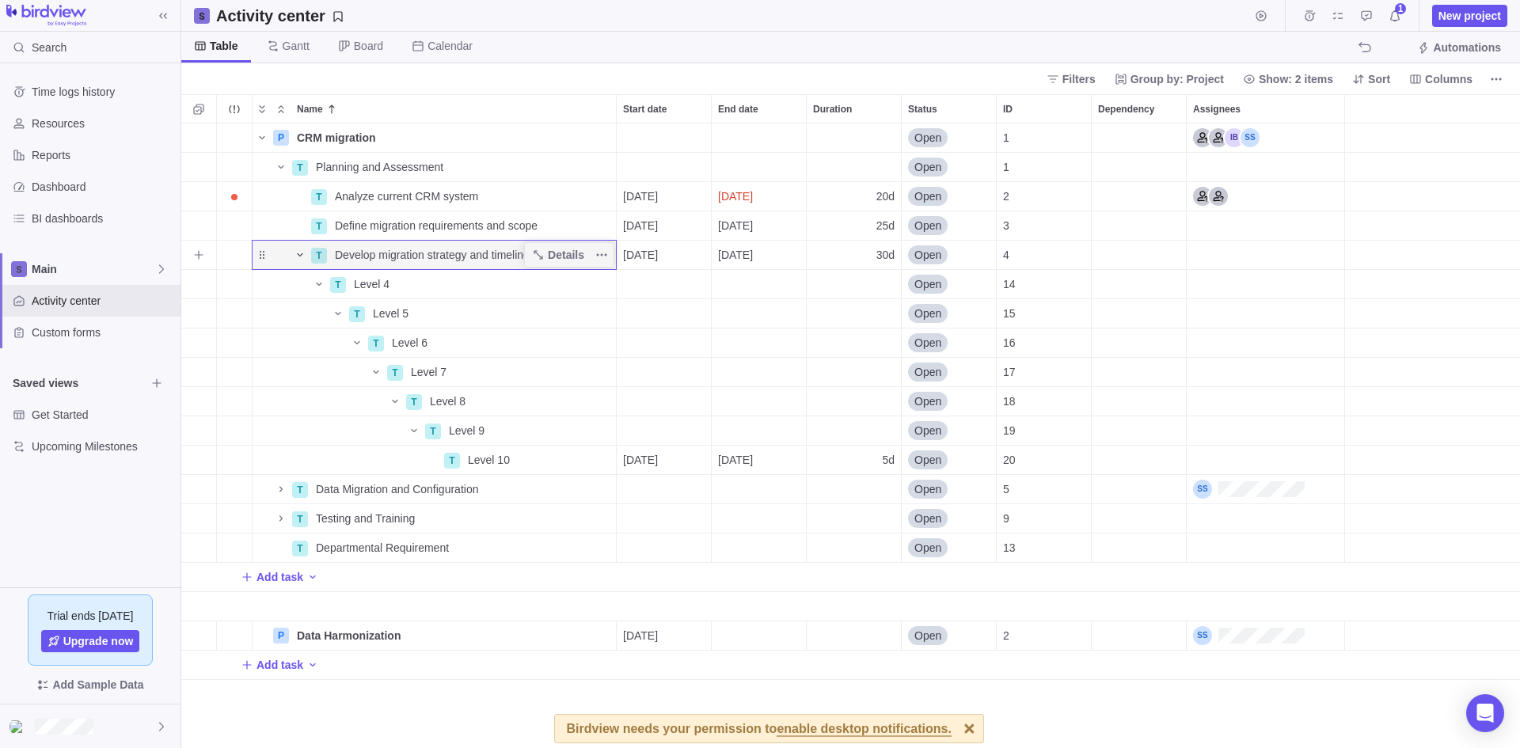
click at [297, 254] on icon "Name" at bounding box center [300, 255] width 13 height 13
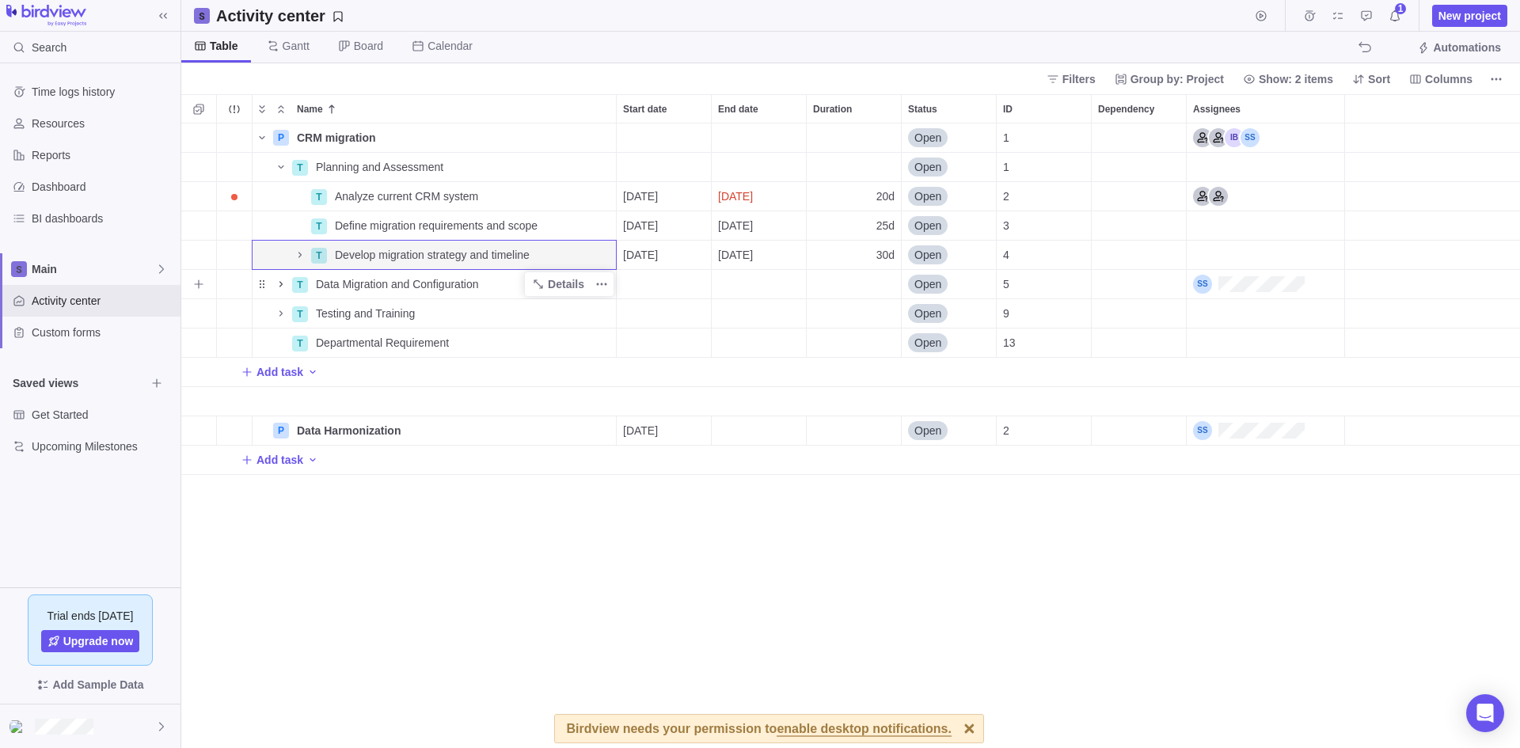
click at [279, 286] on icon "Name" at bounding box center [281, 284] width 13 height 13
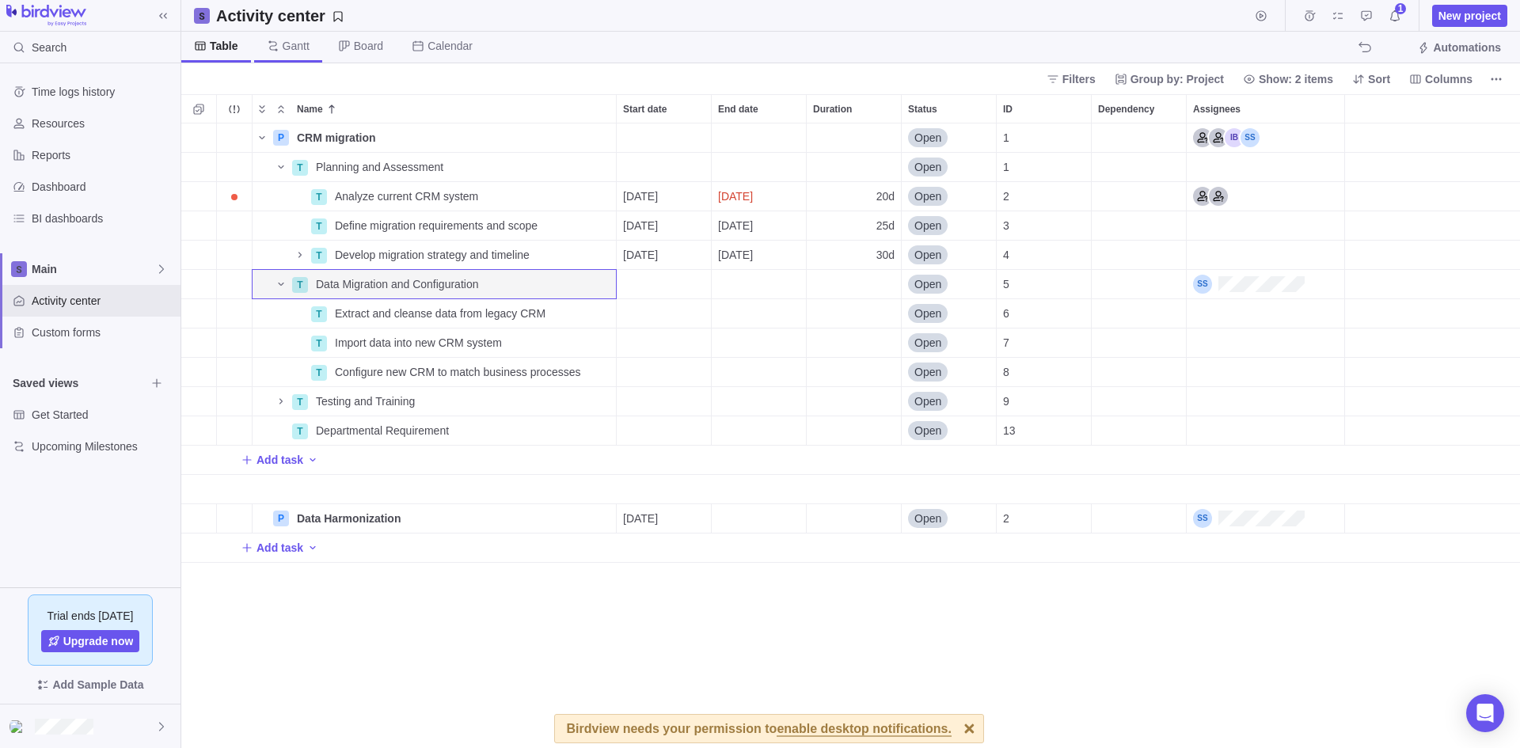
drag, startPoint x: 290, startPoint y: 45, endPoint x: 304, endPoint y: 59, distance: 19.6
click at [290, 45] on span "Gantt" at bounding box center [296, 46] width 27 height 16
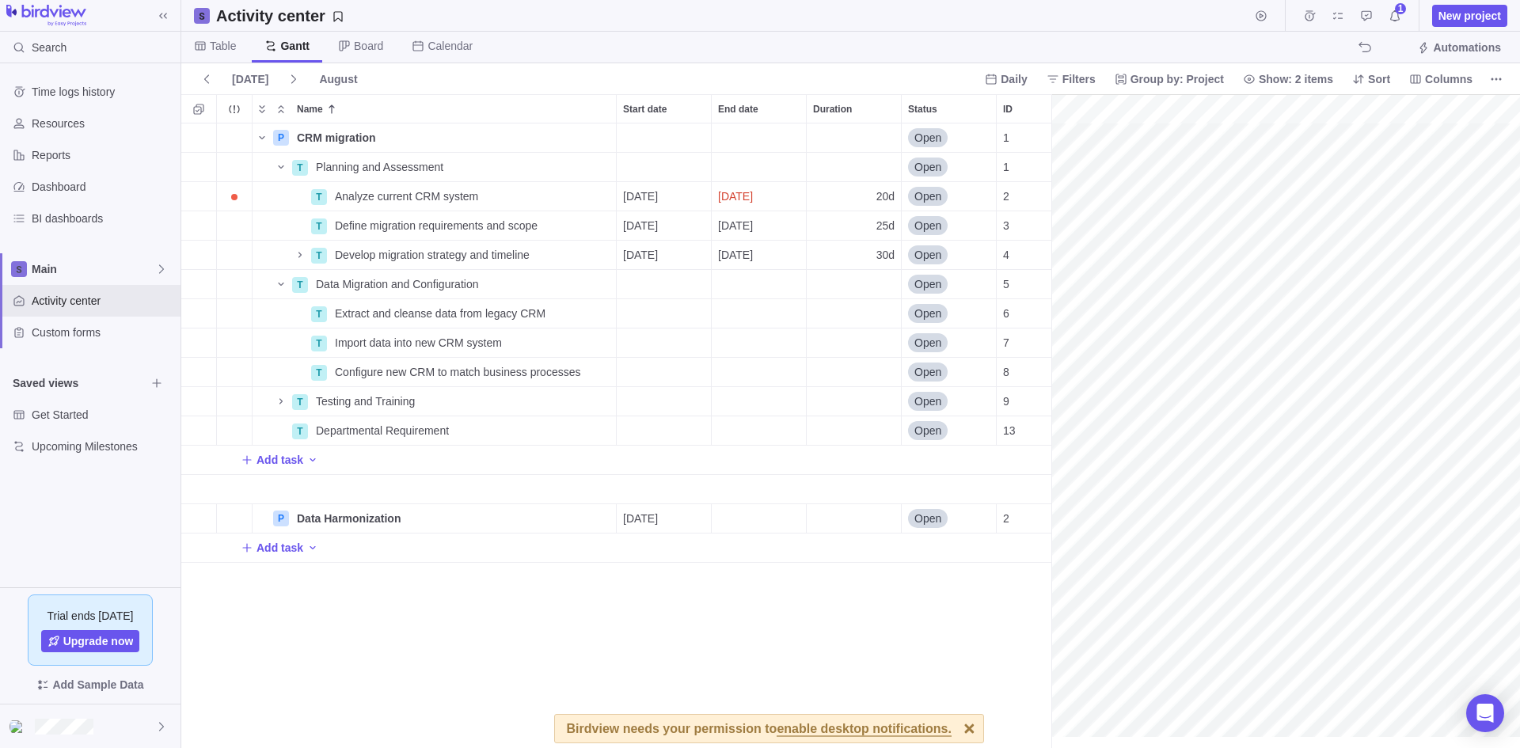
scroll to position [0, 7006]
drag, startPoint x: 1048, startPoint y: 280, endPoint x: 860, endPoint y: 276, distance: 187.7
click at [956, 728] on div at bounding box center [970, 729] width 28 height 28
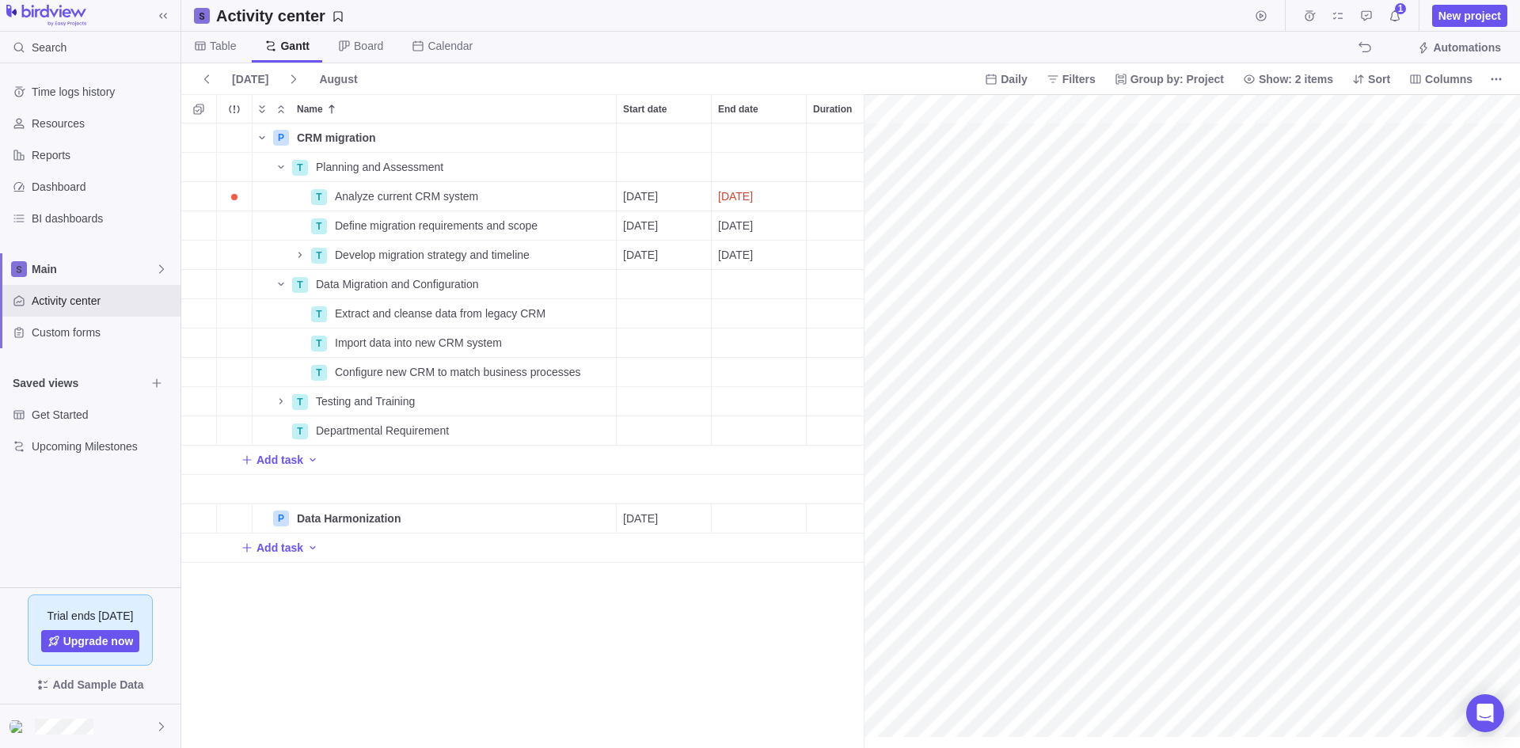
scroll to position [0, 6261]
click at [1027, 77] on span "Daily" at bounding box center [1014, 79] width 26 height 16
click at [1041, 145] on span "Weekly" at bounding box center [1030, 143] width 36 height 16
click at [1498, 79] on icon "More actions" at bounding box center [1496, 79] width 13 height 13
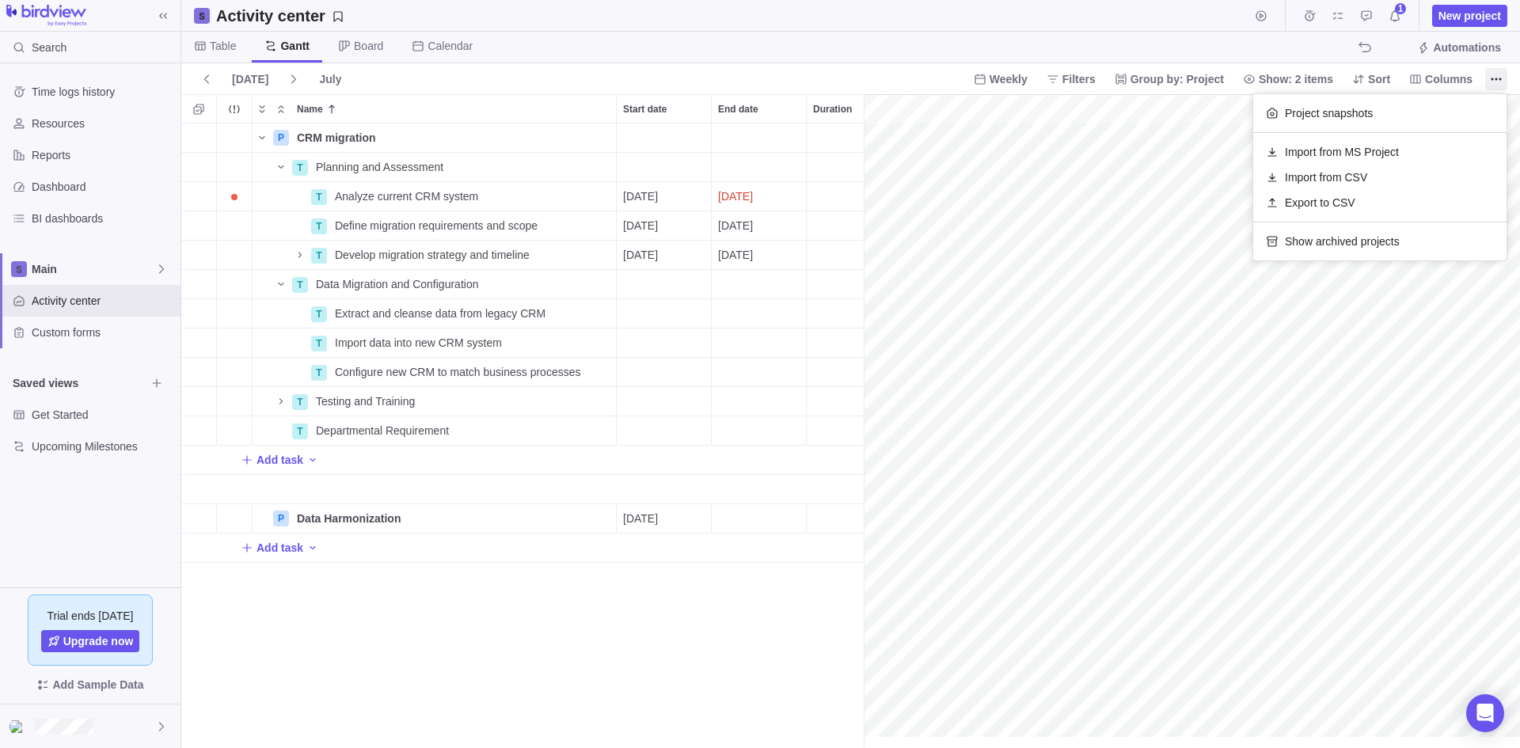
click at [1318, 344] on body "Search Time logs history Resources Reports Dashboard BI dashboards Main Activit…" at bounding box center [760, 374] width 1520 height 748
click at [300, 253] on icon "Name" at bounding box center [300, 255] width 13 height 13
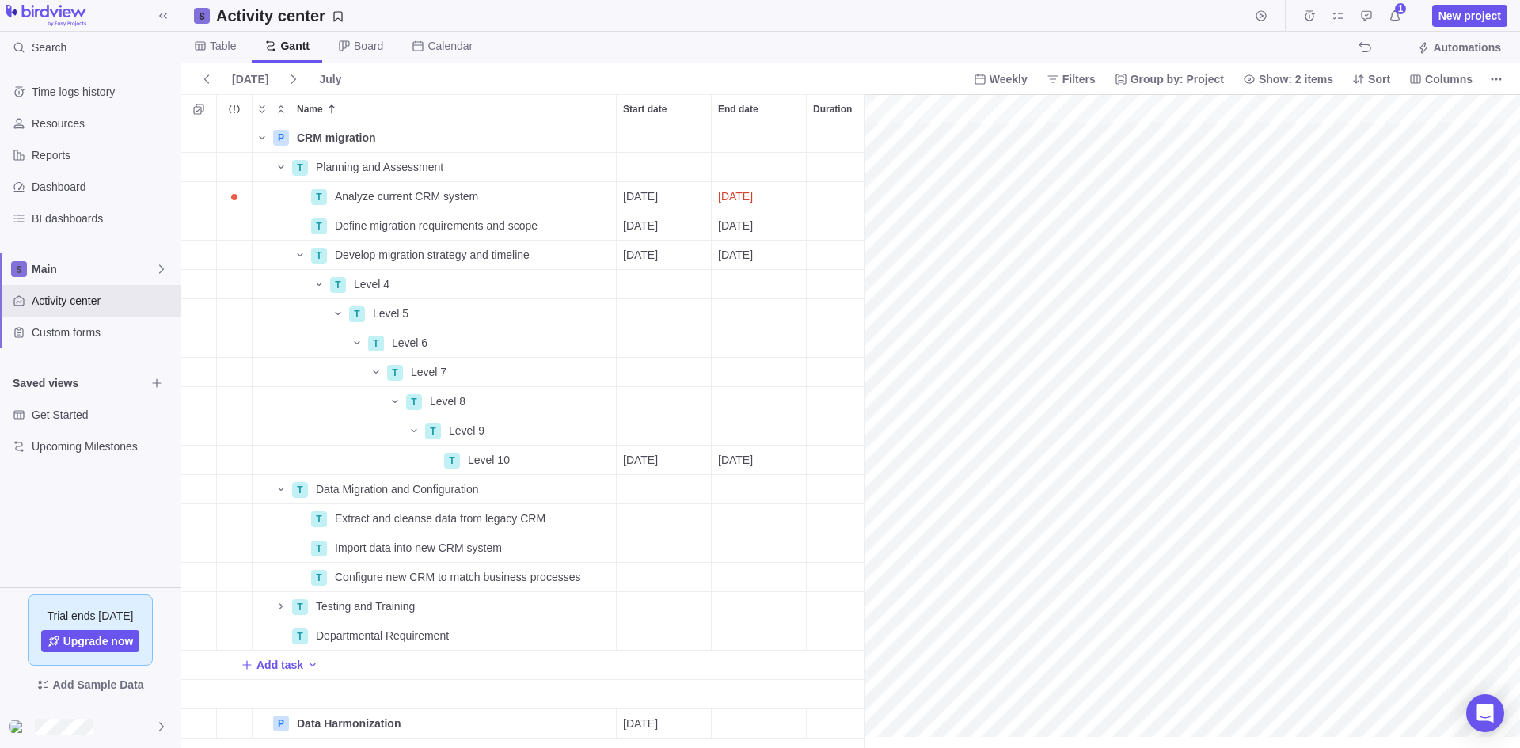
scroll to position [0, 2401]
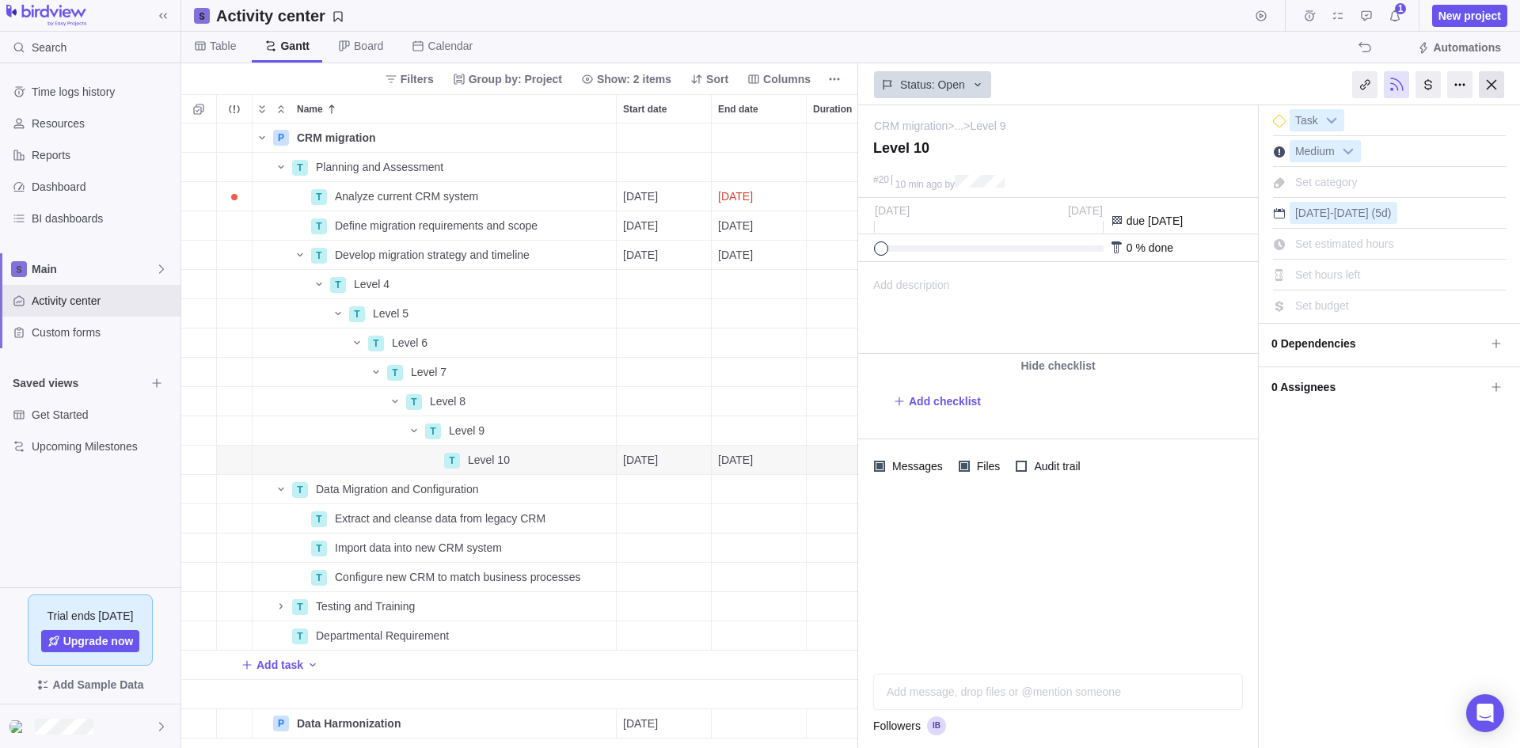
click at [1492, 86] on div at bounding box center [1491, 84] width 25 height 27
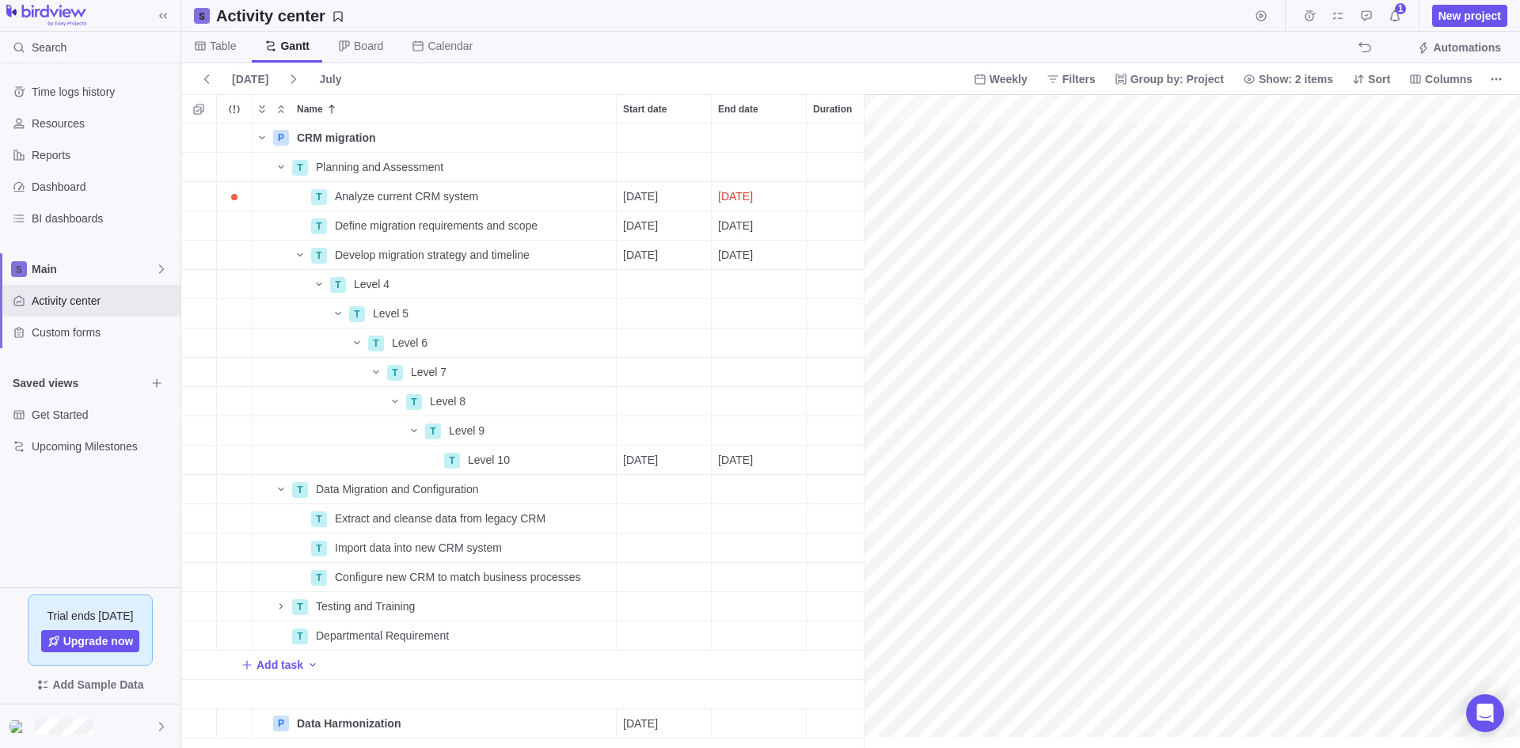
scroll to position [0, 1430]
click at [1026, 79] on span "Weekly" at bounding box center [1009, 79] width 38 height 16
click at [1030, 169] on span "Monthly" at bounding box center [1020, 172] width 39 height 16
click at [1501, 77] on icon "More actions" at bounding box center [1496, 79] width 13 height 13
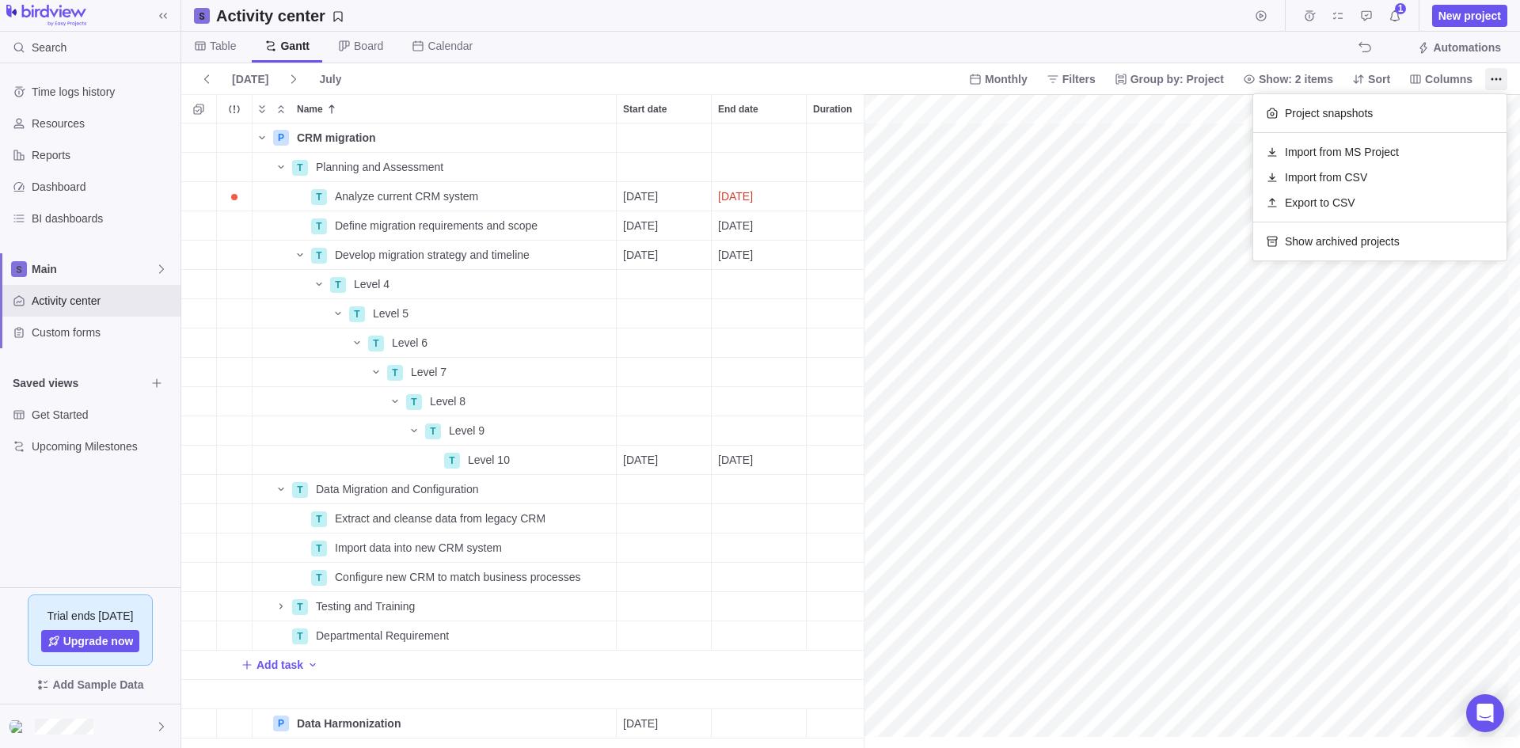
click at [1337, 381] on body "Search Time logs history Resources Reports Dashboard BI dashboards Main Activit…" at bounding box center [760, 374] width 1520 height 748
click at [443, 44] on span "Calendar" at bounding box center [450, 46] width 45 height 16
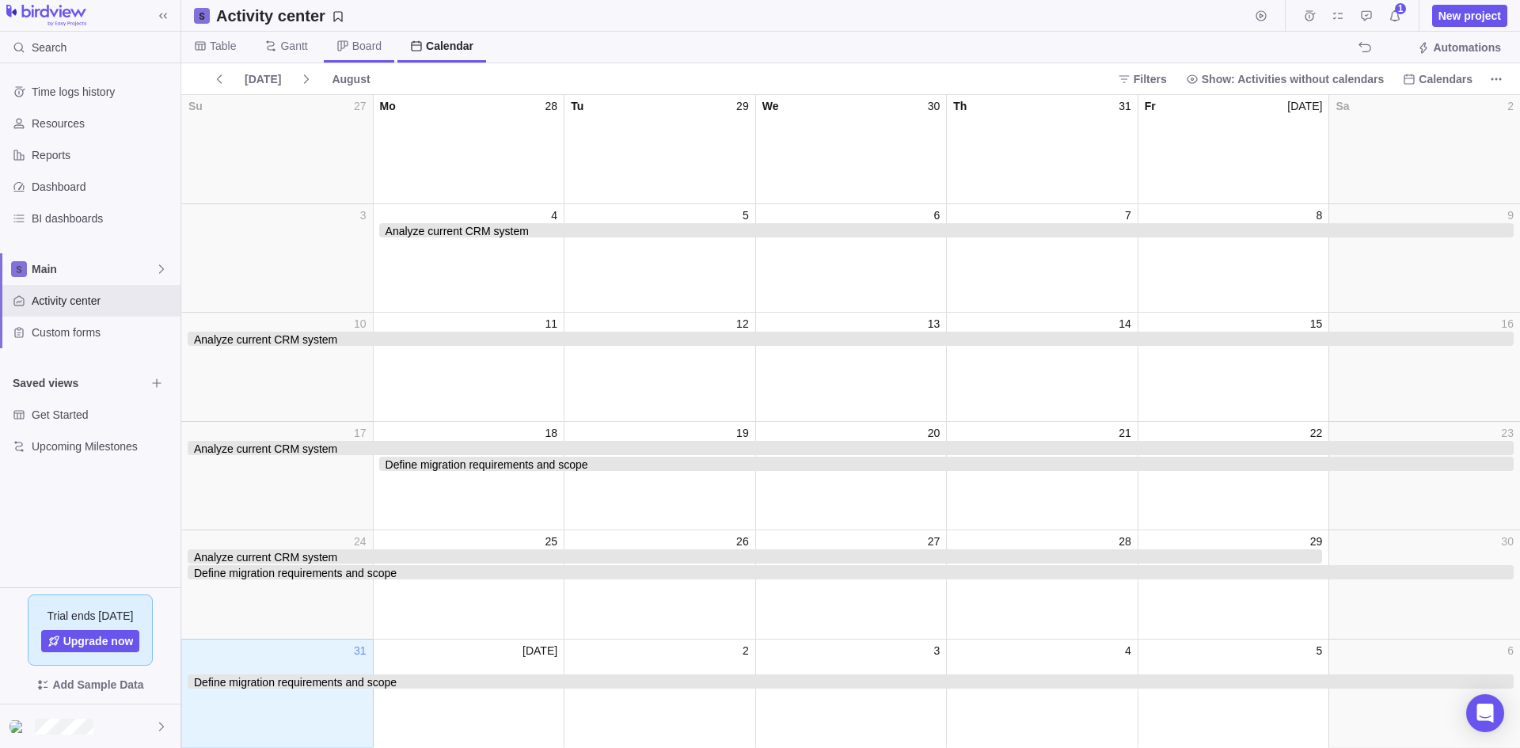
click at [349, 42] on span "Board" at bounding box center [359, 47] width 70 height 31
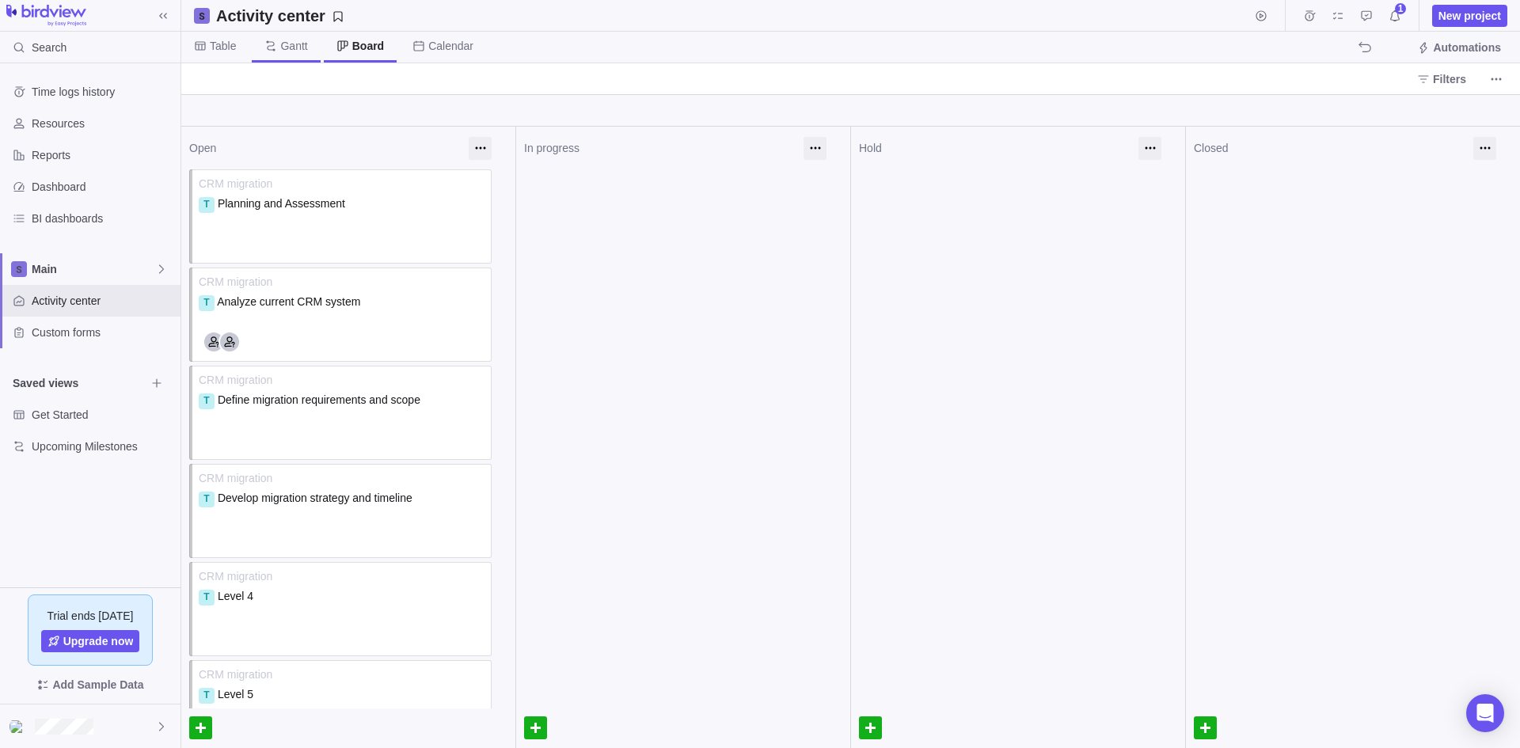
click at [291, 47] on span "Gantt" at bounding box center [293, 46] width 27 height 16
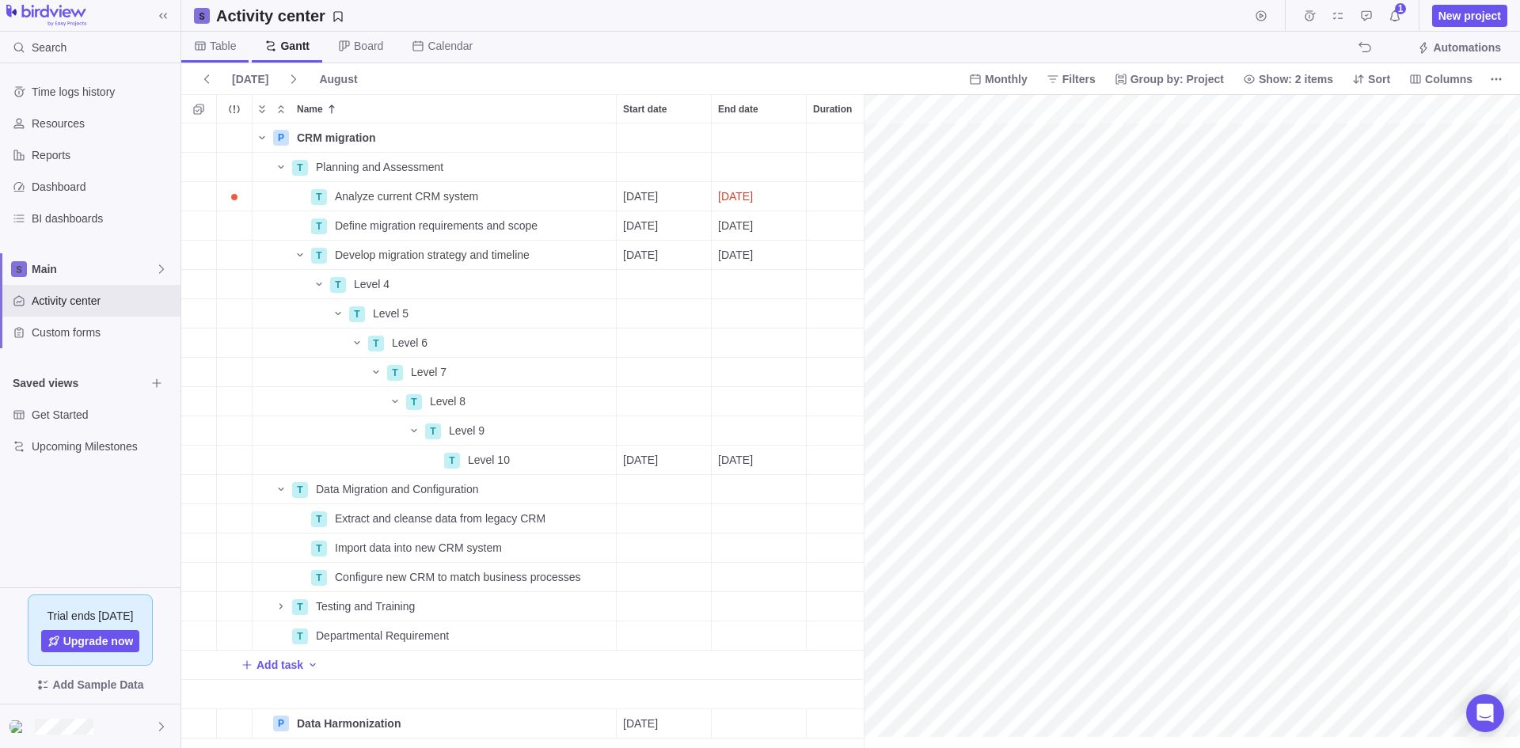
scroll to position [0, 430]
click at [220, 48] on span "Table" at bounding box center [223, 46] width 26 height 16
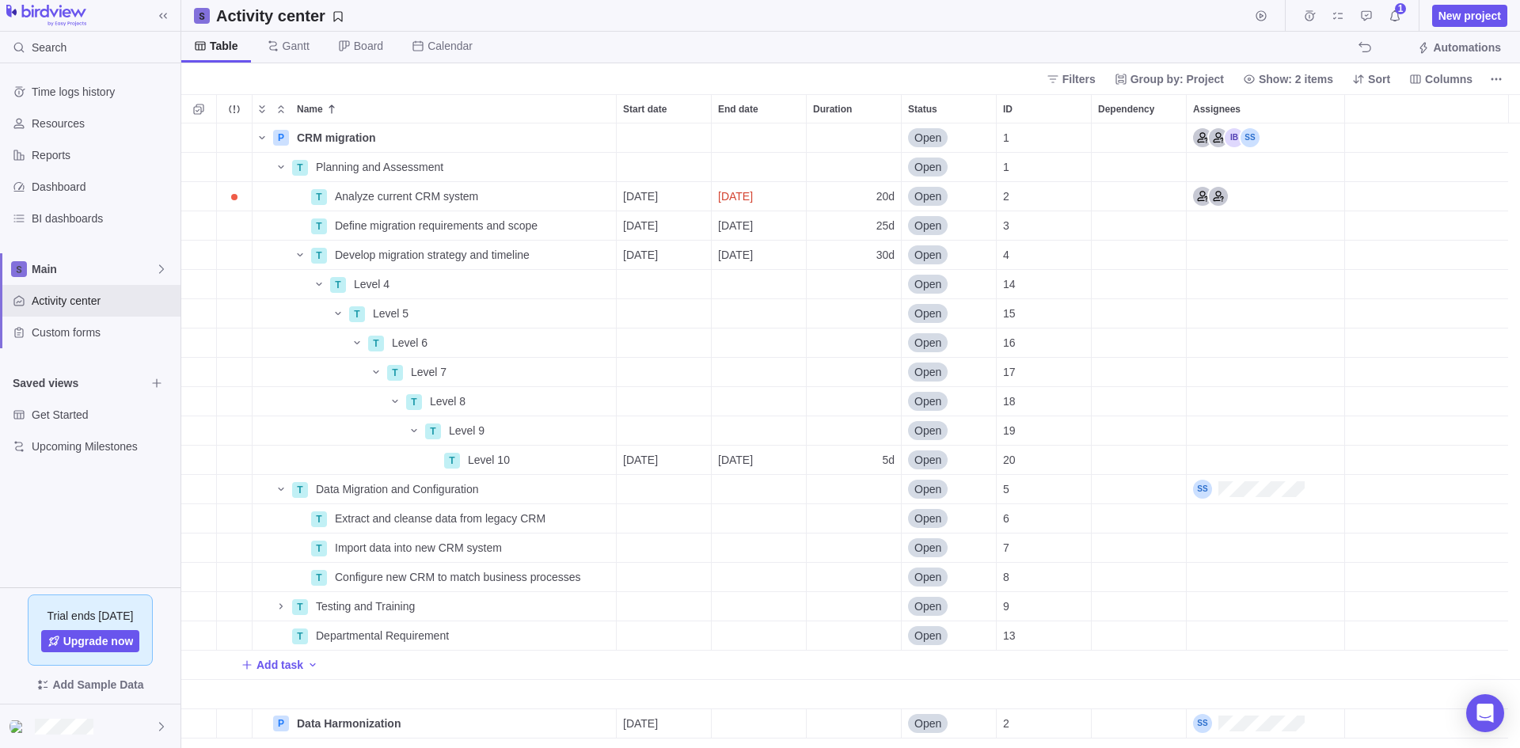
scroll to position [613, 1327]
click at [977, 108] on icon "More actions" at bounding box center [978, 108] width 13 height 13
click at [979, 50] on body "Search Time logs history Resources Reports Dashboard BI dashboards Main Activit…" at bounding box center [760, 374] width 1520 height 748
click at [1225, 464] on div "Assignees" at bounding box center [1266, 460] width 158 height 29
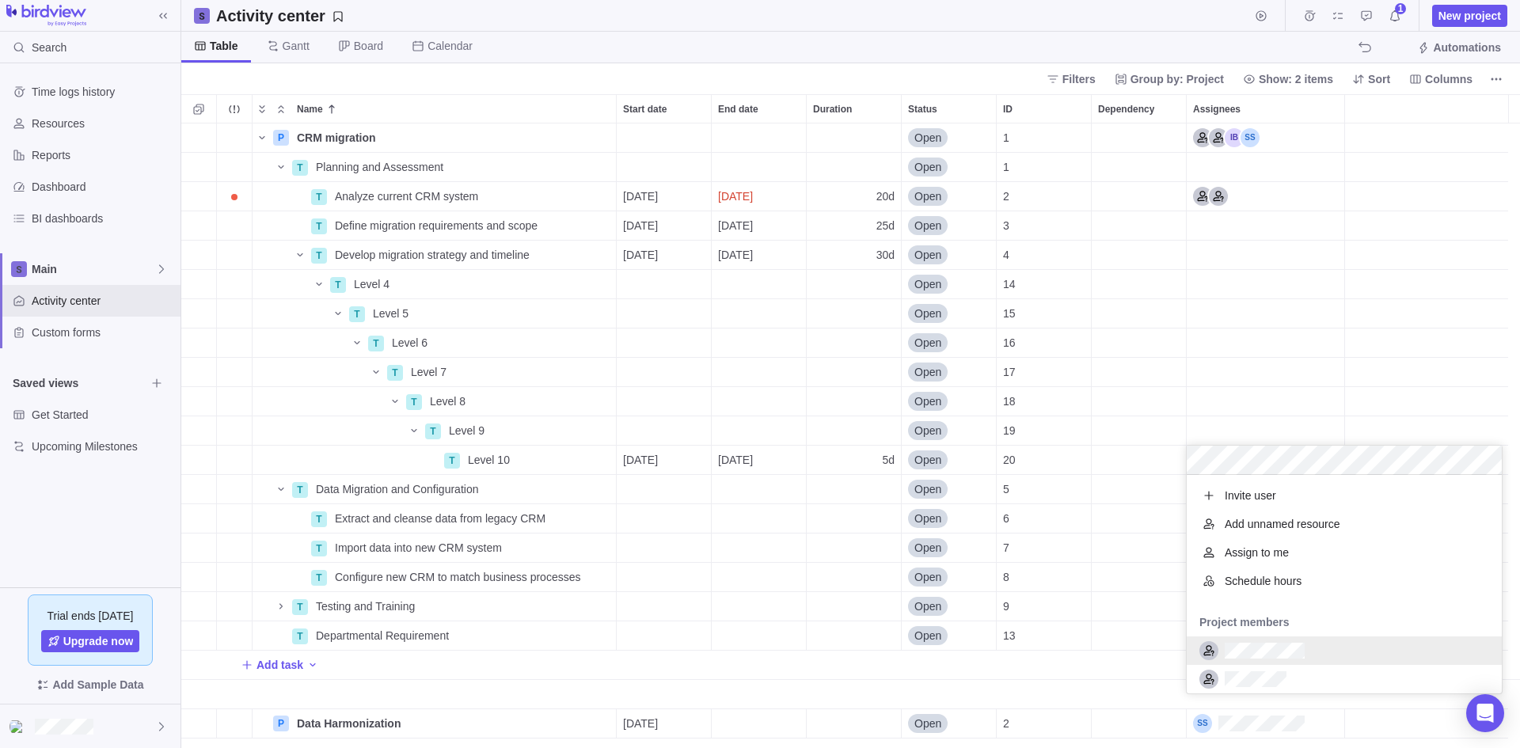
scroll to position [63, 0]
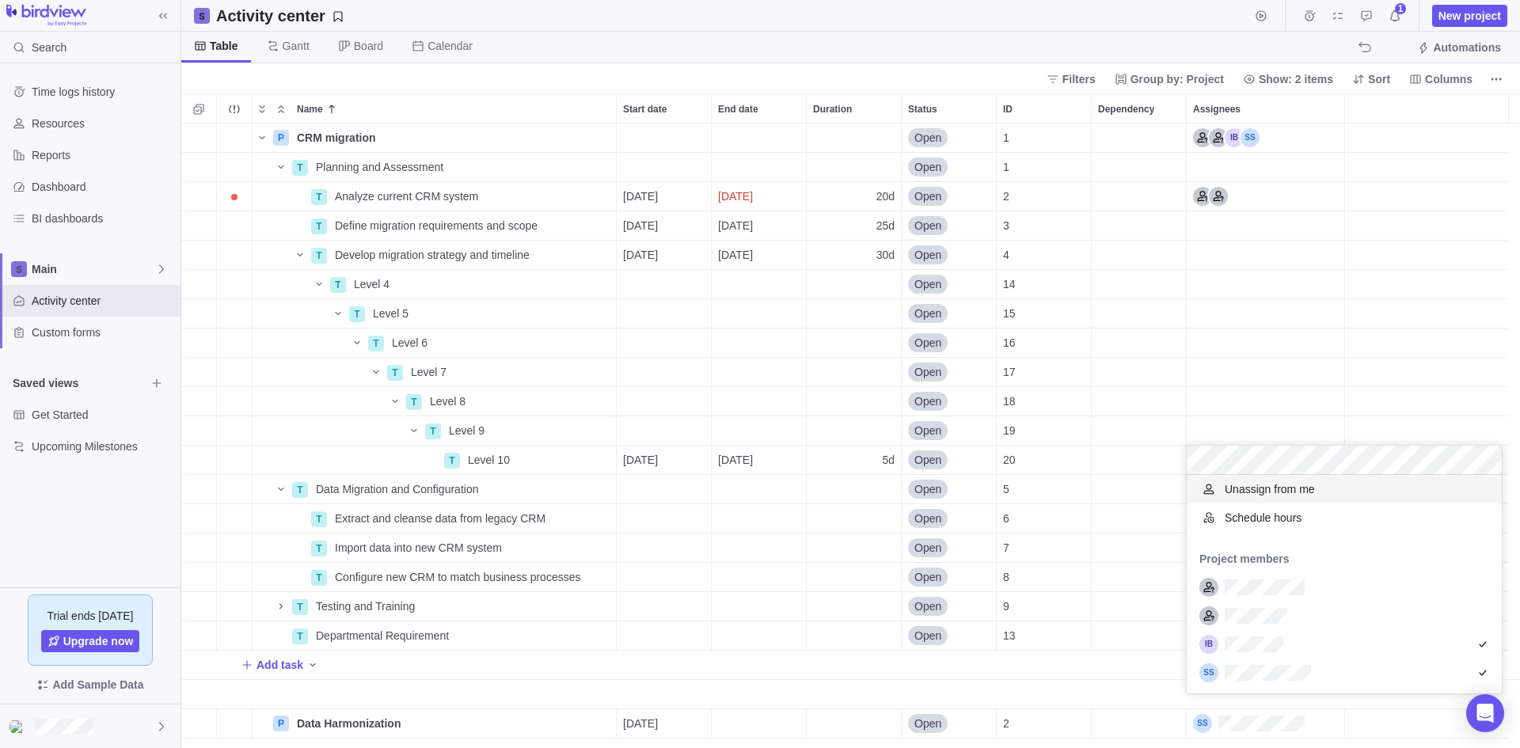
click at [1251, 361] on div "P CRM migration Details Open 1 T Planning and Assessment Details Open 1 T Analy…" at bounding box center [850, 436] width 1339 height 625
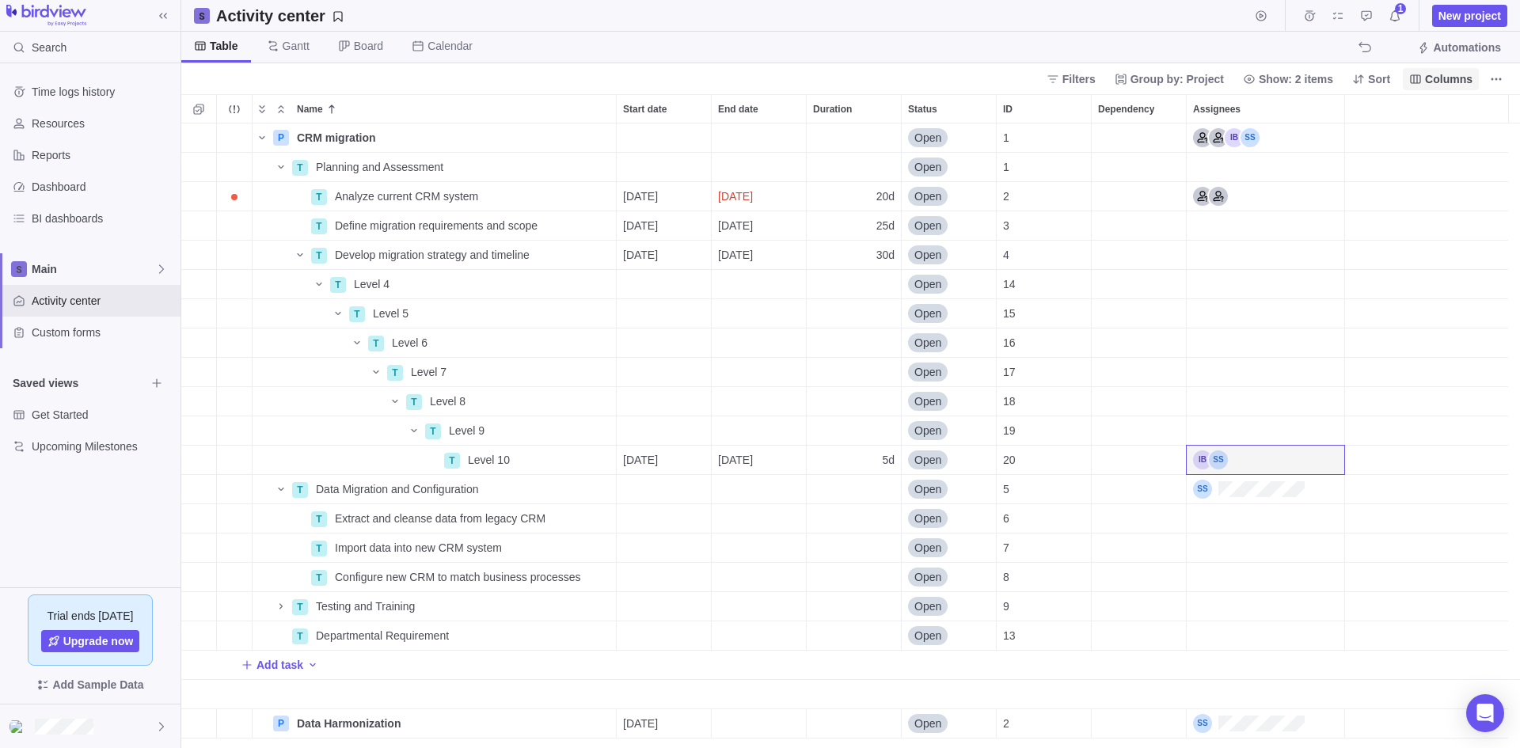
click at [1444, 76] on span "Columns" at bounding box center [1449, 79] width 48 height 16
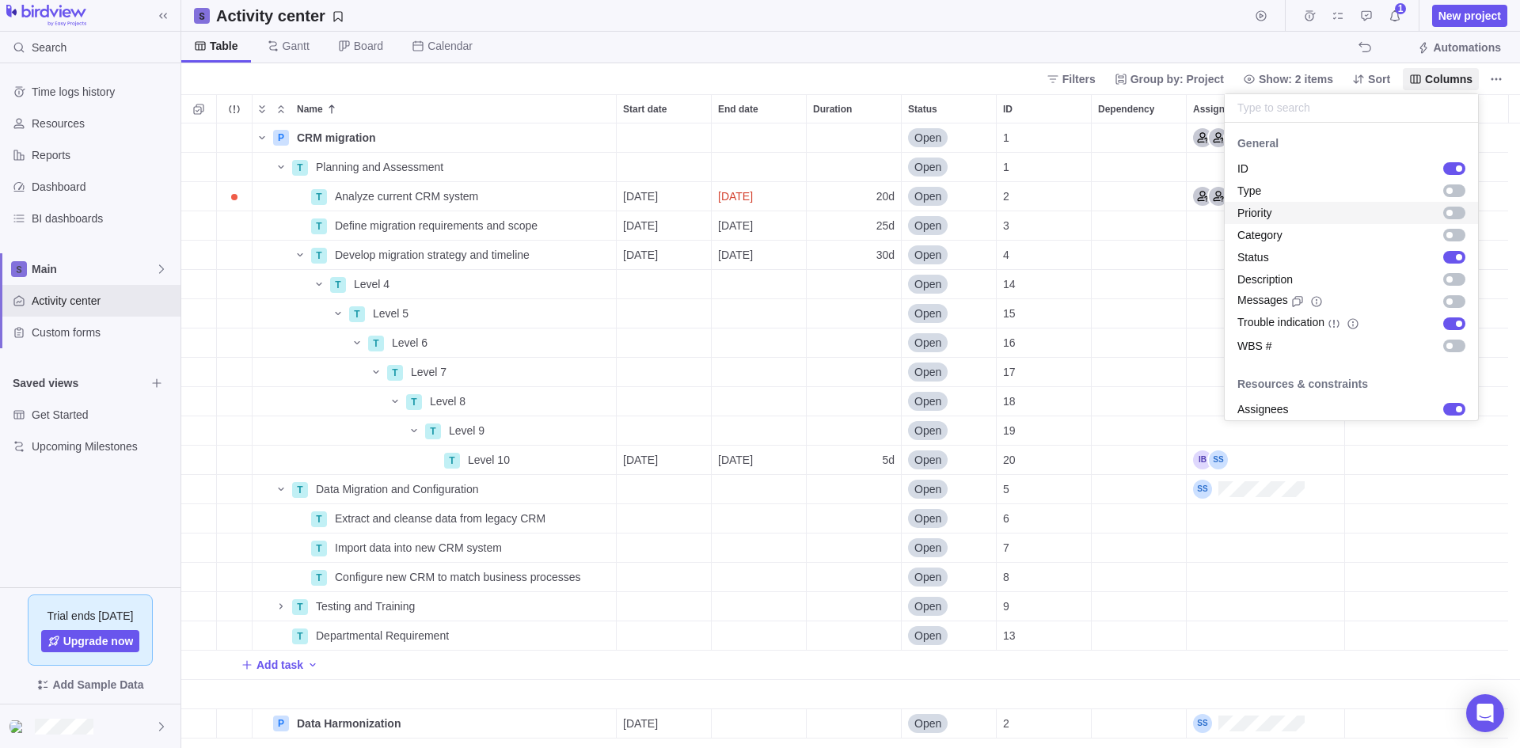
click at [1445, 212] on div "grid" at bounding box center [1454, 213] width 22 height 13
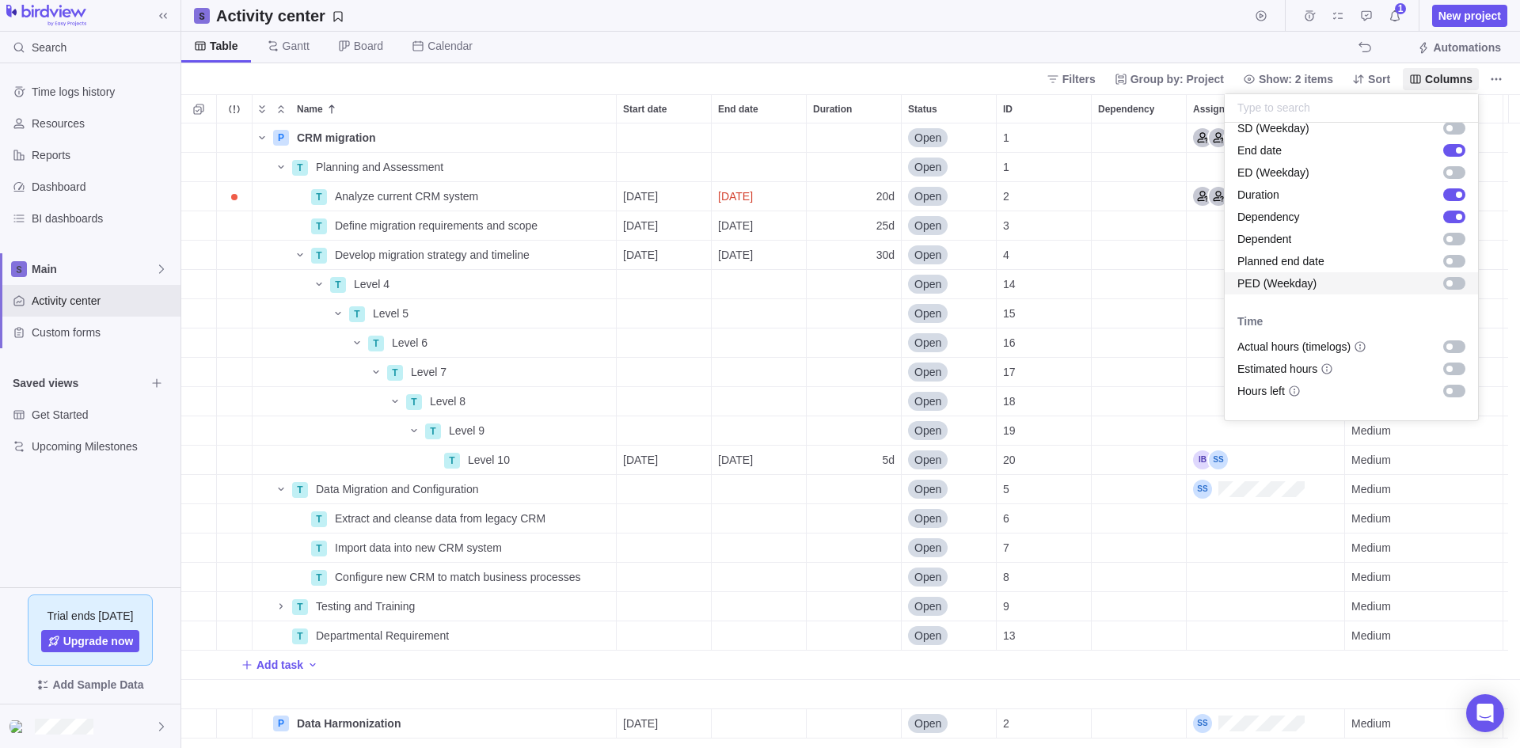
scroll to position [396, 0]
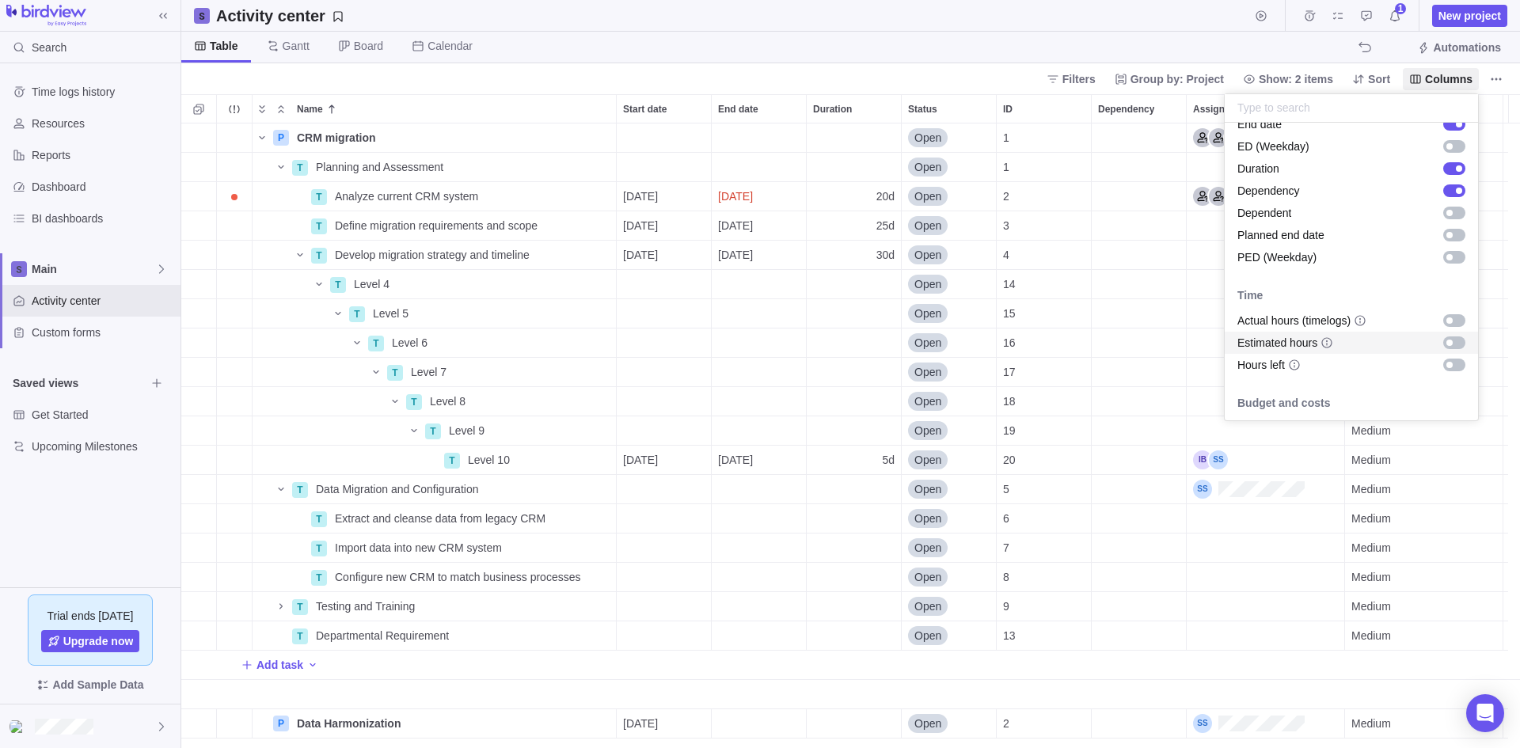
click at [1447, 340] on div "grid" at bounding box center [1450, 343] width 6 height 6
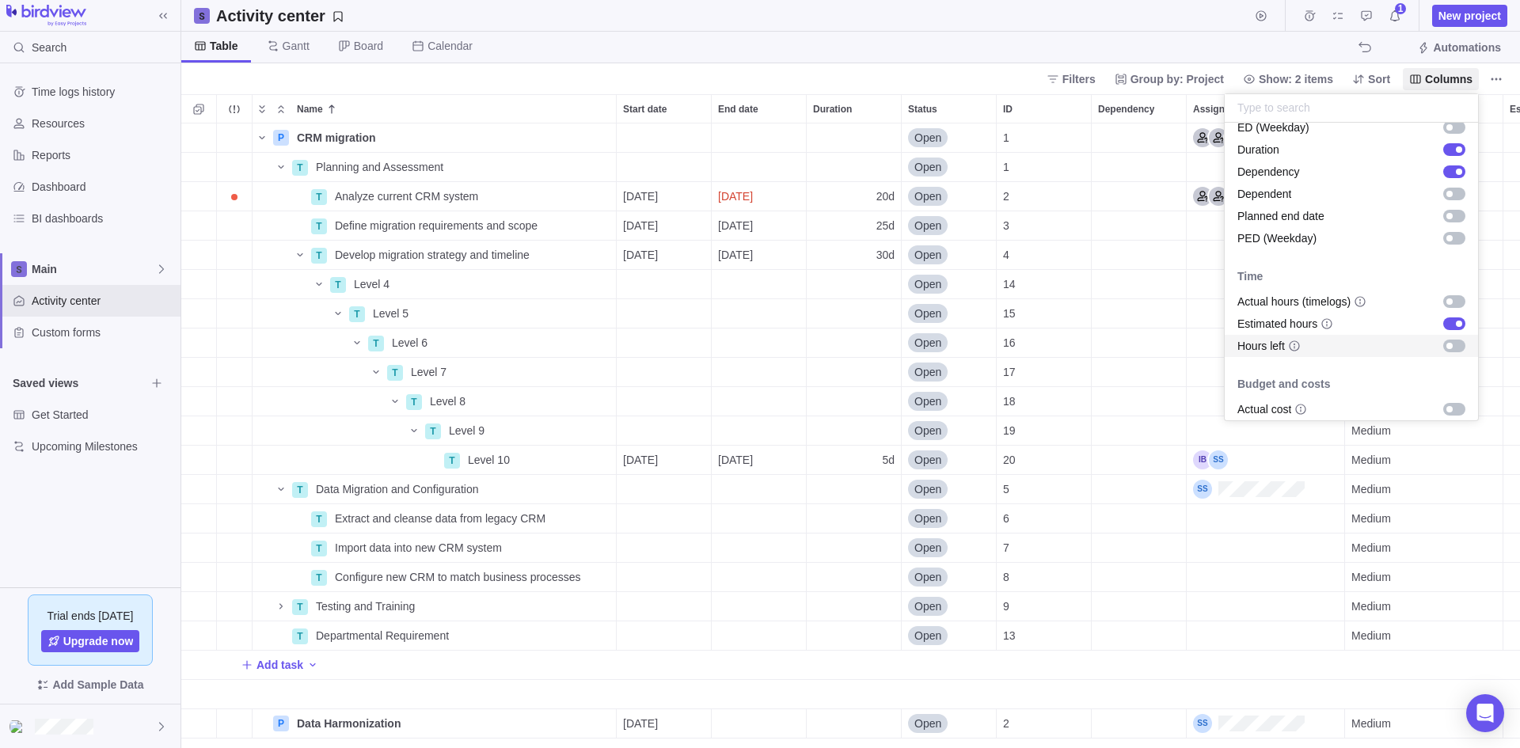
scroll to position [409, 0]
click at [1188, 44] on body "Search Time logs history Resources Reports Dashboard BI dashboards Main Activit…" at bounding box center [760, 374] width 1520 height 748
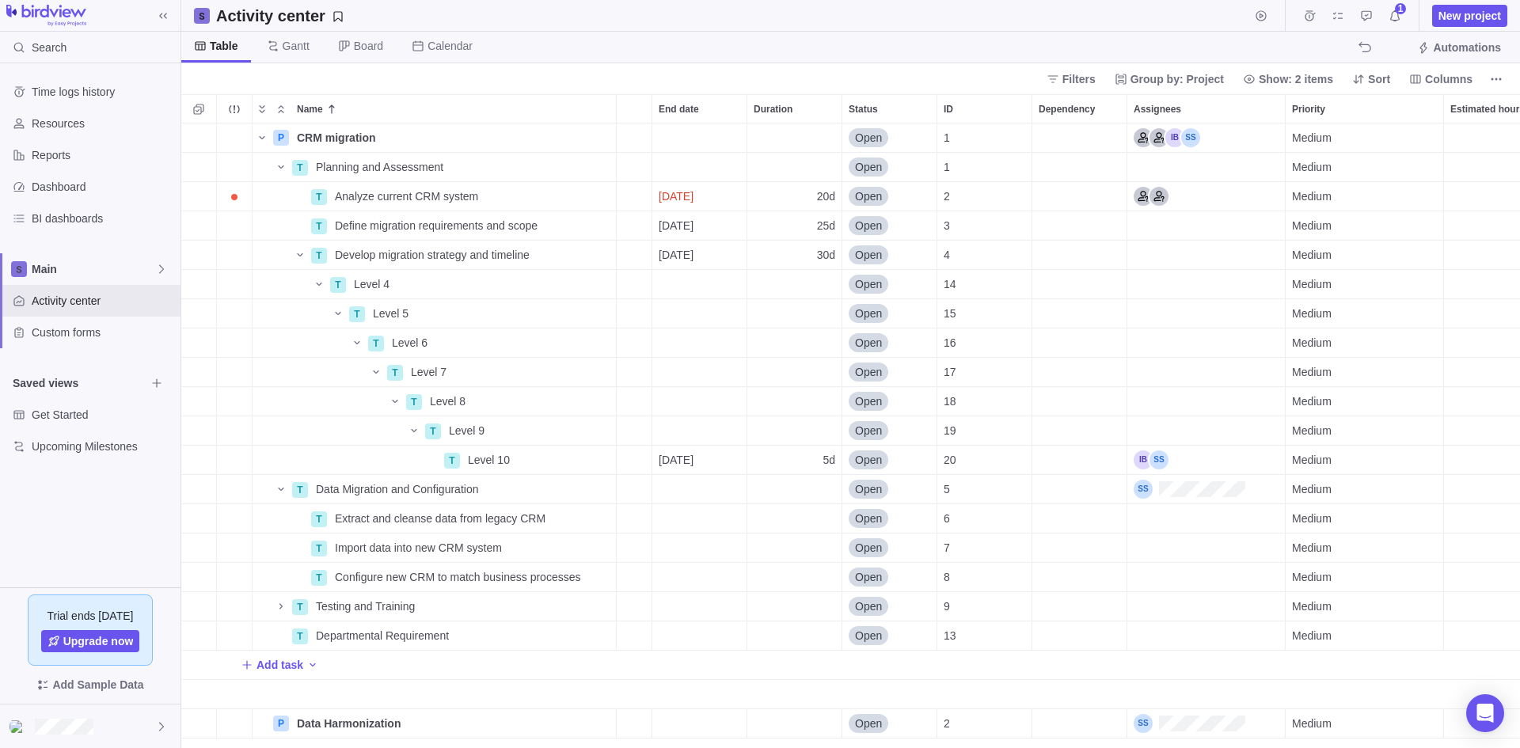
scroll to position [0, 90]
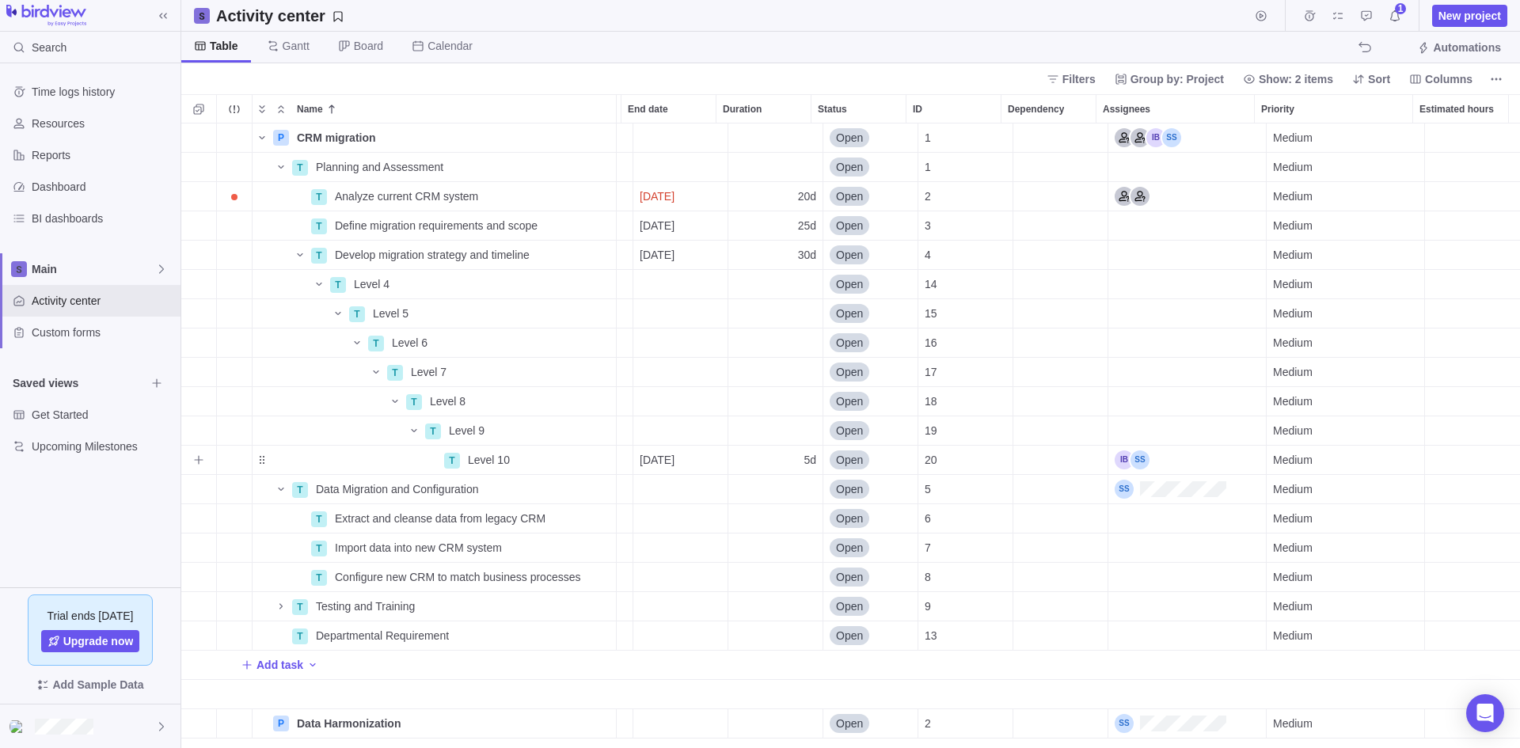
click at [1447, 464] on div "Estimated hours" at bounding box center [1472, 460] width 95 height 29
click at [1447, 464] on input "0h" at bounding box center [1472, 460] width 96 height 30
type input "10h"
click at [1419, 530] on div "P CRM migration Details Open 1 Medium T Planning and Assessment Details Open 1 …" at bounding box center [850, 436] width 1339 height 625
click at [1162, 456] on div "Assignees" at bounding box center [1187, 460] width 158 height 29
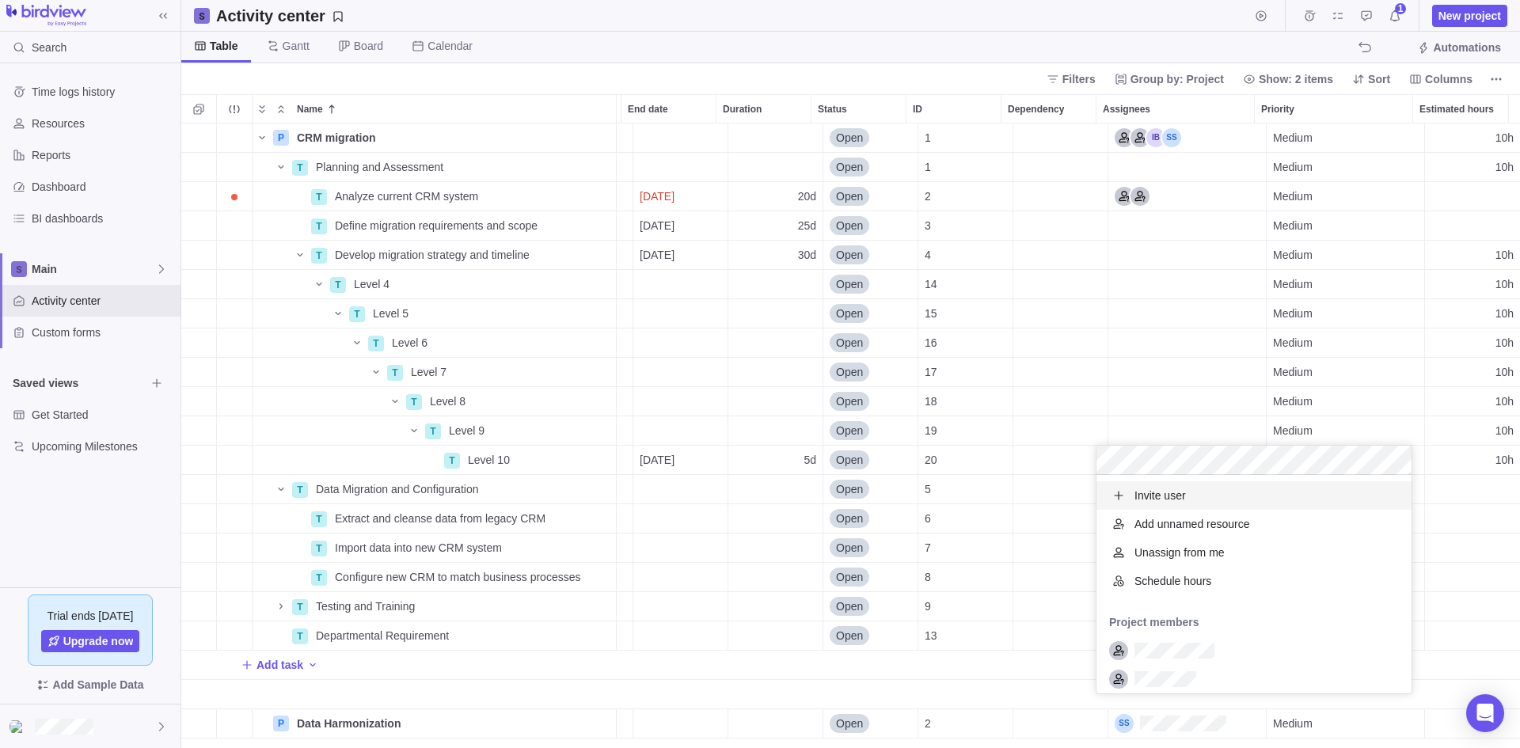
scroll to position [63, 0]
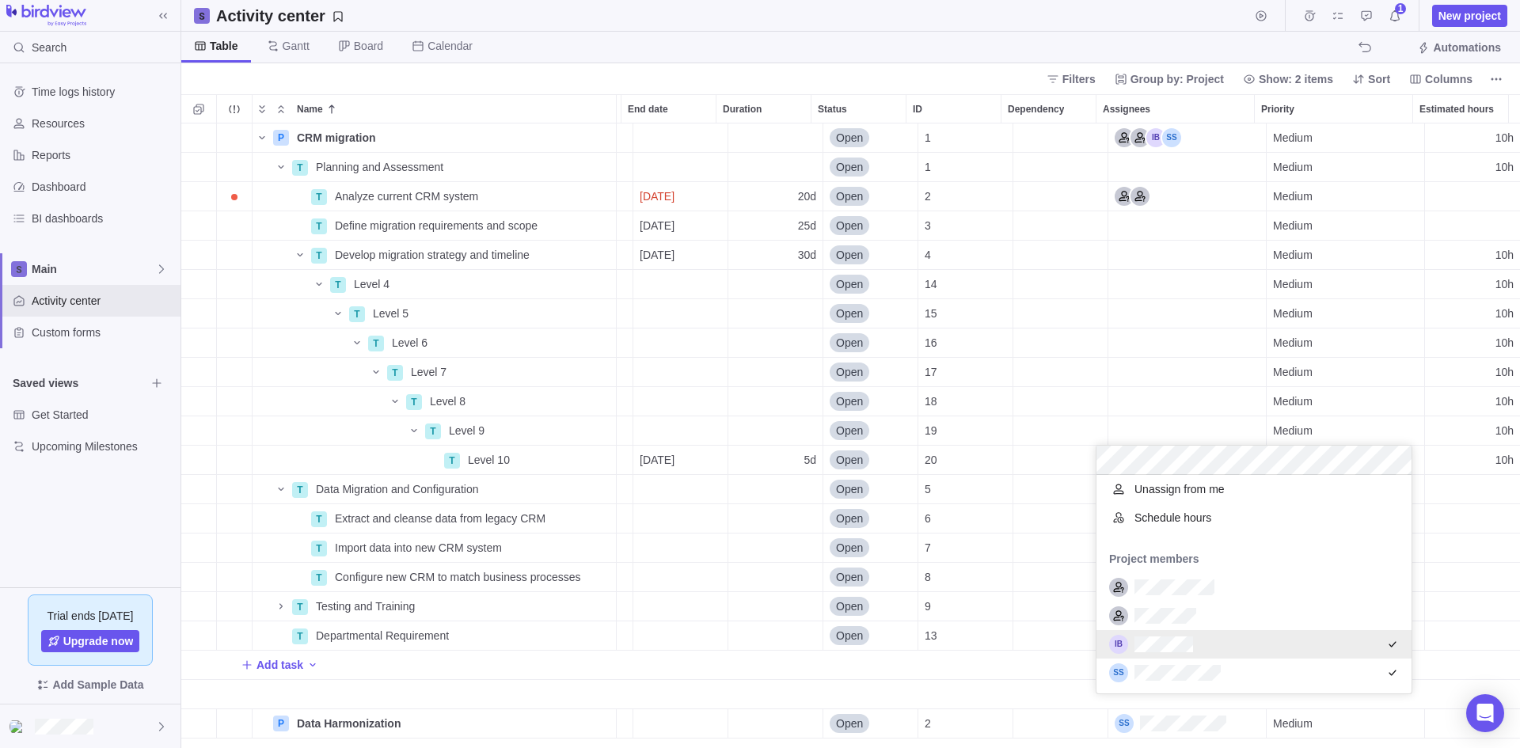
click at [1386, 647] on icon "grid" at bounding box center [1392, 644] width 13 height 13
click at [1382, 647] on div "grid" at bounding box center [1254, 644] width 315 height 29
click at [1192, 322] on div "P CRM migration Details Open 1 Medium 10h T Planning and Assessment Details Ope…" at bounding box center [850, 436] width 1339 height 625
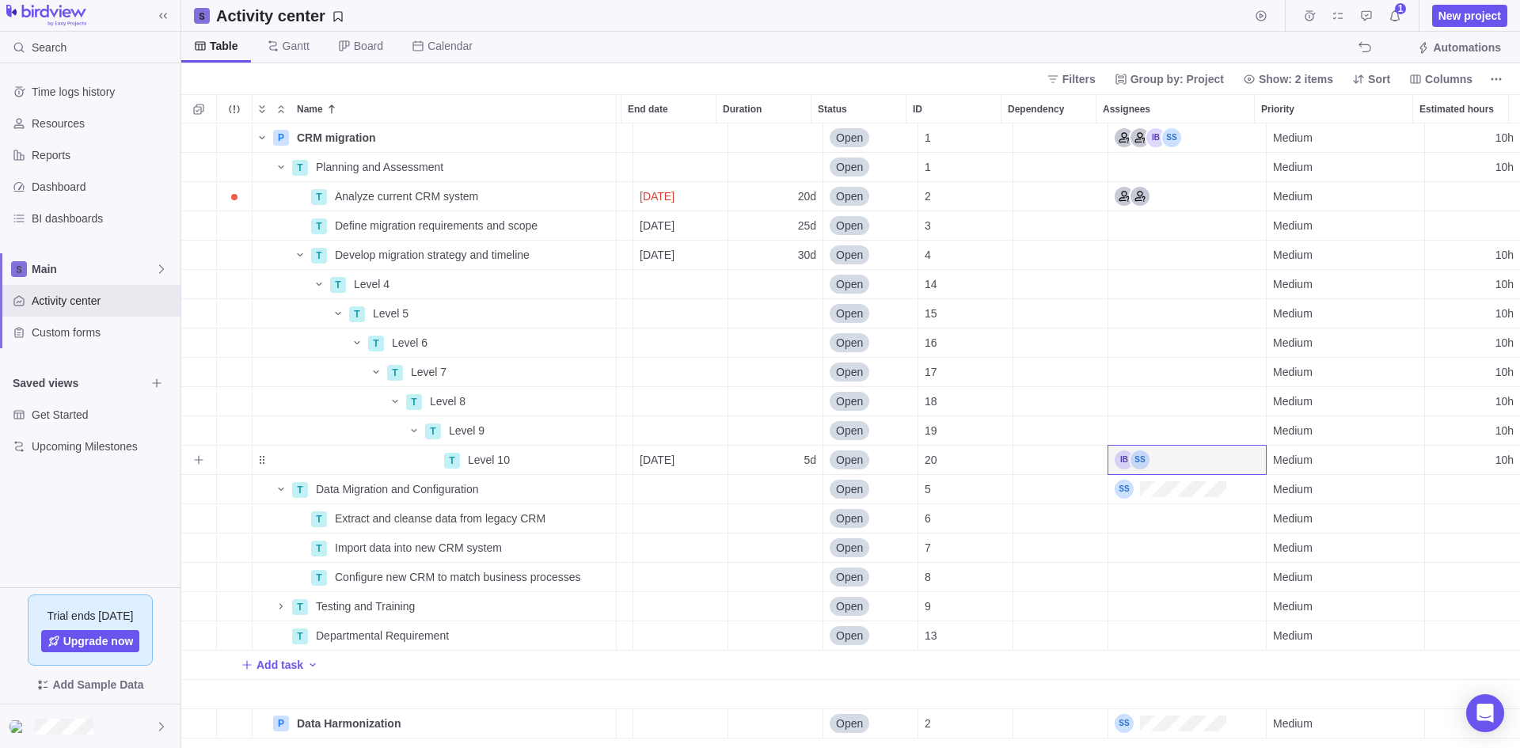
click at [1477, 462] on div "10h" at bounding box center [1472, 460] width 95 height 29
click at [1477, 462] on input "10h" at bounding box center [1472, 460] width 96 height 30
click at [1173, 46] on body "Search Time logs history Resources Reports Dashboard BI dashboards Main Activit…" at bounding box center [760, 374] width 1520 height 748
click at [1363, 479] on div "Medium" at bounding box center [1346, 489] width 158 height 29
click at [1123, 36] on body "Search Time logs history Resources Reports Dashboard BI dashboards Main Activit…" at bounding box center [760, 374] width 1520 height 748
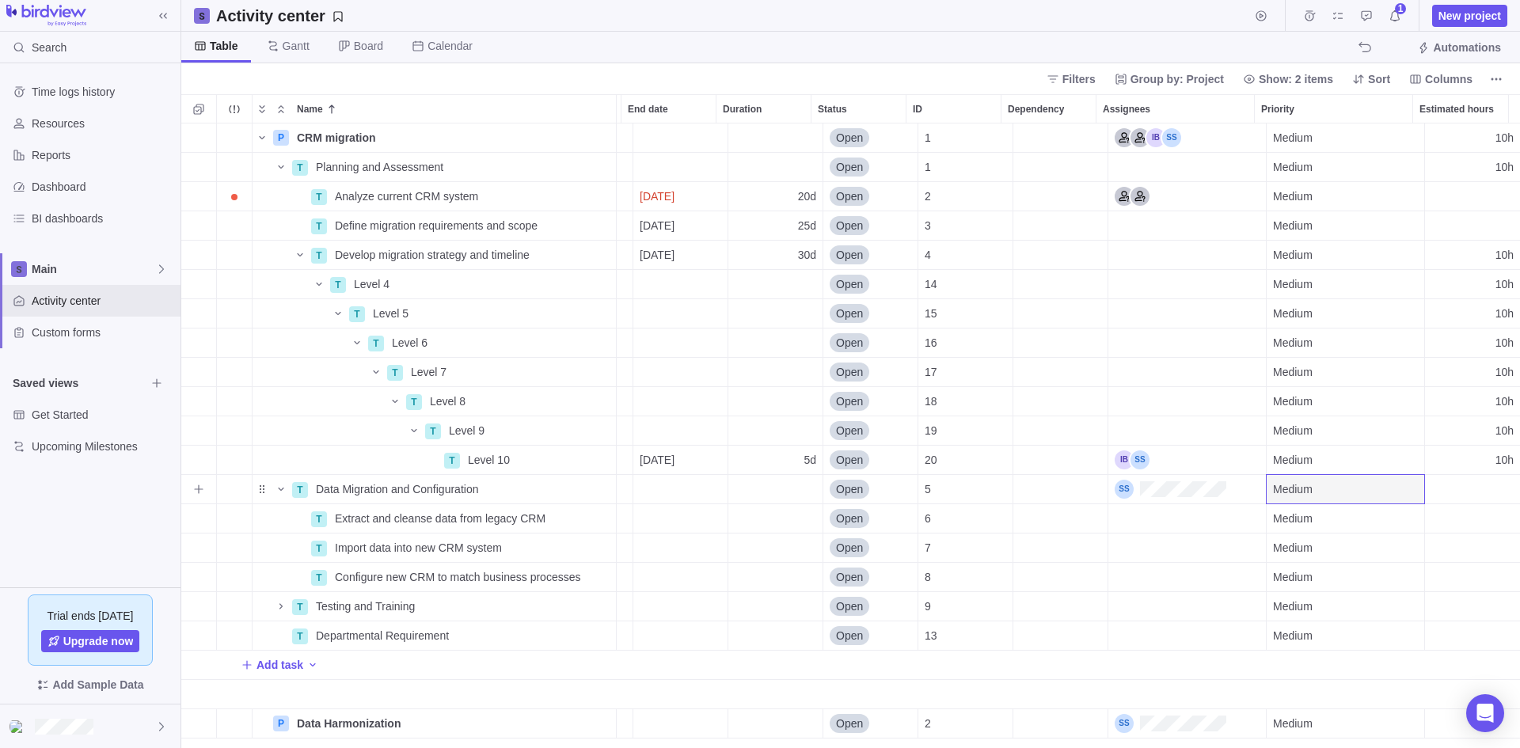
click at [1325, 492] on div "Medium" at bounding box center [1346, 489] width 158 height 29
click at [1200, 40] on body "Search Time logs history Resources Reports Dashboard BI dashboards Main Activit…" at bounding box center [760, 374] width 1520 height 748
click at [1394, 108] on icon "More actions" at bounding box center [1395, 108] width 13 height 13
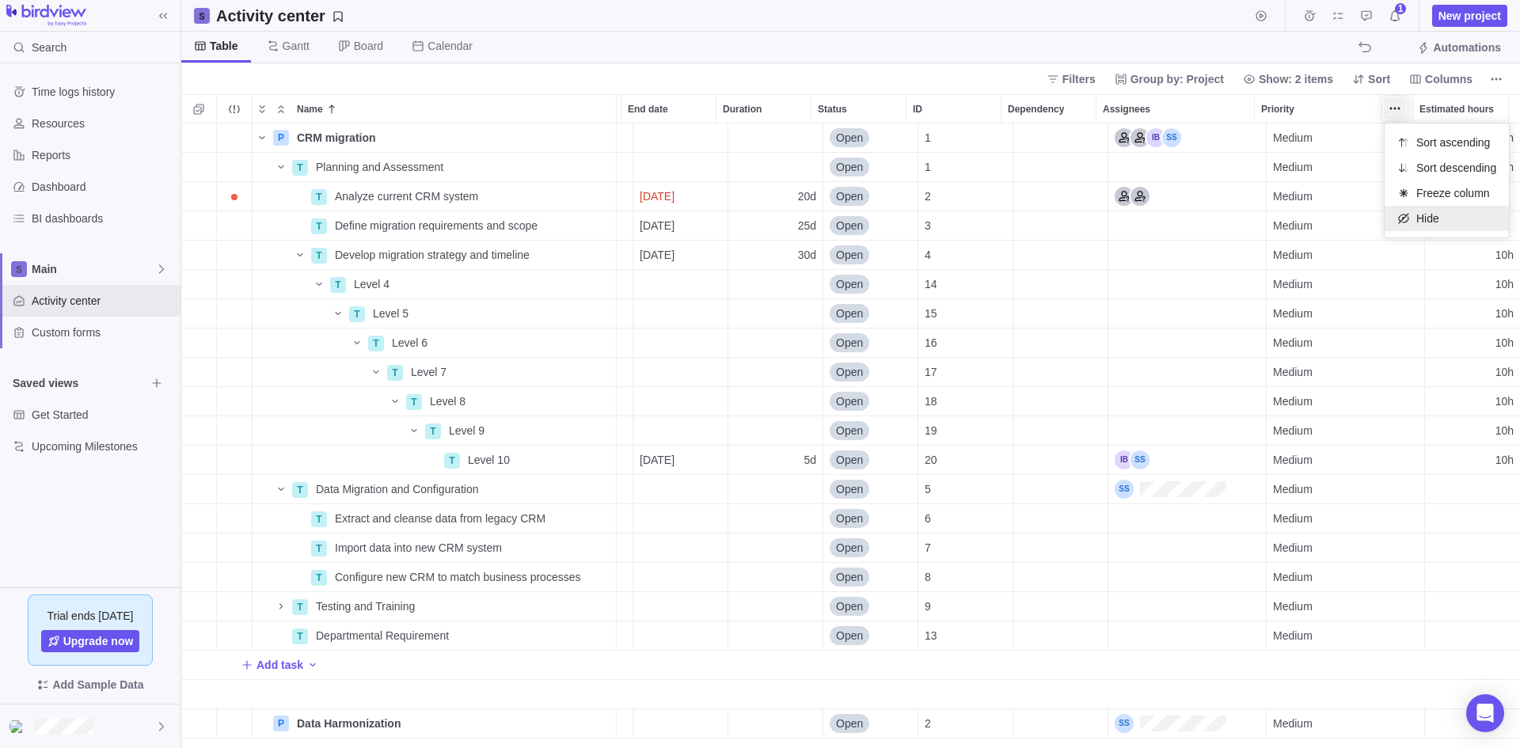
click at [1432, 228] on div "Hide" at bounding box center [1447, 218] width 124 height 25
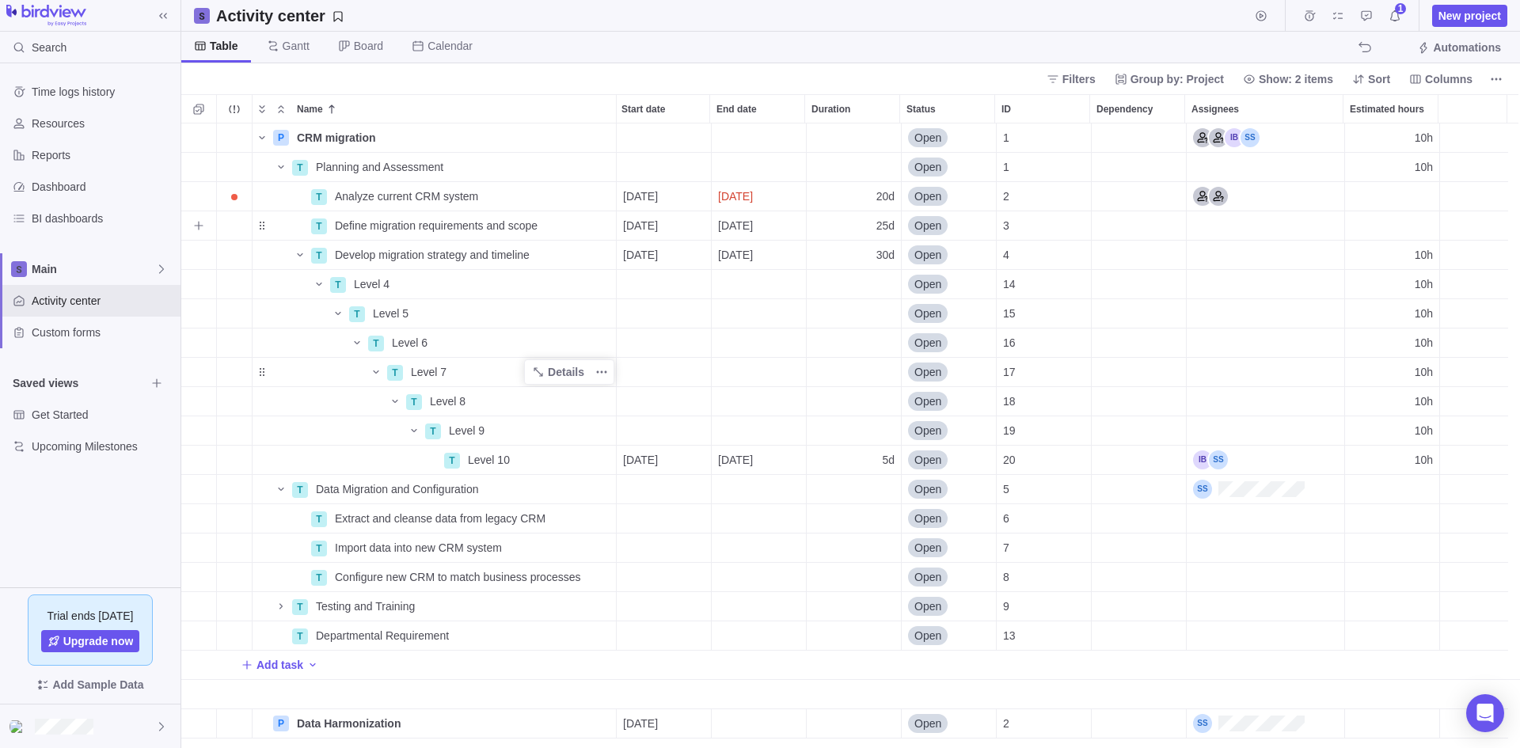
scroll to position [0, 0]
click at [432, 199] on span "Analyze current CRM system" at bounding box center [406, 196] width 143 height 16
click at [561, 184] on input "Analyze current CRM system" at bounding box center [472, 196] width 289 height 30
click at [547, 321] on div "P CRM migration Details Open 1 10h T Planning and Assessment Details Open 1 10h…" at bounding box center [850, 436] width 1339 height 625
click at [572, 193] on span "Details" at bounding box center [566, 196] width 36 height 16
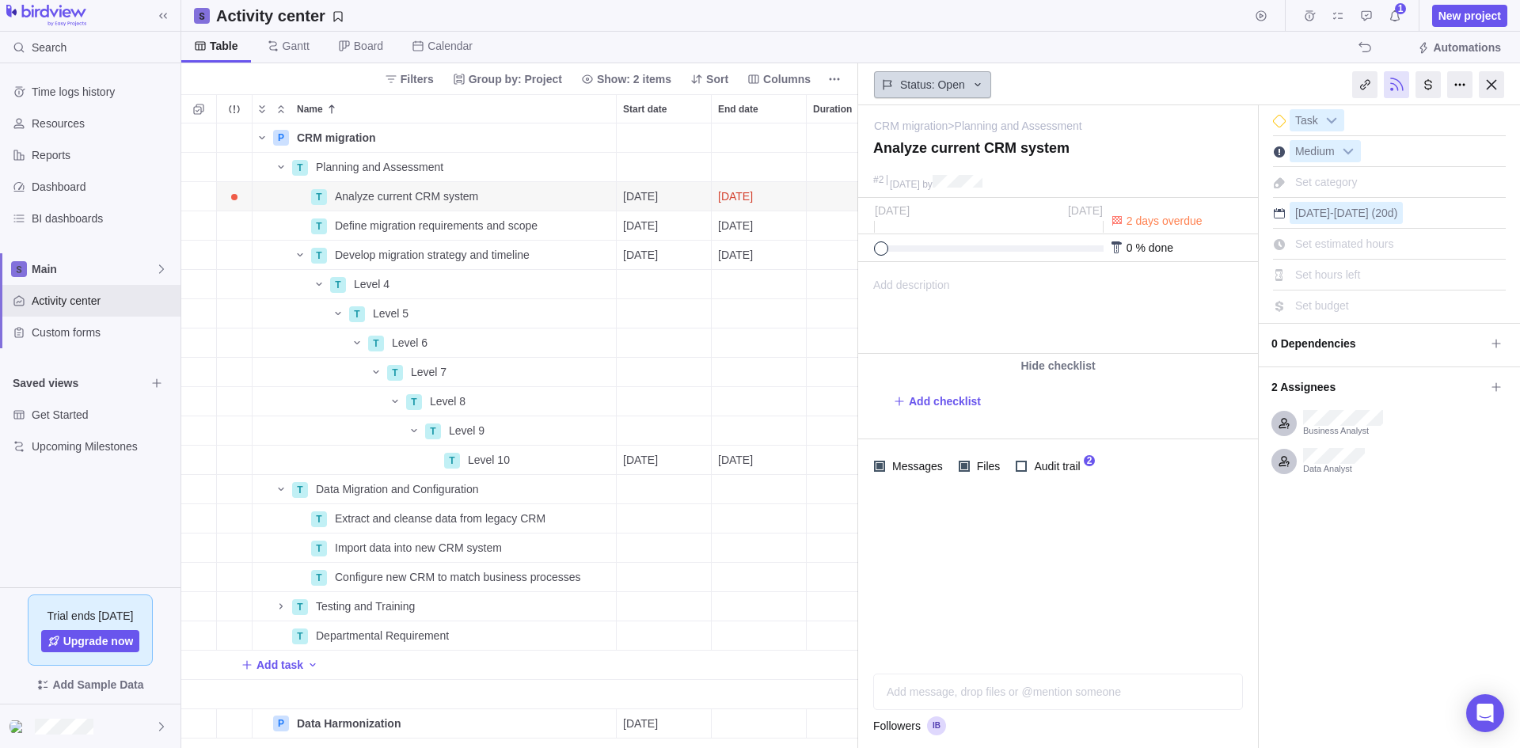
click at [981, 85] on icon at bounding box center [977, 84] width 13 height 13
click at [969, 532] on body "Search Time logs history Resources Reports Dashboard BI dashboards Main Activit…" at bounding box center [760, 374] width 1520 height 748
click at [1494, 82] on div at bounding box center [1491, 84] width 25 height 27
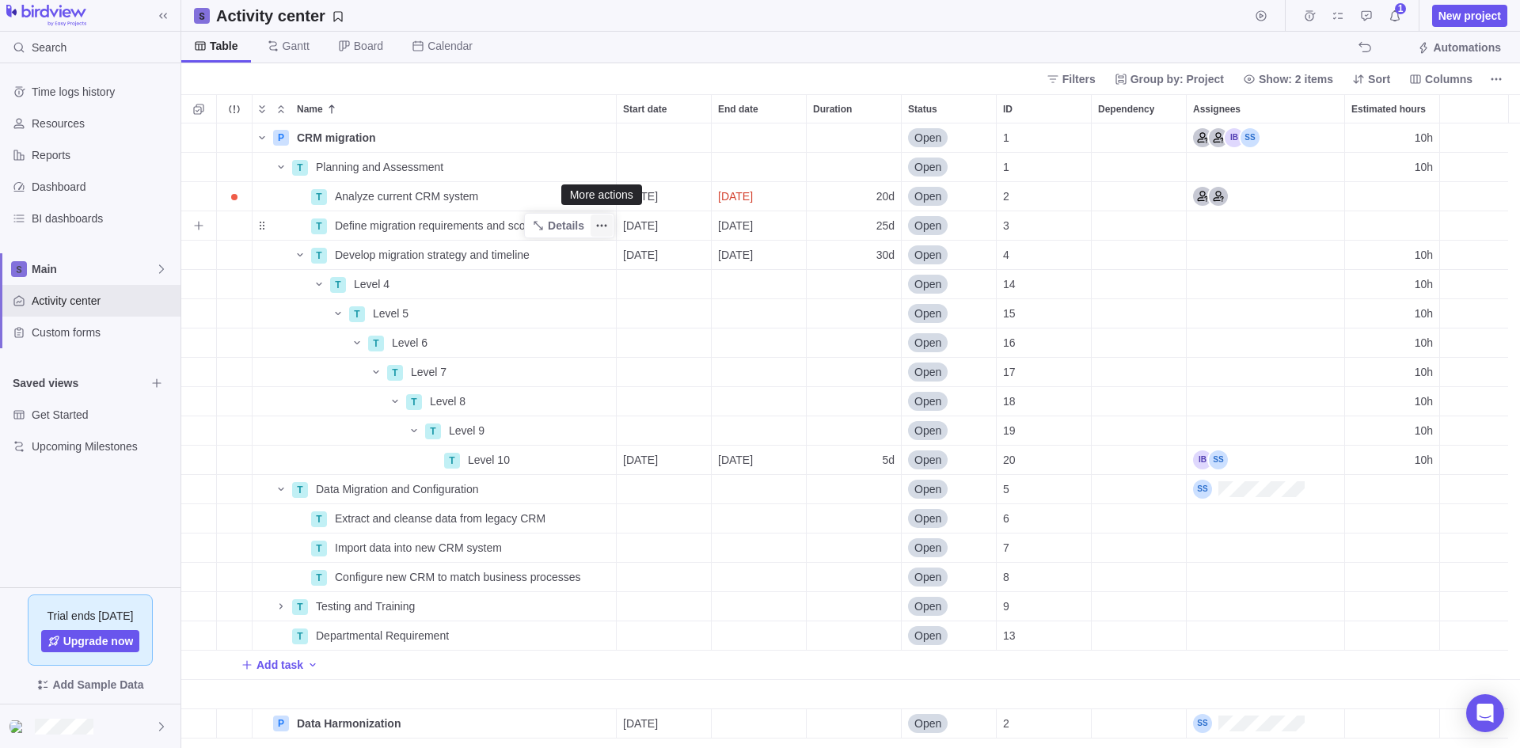
click at [601, 225] on icon "More actions" at bounding box center [602, 226] width 2 height 2
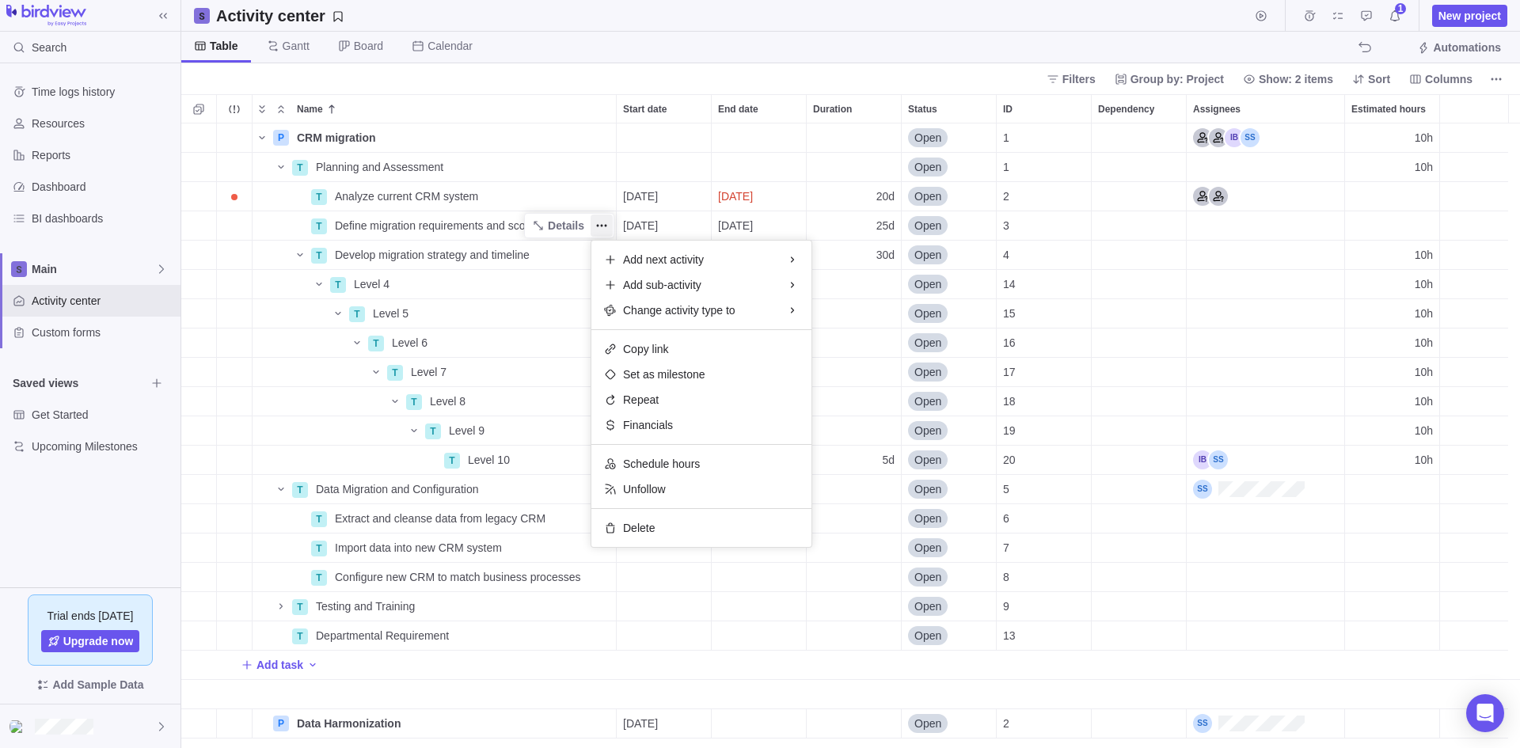
click at [446, 76] on body "Search Time logs history Resources Reports Dashboard BI dashboards Main Activit…" at bounding box center [760, 374] width 1520 height 748
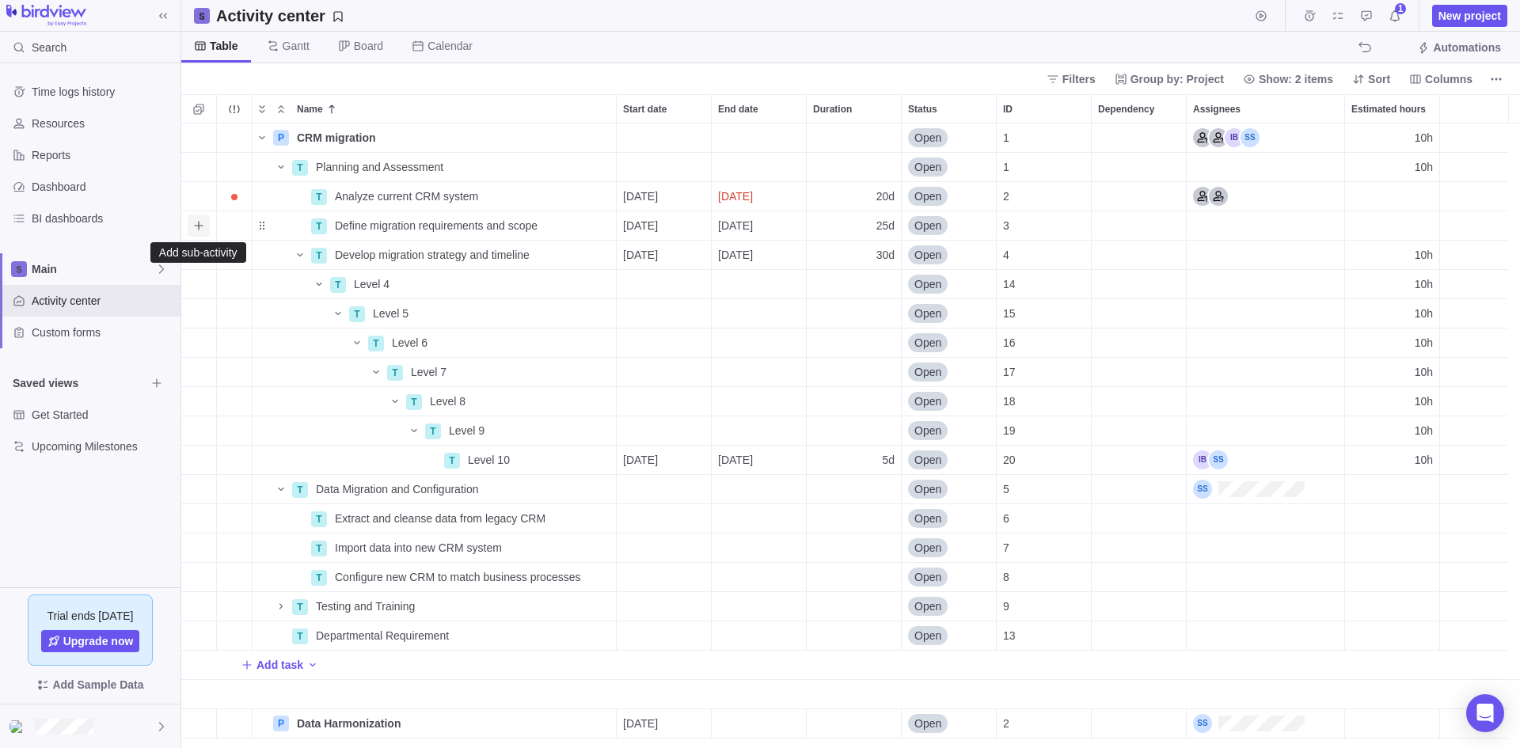
click at [196, 227] on icon "Add sub-activity" at bounding box center [198, 225] width 13 height 13
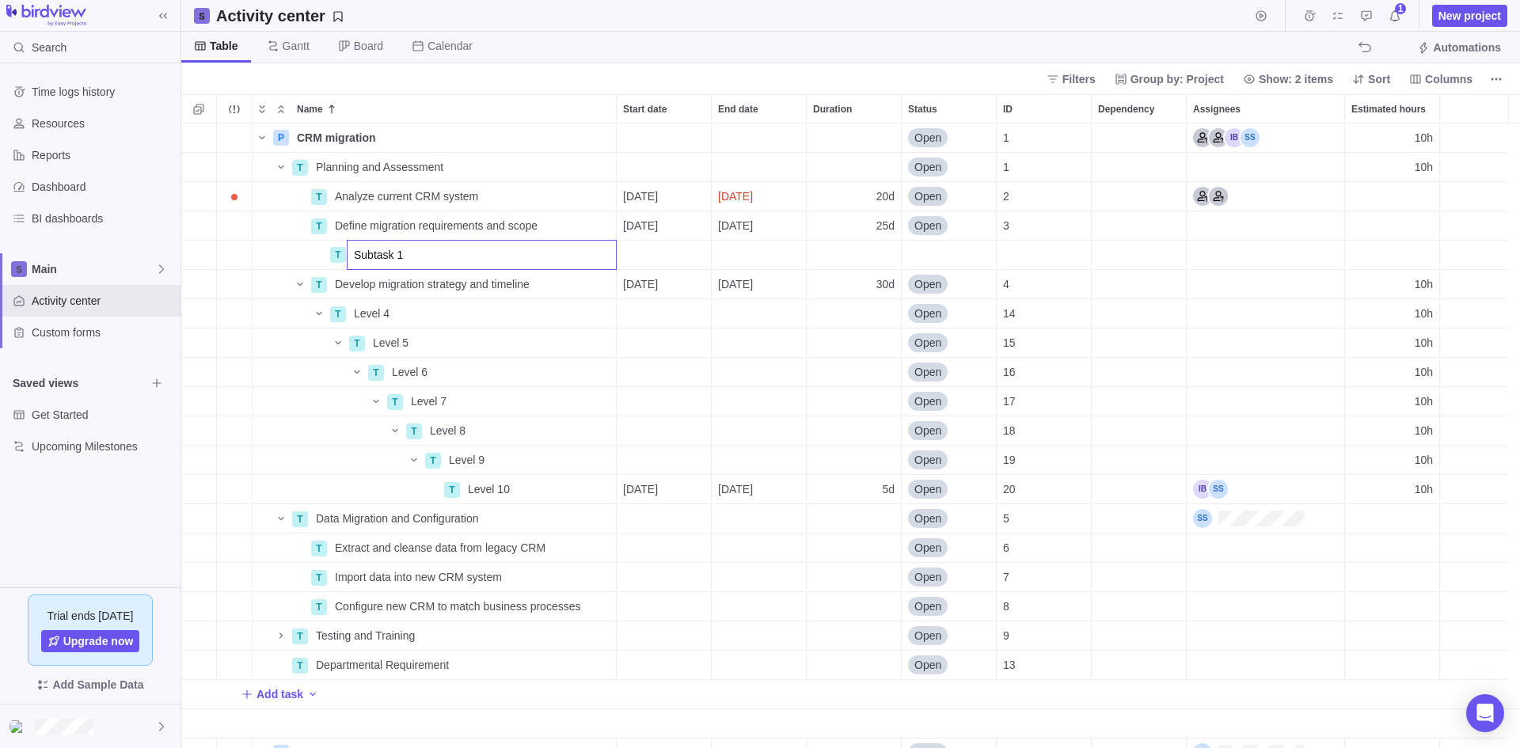
type input "Subtask 1"
click at [659, 258] on div "P CRM migration Details Open 1 10h T Planning and Assessment Details Open 1 10h…" at bounding box center [850, 436] width 1339 height 625
drag, startPoint x: 689, startPoint y: 230, endPoint x: 644, endPoint y: 252, distance: 50.3
click at [644, 252] on div "Start date" at bounding box center [664, 255] width 94 height 29
drag, startPoint x: 656, startPoint y: 481, endPoint x: 672, endPoint y: 483, distance: 16.0
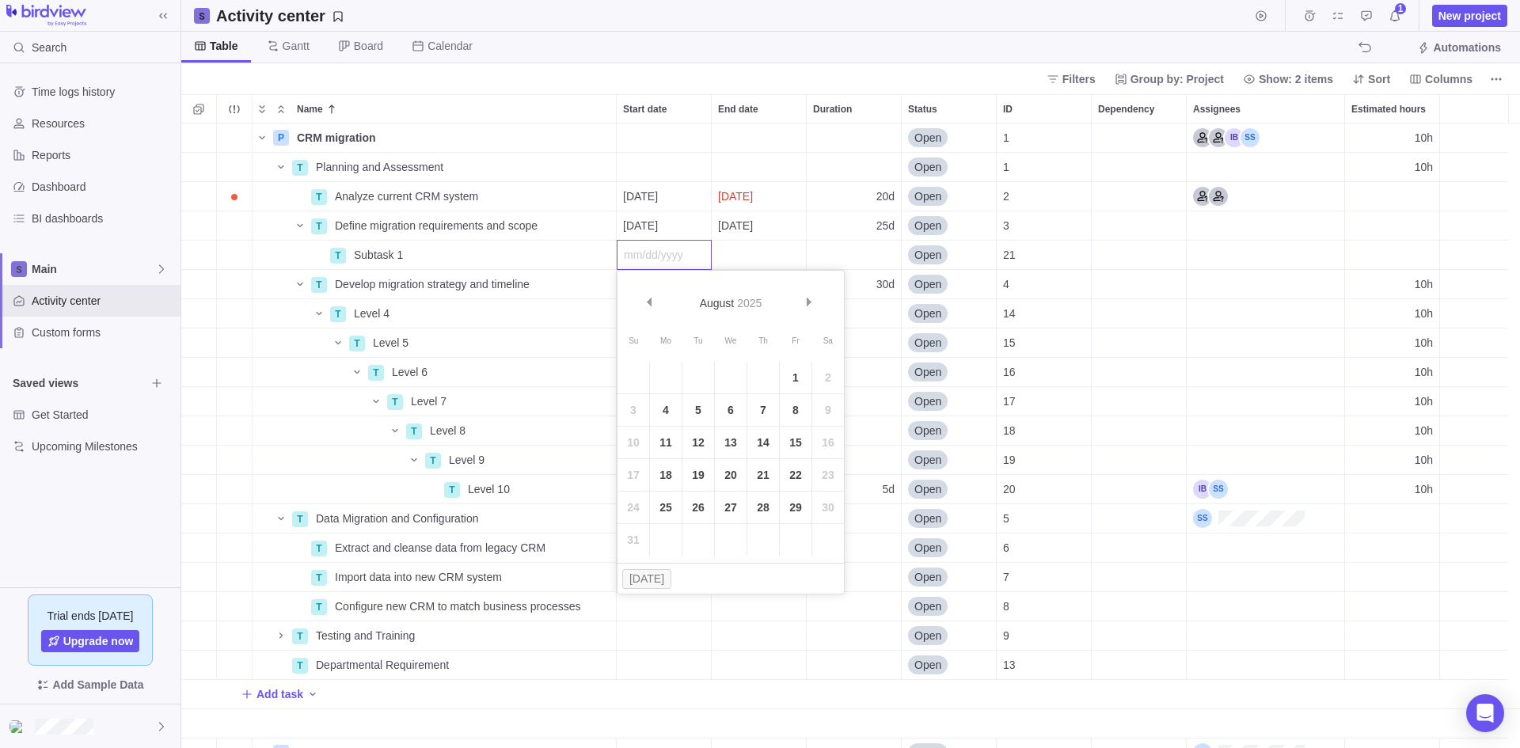
click at [656, 481] on link "18" at bounding box center [666, 475] width 32 height 32
click at [749, 254] on div "End date" at bounding box center [759, 255] width 94 height 29
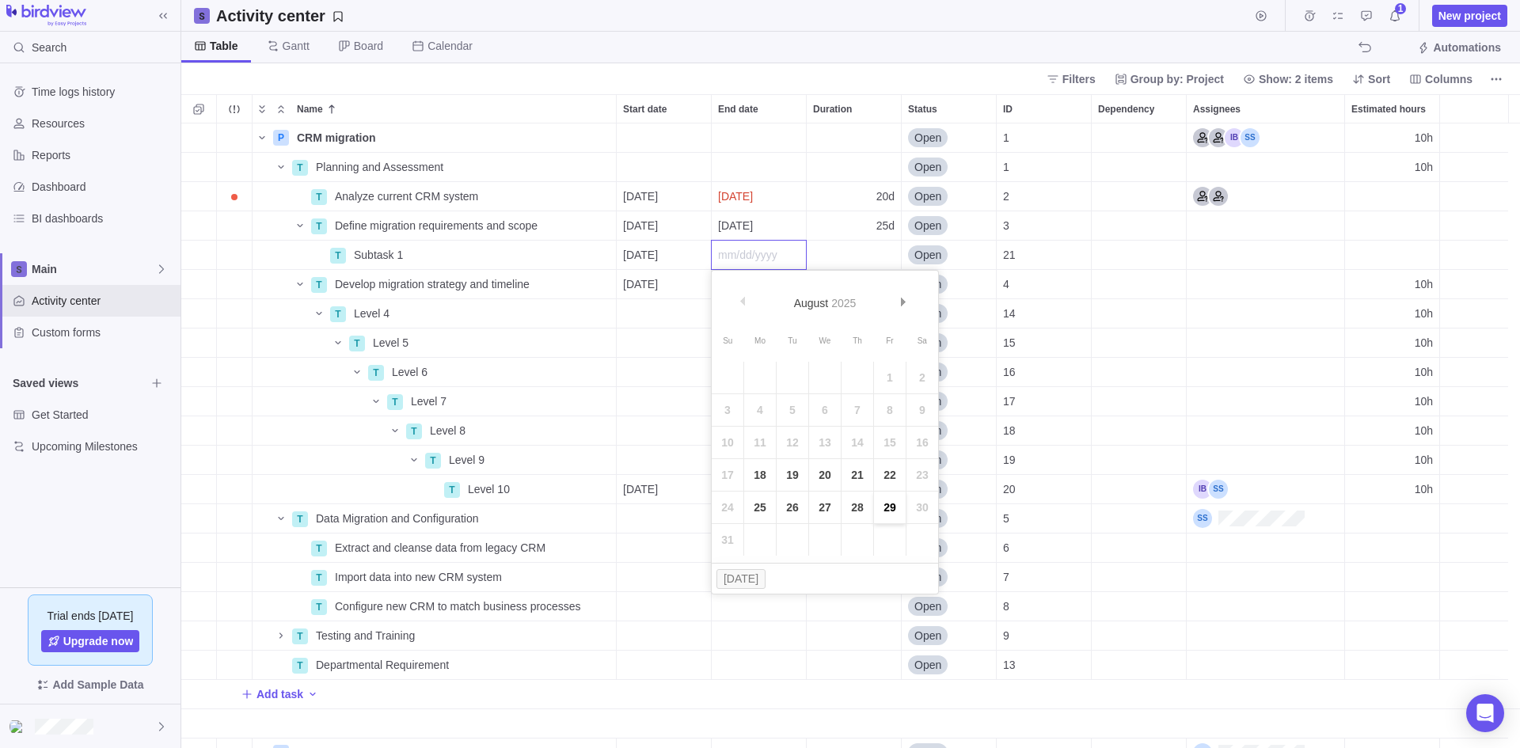
click at [889, 511] on link "29" at bounding box center [890, 508] width 32 height 32
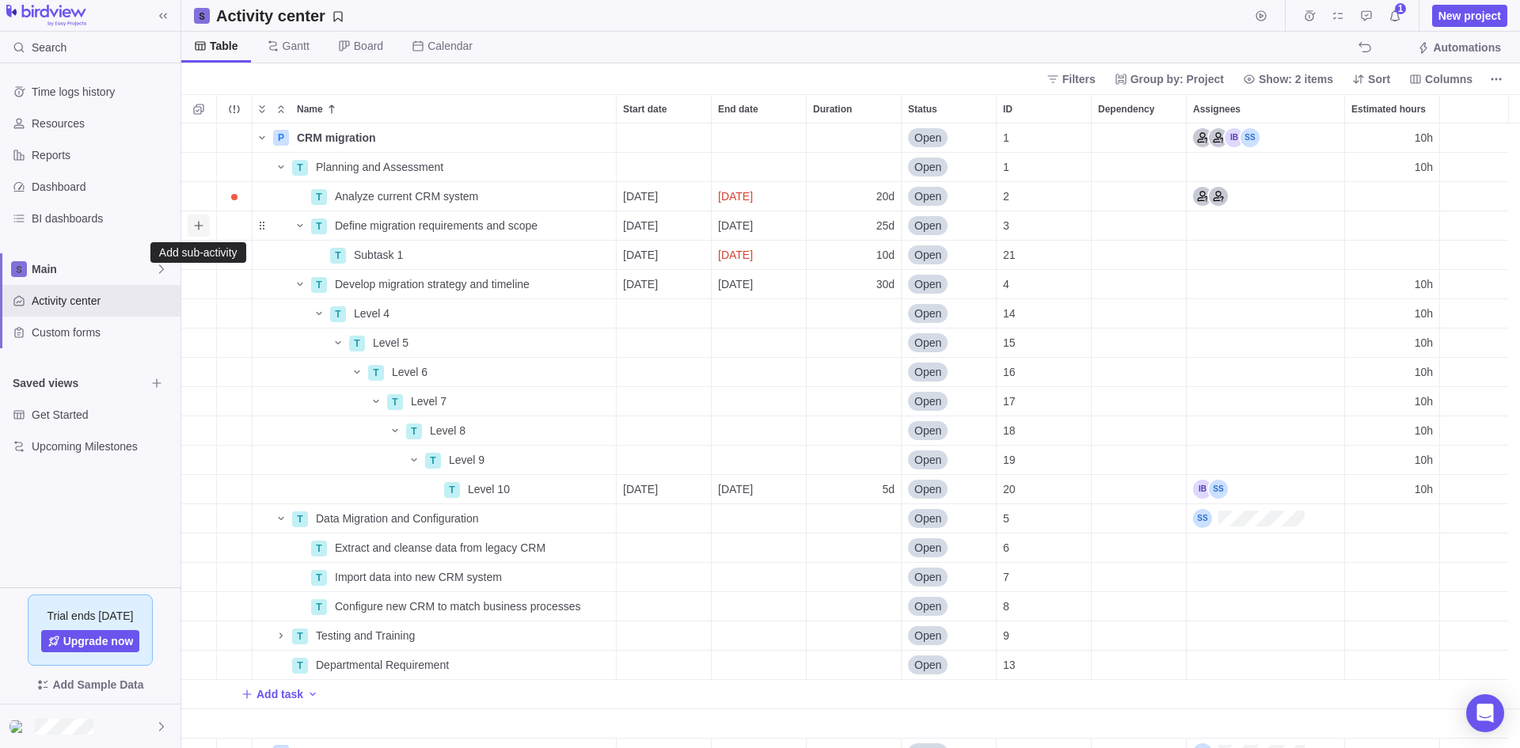
click at [198, 222] on icon "Add sub-activity" at bounding box center [198, 225] width 13 height 13
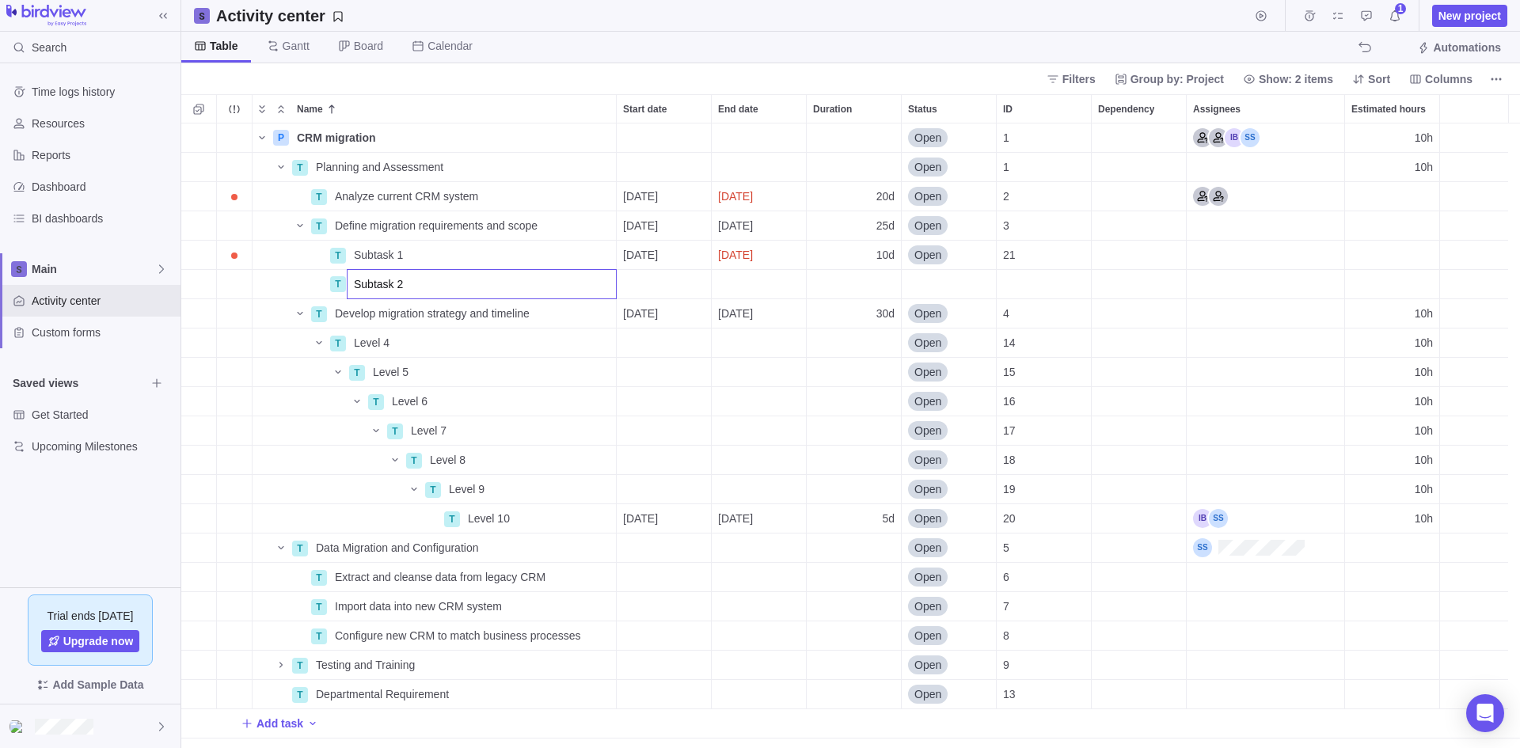
type input "Subtask 2"
click at [654, 287] on div "P CRM migration Details Open 1 10h T Planning and Assessment Details Open 1 10h…" at bounding box center [850, 436] width 1339 height 625
click at [654, 287] on div "Start date" at bounding box center [664, 284] width 94 height 29
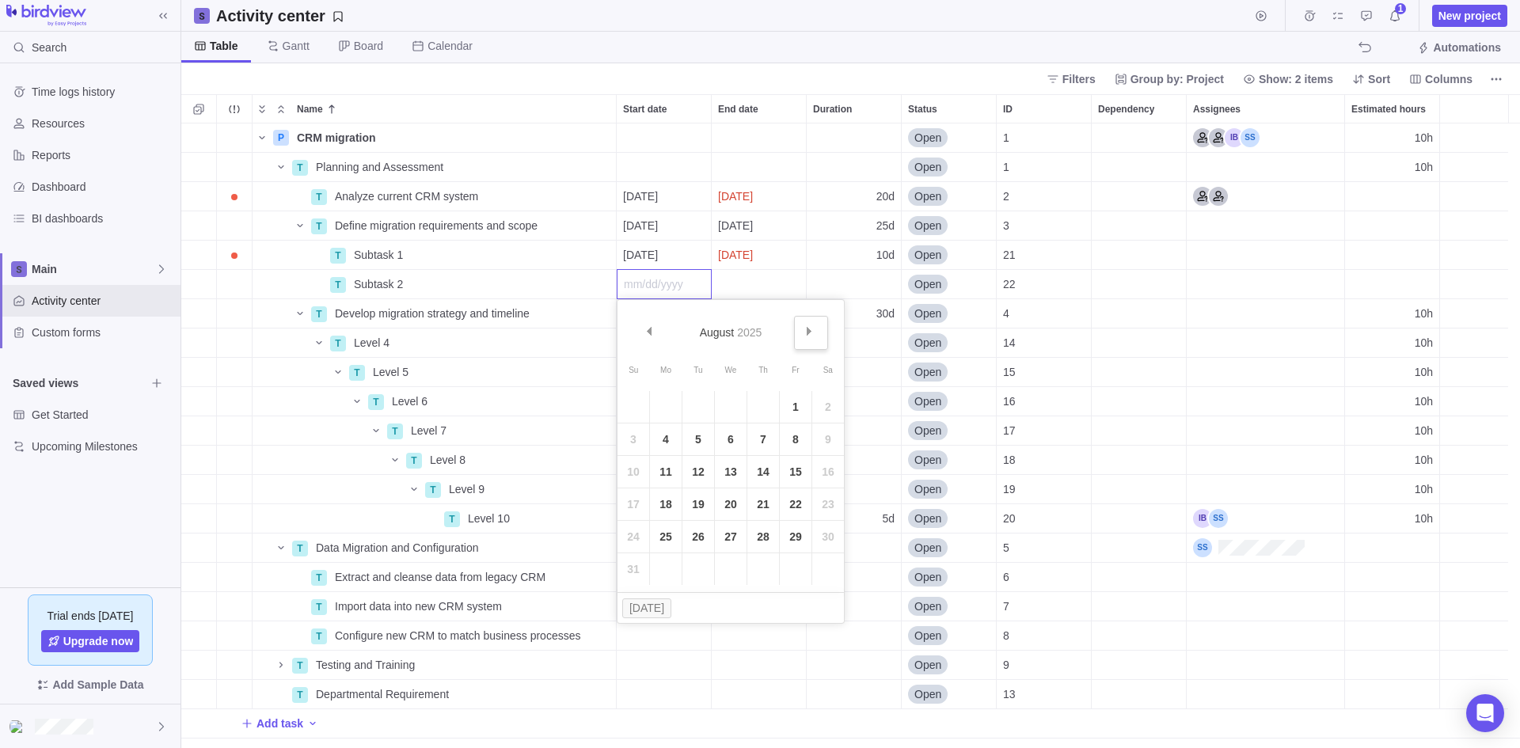
click at [810, 330] on span "Next" at bounding box center [809, 331] width 9 height 9
click at [665, 409] on link "1" at bounding box center [666, 407] width 32 height 32
click at [768, 278] on div "End date" at bounding box center [759, 284] width 94 height 29
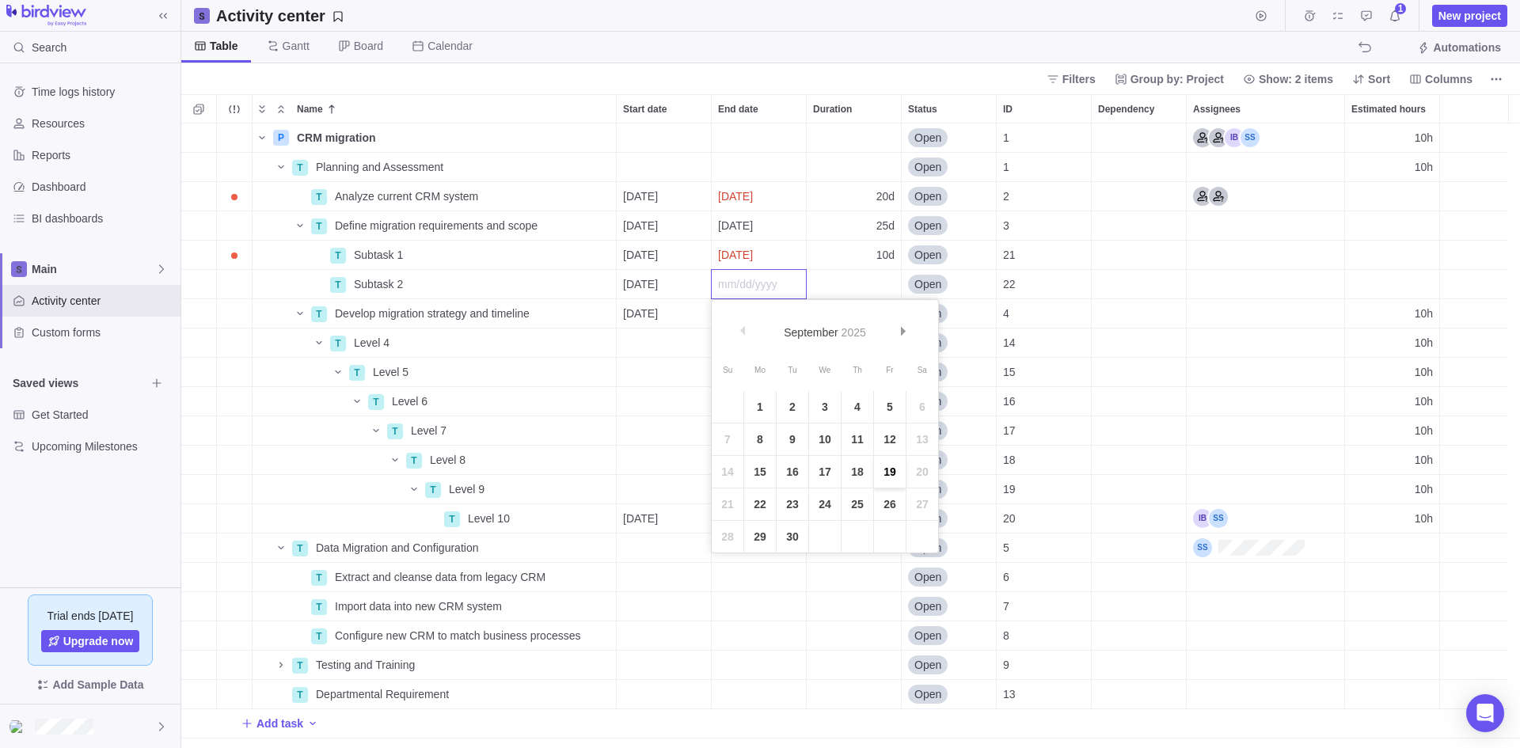
click at [884, 470] on link "19" at bounding box center [890, 472] width 32 height 32
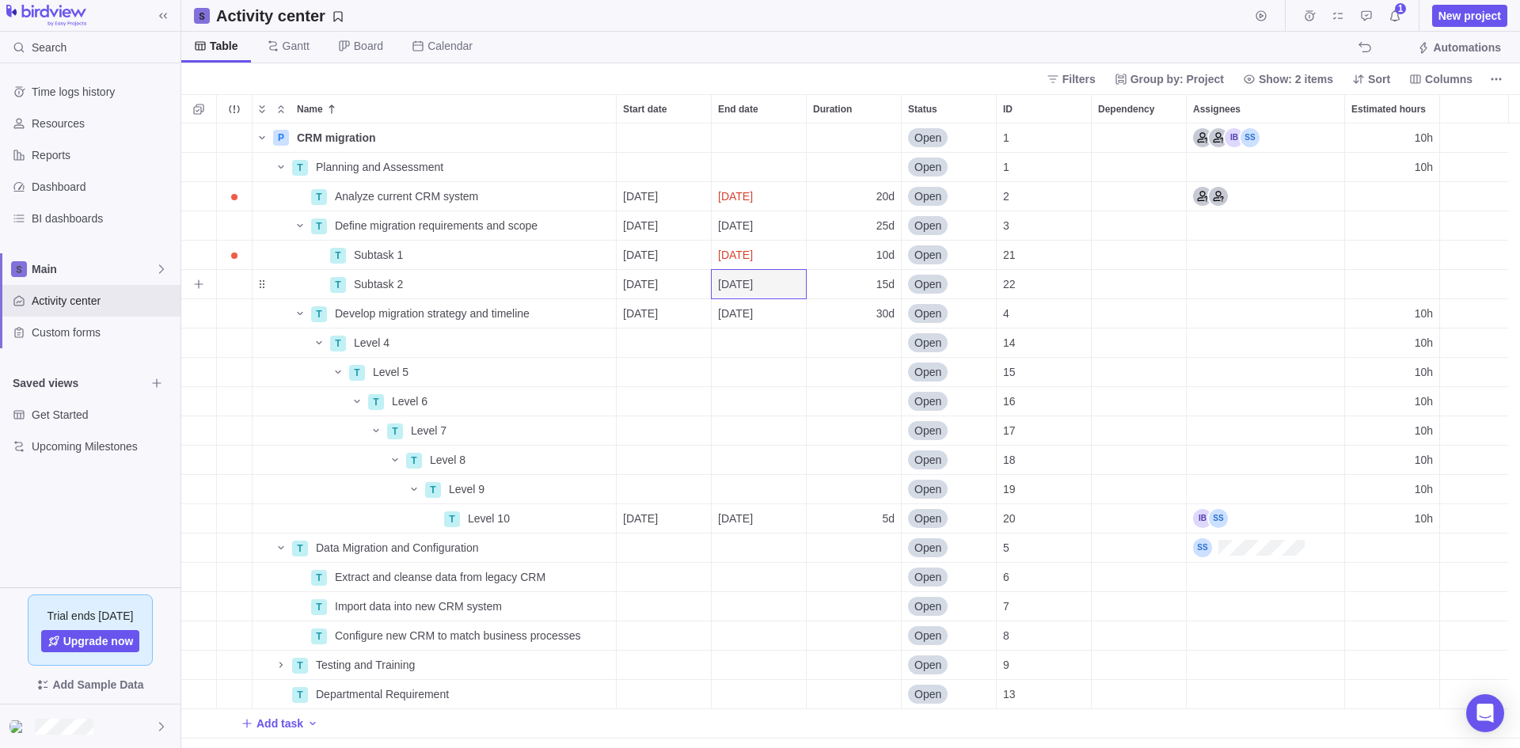
click at [753, 287] on span "[DATE]" at bounding box center [735, 284] width 35 height 16
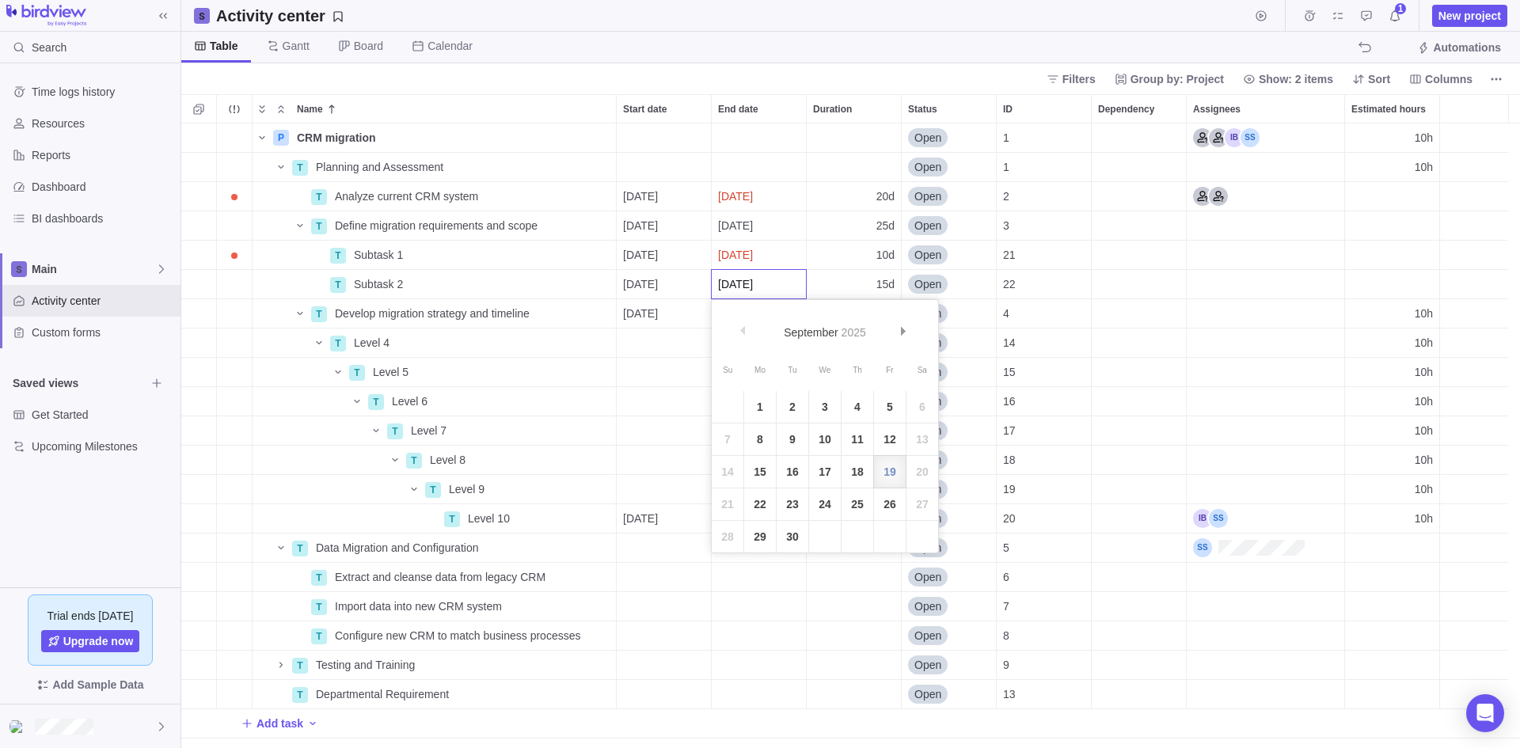
click at [857, 470] on link "18" at bounding box center [858, 472] width 32 height 32
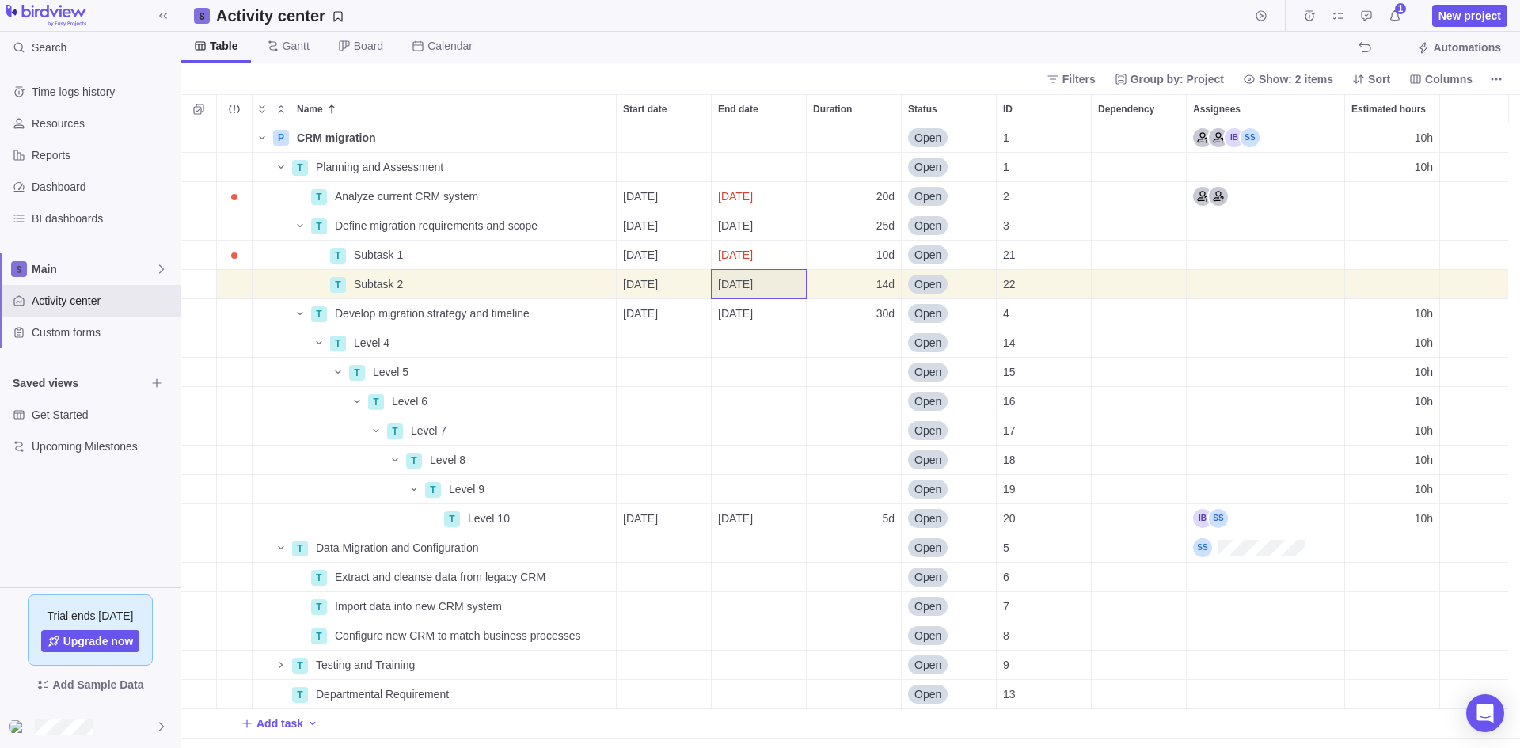
click at [804, 44] on div "Table [PERSON_NAME] Board Calendar Automations" at bounding box center [850, 48] width 1339 height 32
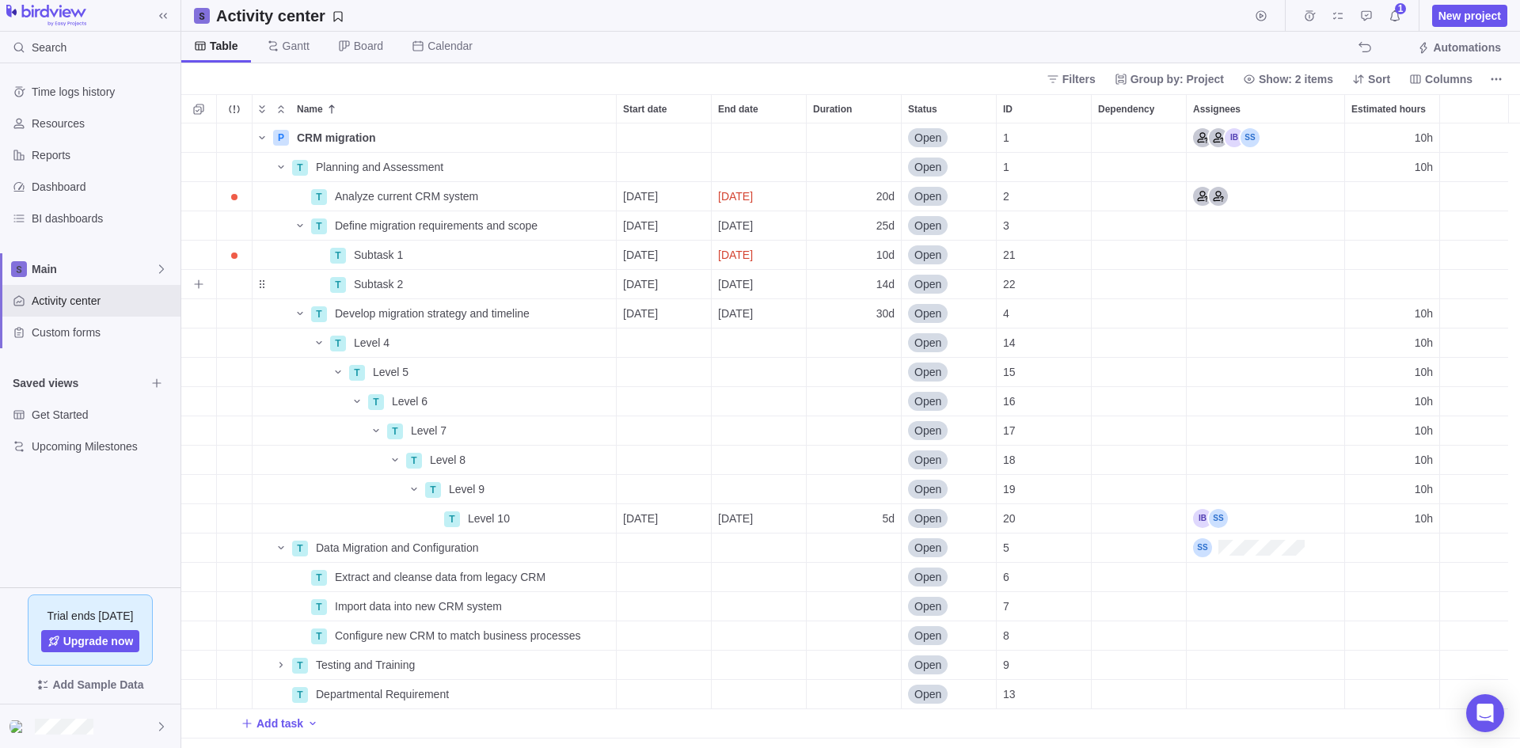
click at [753, 284] on span "[DATE]" at bounding box center [735, 284] width 35 height 16
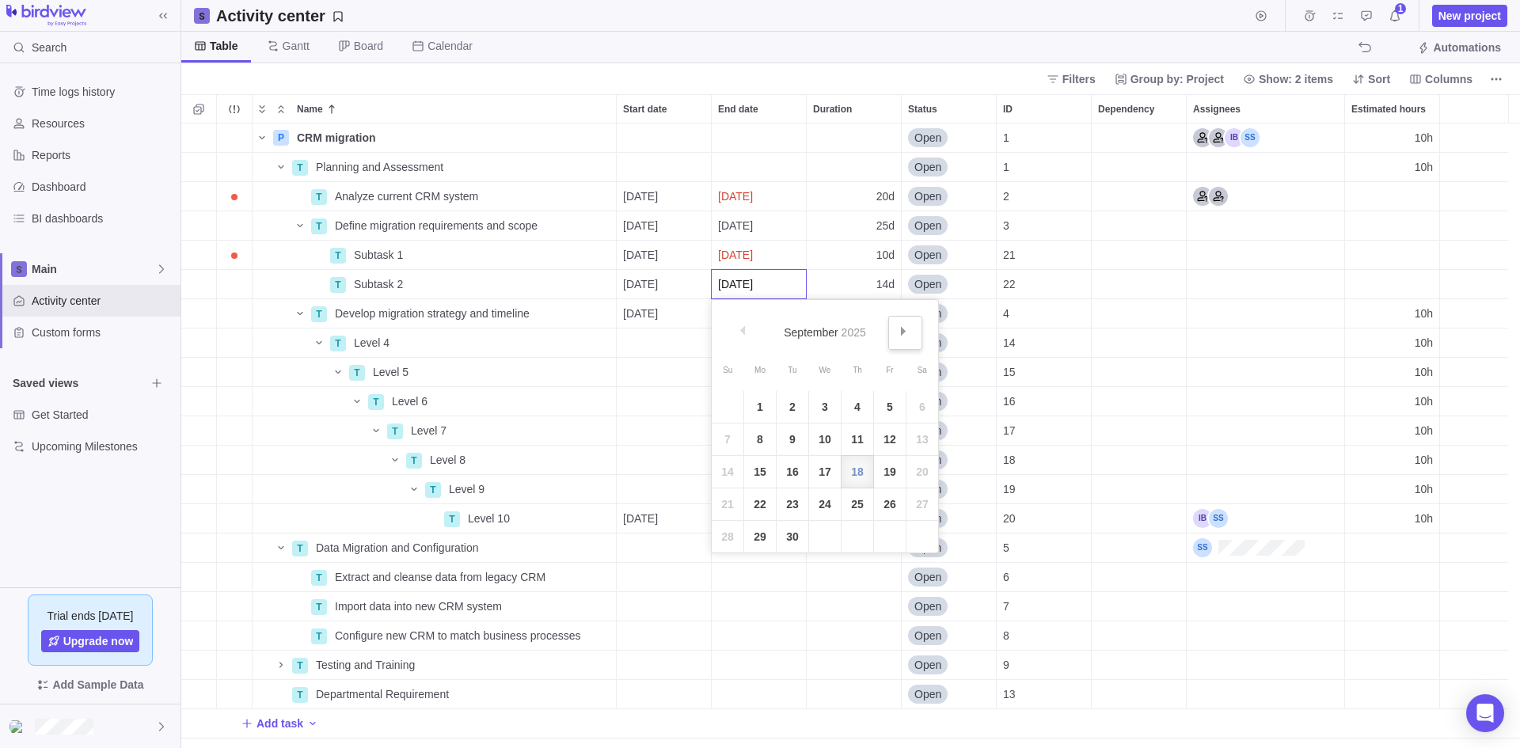
click at [908, 334] on link "Next" at bounding box center [905, 333] width 34 height 34
click at [887, 405] on link "3" at bounding box center [890, 407] width 32 height 32
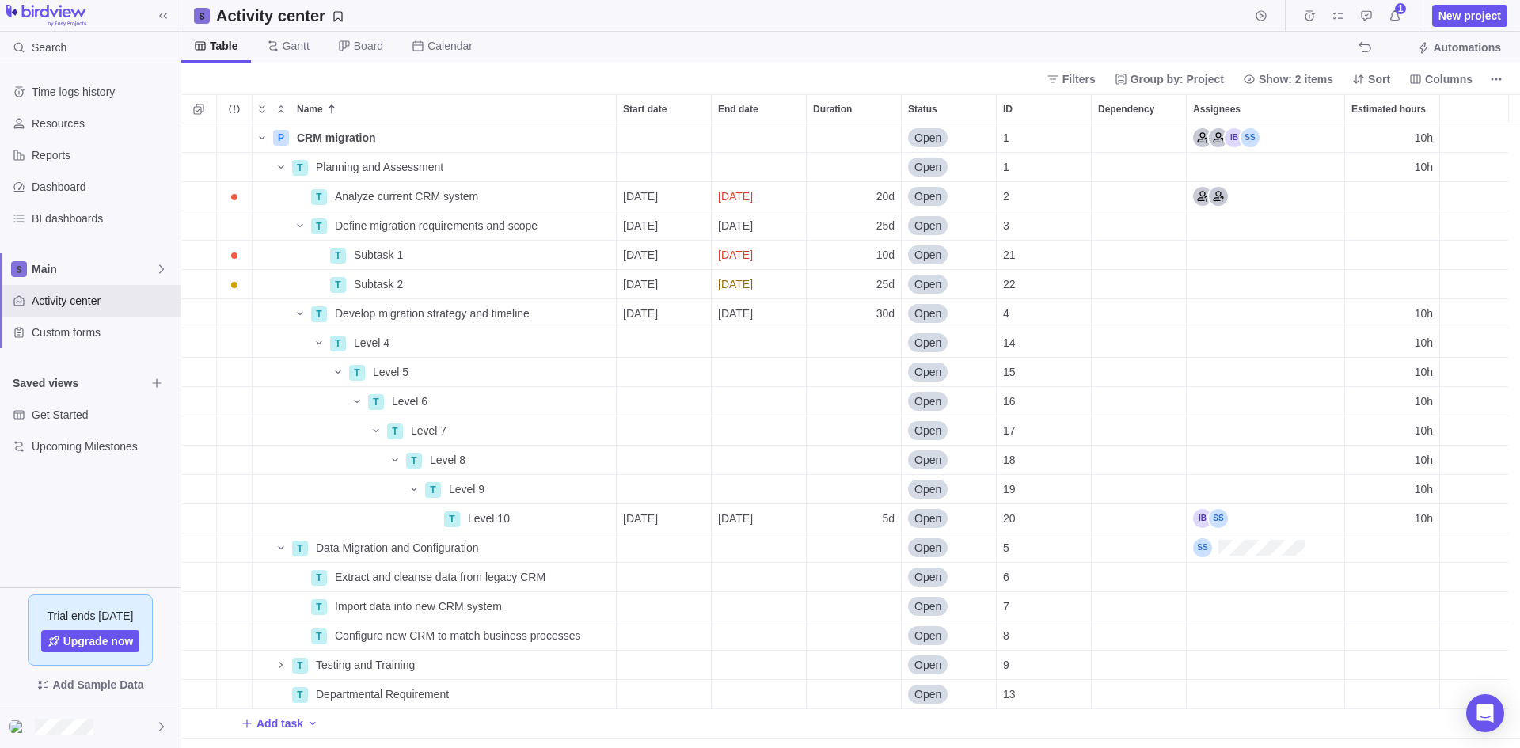
click at [771, 74] on div "Filters Group by: Project Show: 2 items Sort Columns" at bounding box center [850, 78] width 1339 height 31
click at [569, 224] on span "Details" at bounding box center [566, 226] width 36 height 16
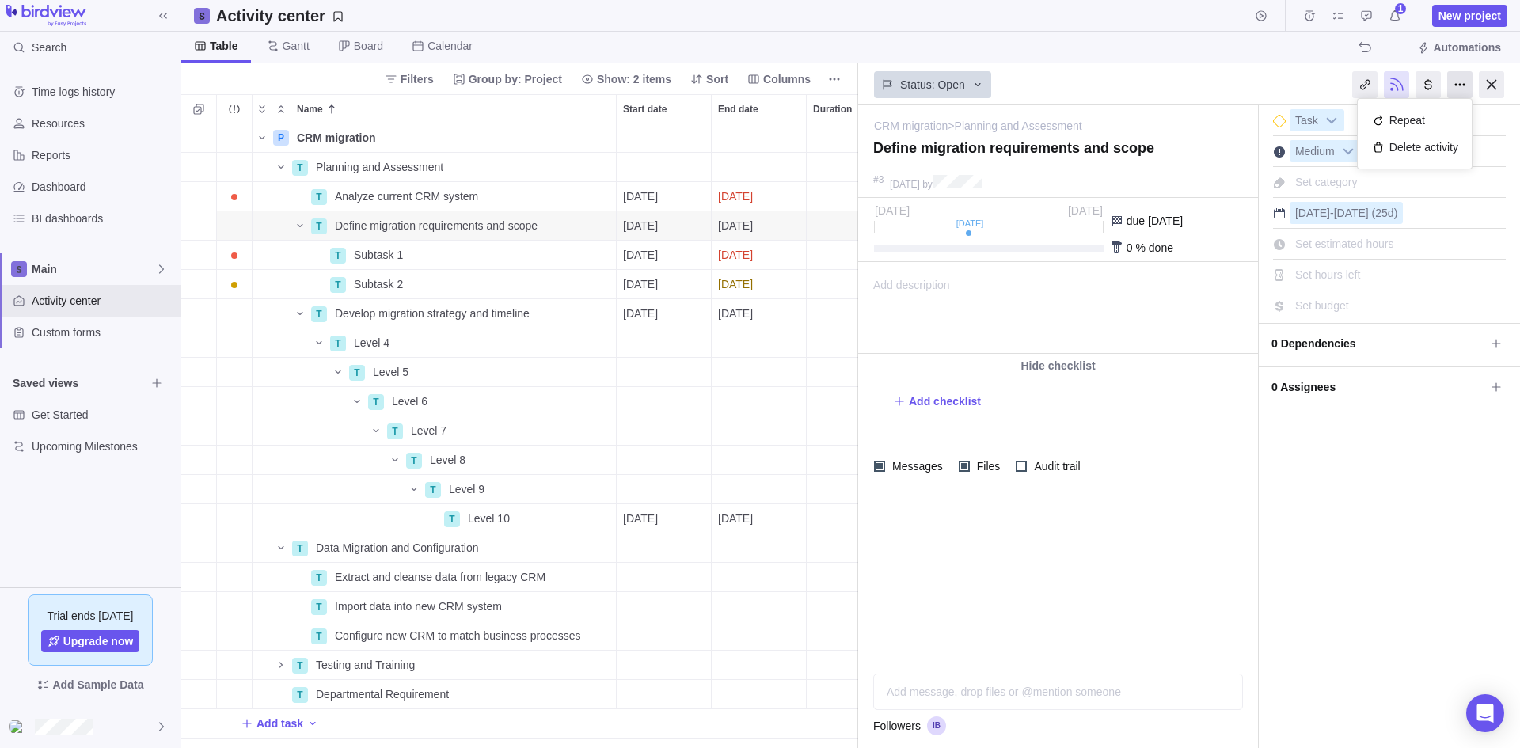
click at [1458, 82] on div at bounding box center [1459, 84] width 25 height 27
click at [1374, 415] on div "I'm done Task Medium Set category [DATE] - [DATE] (25d) Set estimated hours Set…" at bounding box center [1389, 426] width 261 height 643
click at [1493, 86] on div at bounding box center [1491, 84] width 25 height 27
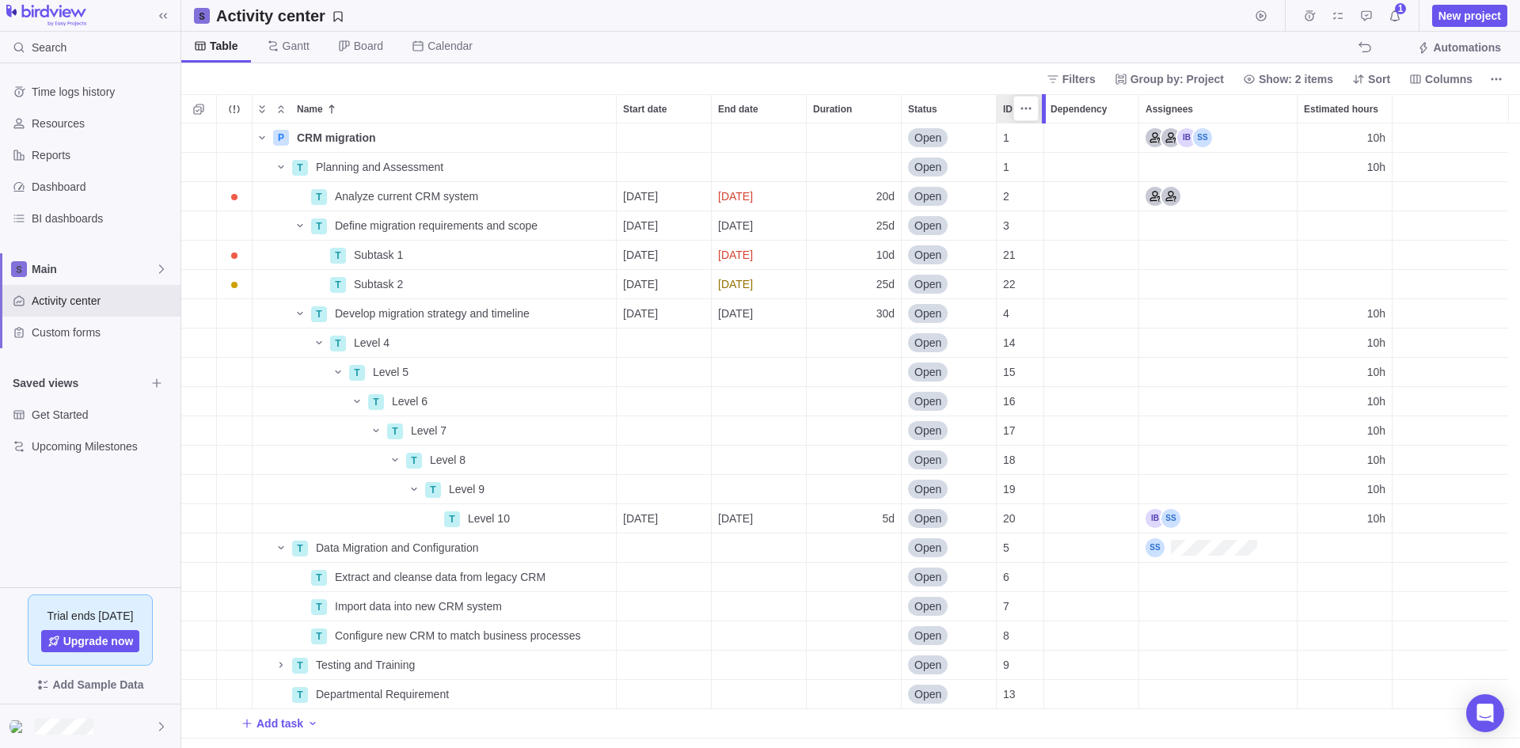
drag, startPoint x: 1094, startPoint y: 104, endPoint x: 1049, endPoint y: 111, distance: 45.7
click at [1049, 111] on div at bounding box center [1046, 108] width 13 height 29
click at [1348, 454] on div "10h" at bounding box center [1345, 460] width 94 height 29
click at [1354, 587] on div "P CRM migration Details Open 1 10h T Planning and Assessment Details Open 1 10h…" at bounding box center [850, 436] width 1339 height 625
click at [1354, 462] on div "10h" at bounding box center [1345, 460] width 94 height 29
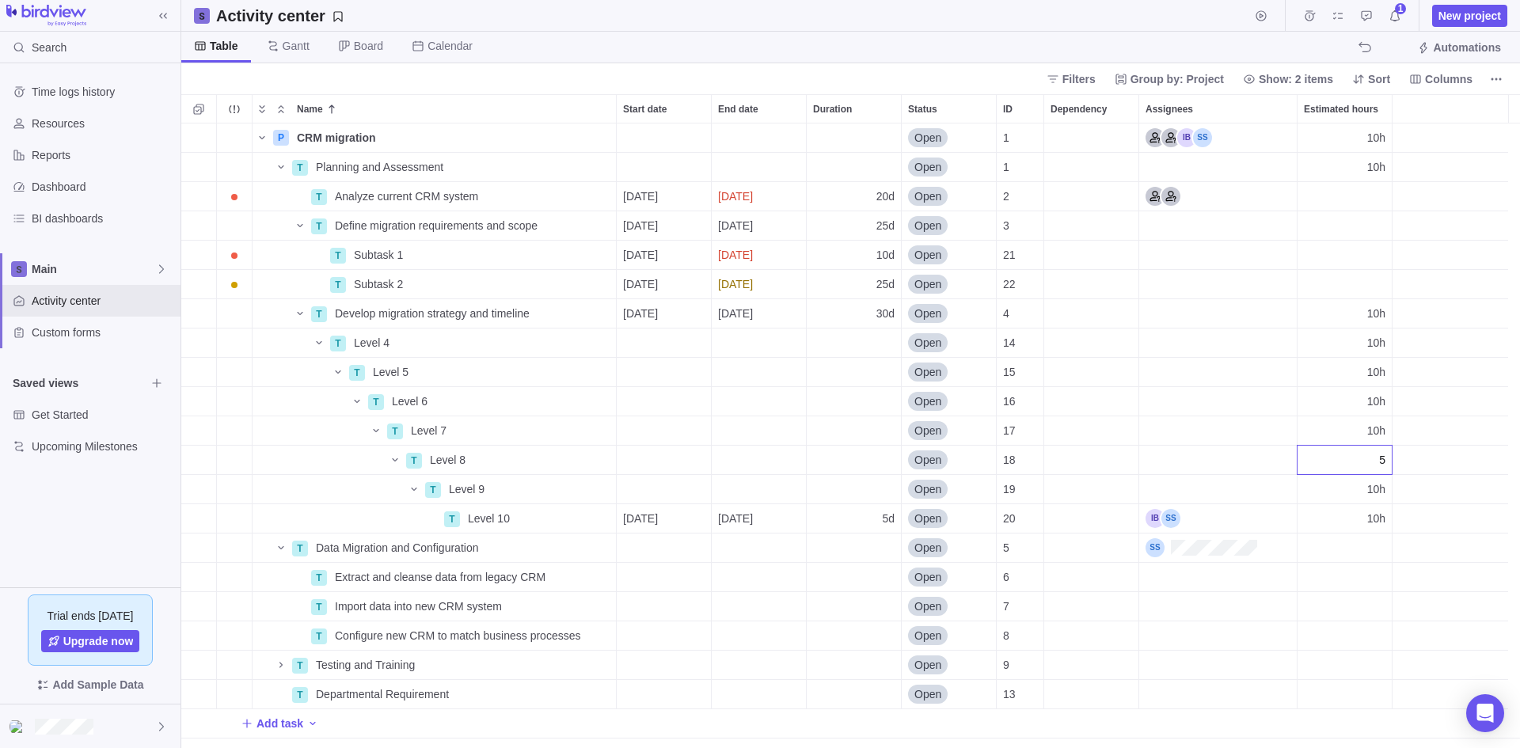
type input "5h"
click at [1354, 601] on div "P CRM migration Details Open 1 10h T Planning and Assessment Details Open 1 10h…" at bounding box center [850, 436] width 1339 height 625
click at [1340, 459] on div "15h" at bounding box center [1345, 460] width 94 height 29
click at [1312, 635] on div "P CRM migration Details Open 1 15h T Planning and Assessment Details Open 1 15h…" at bounding box center [850, 436] width 1339 height 625
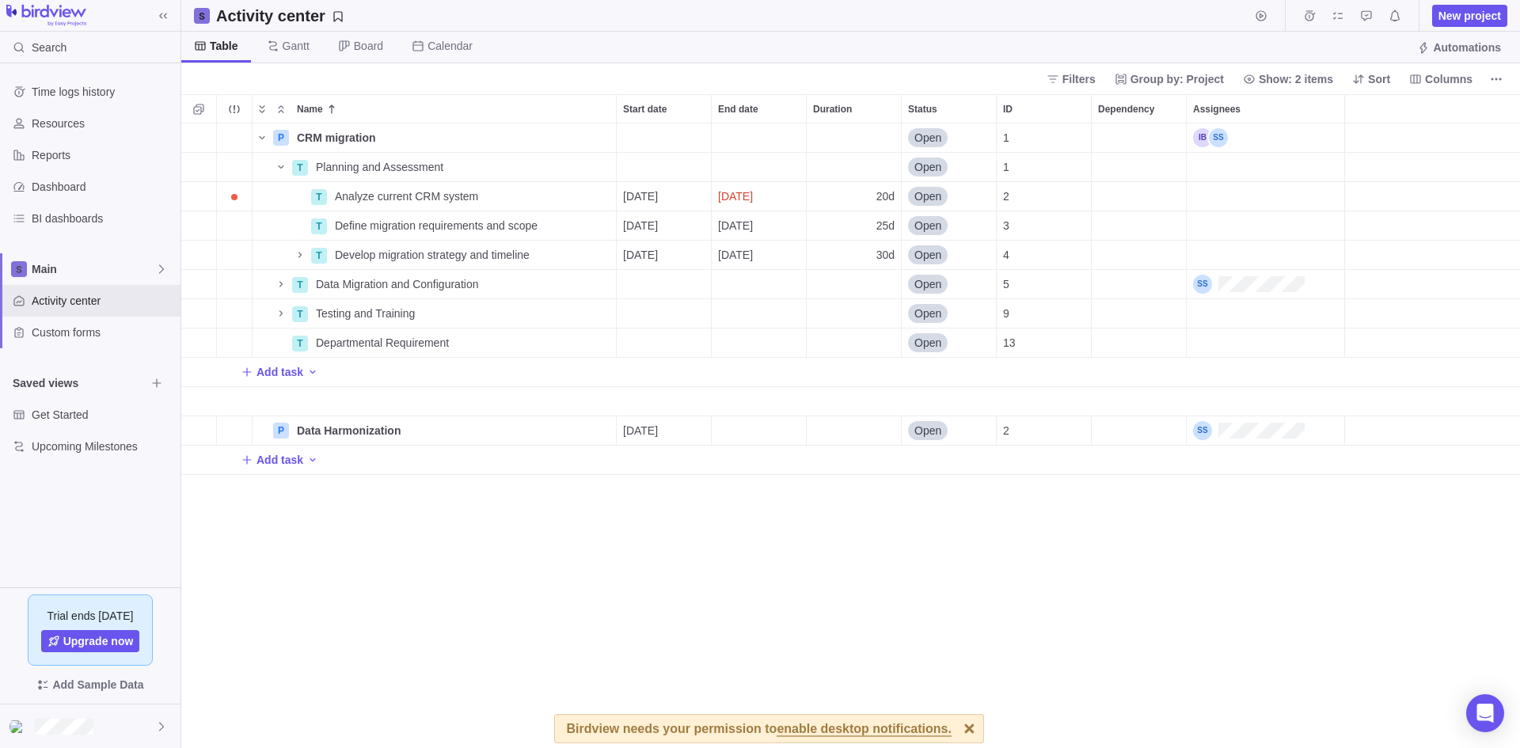
scroll to position [613, 1327]
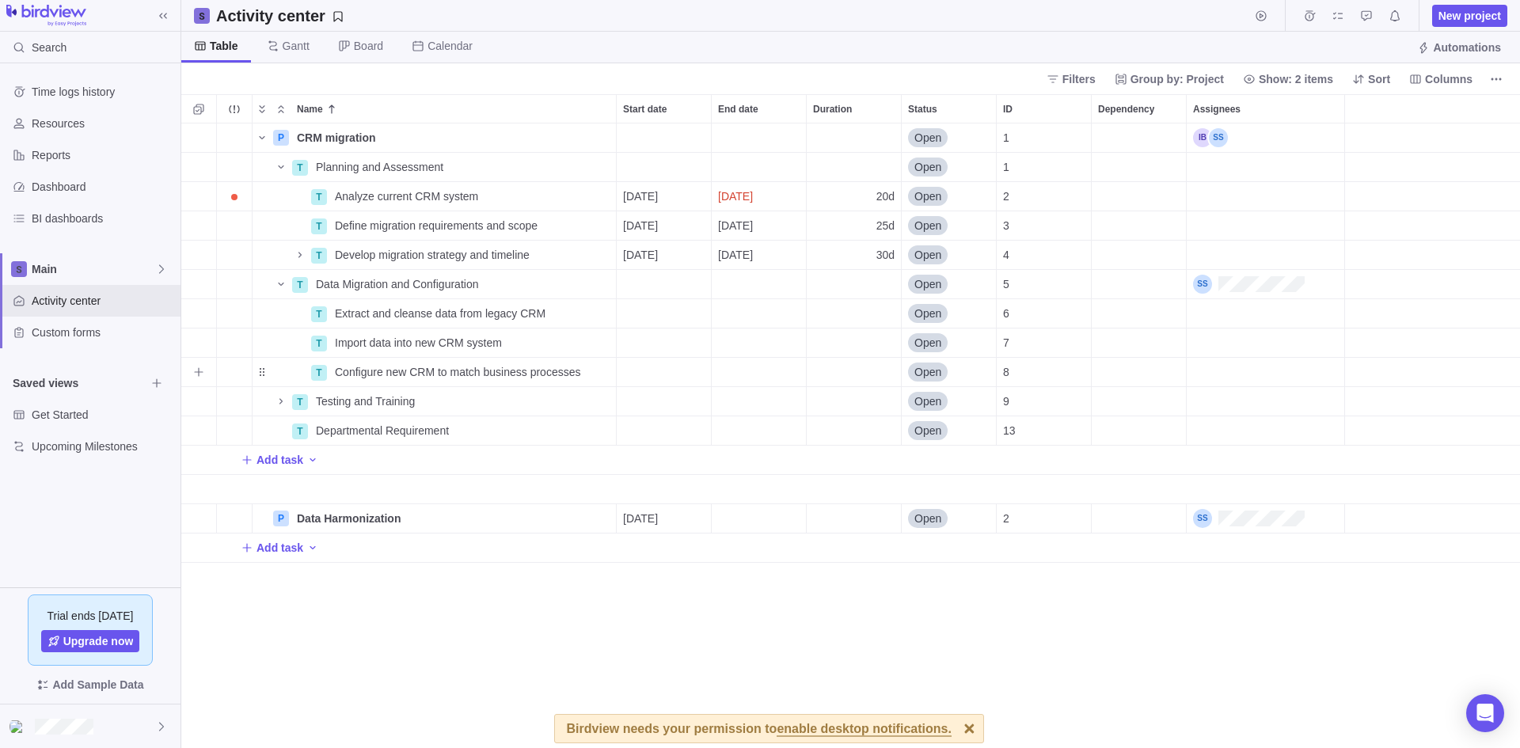
scroll to position [613, 1327]
